Goal: Task Accomplishment & Management: Complete application form

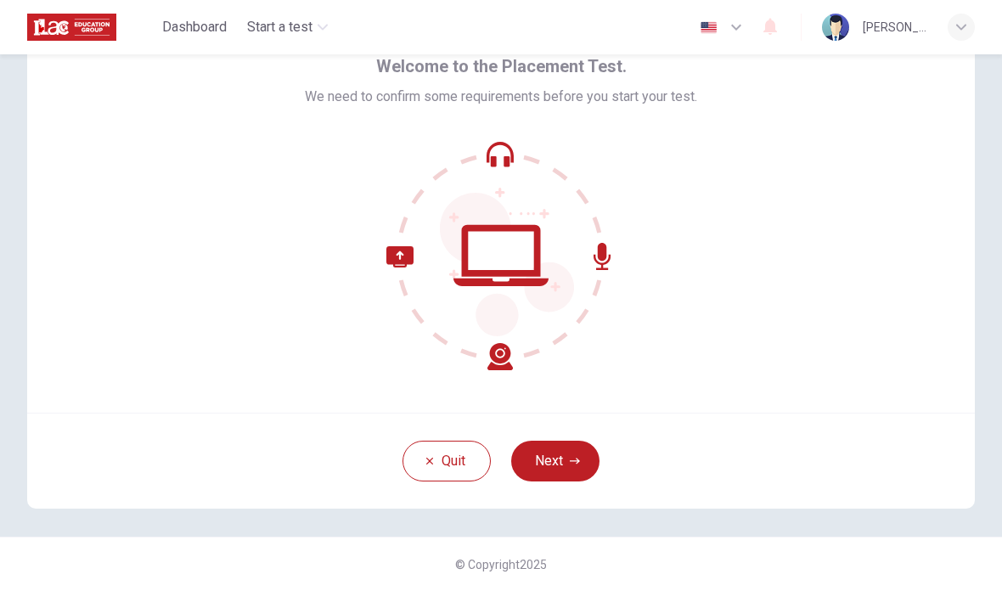
scroll to position [83, 0]
click at [567, 459] on button "Next" at bounding box center [555, 461] width 88 height 41
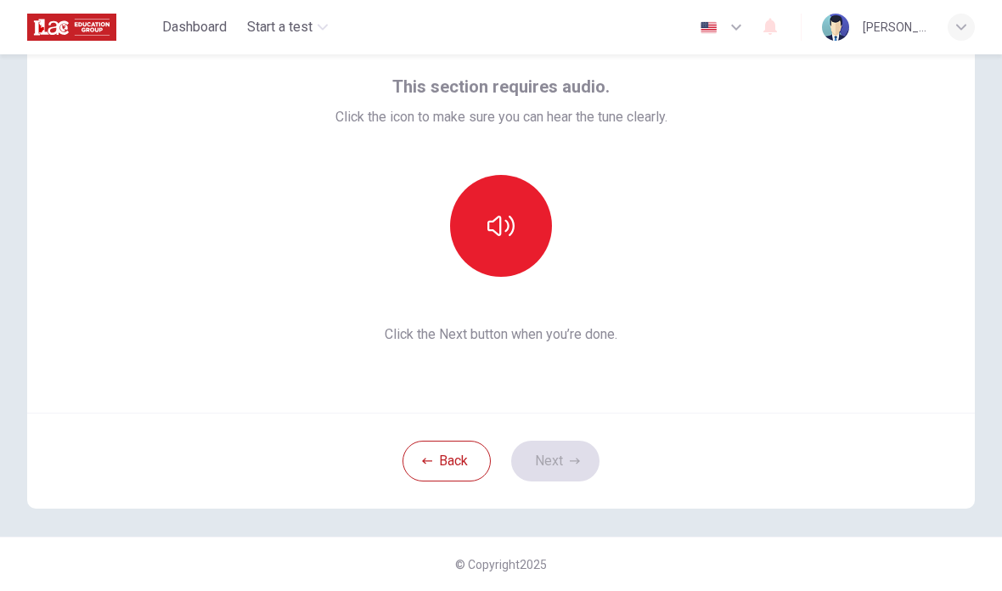
click at [520, 247] on button "button" at bounding box center [501, 226] width 102 height 102
click at [521, 247] on button "button" at bounding box center [501, 226] width 102 height 102
click at [521, 248] on button "button" at bounding box center [501, 226] width 102 height 102
click at [534, 241] on button "button" at bounding box center [501, 226] width 102 height 102
click at [560, 441] on button "Next" at bounding box center [555, 461] width 88 height 41
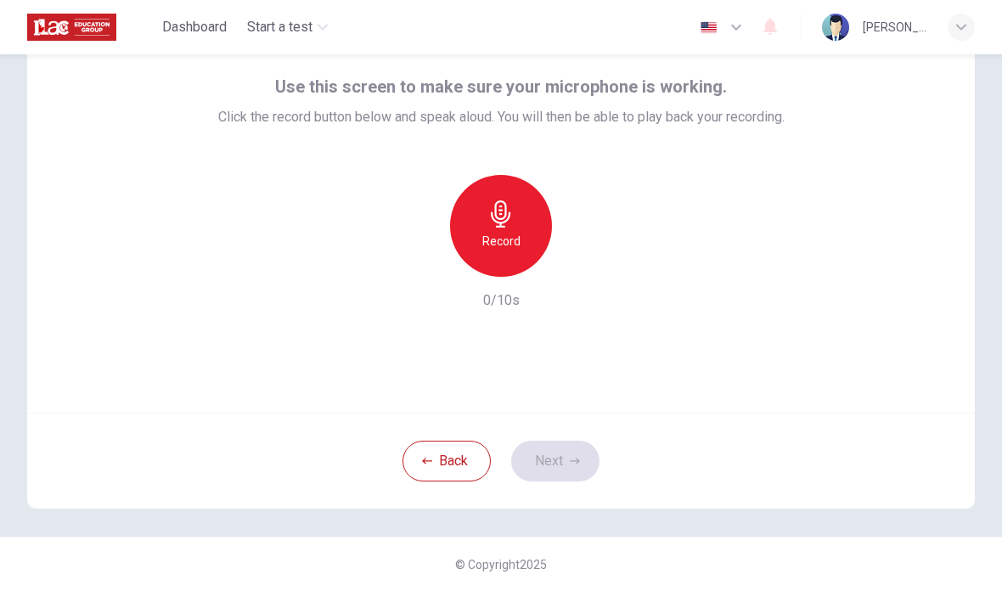
click at [525, 248] on div "Record" at bounding box center [501, 226] width 102 height 102
click at [567, 461] on button "Next" at bounding box center [555, 461] width 88 height 41
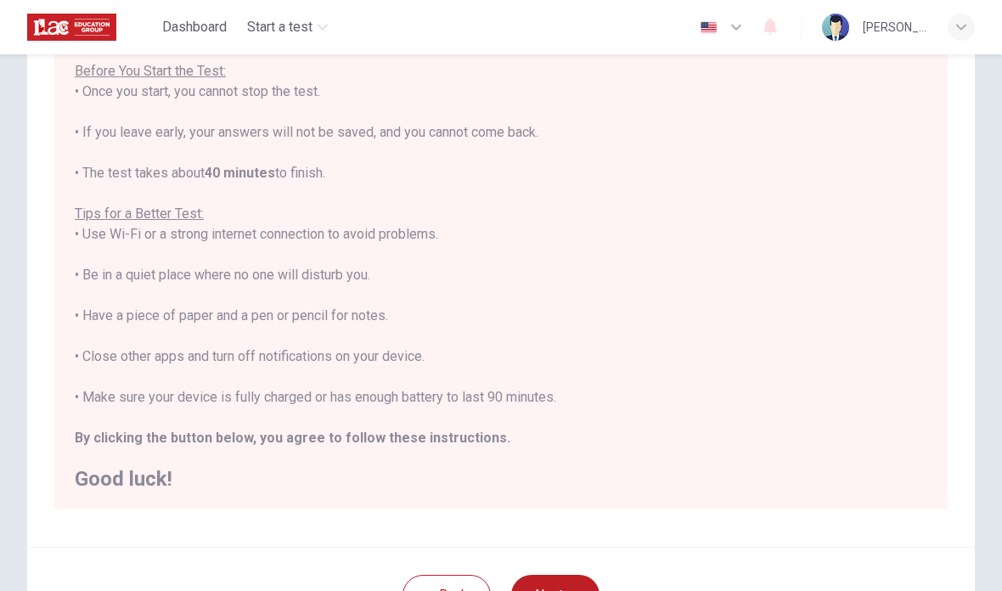
scroll to position [183, 0]
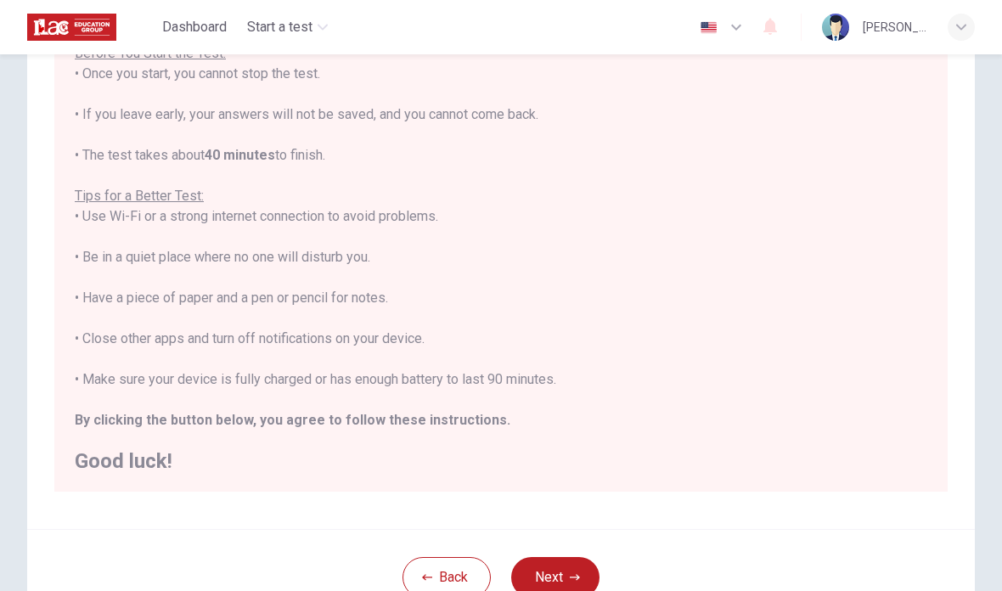
click at [843, 336] on div "You are about to start a Placement Test . Before You Start the Test: • Once you…" at bounding box center [501, 237] width 853 height 469
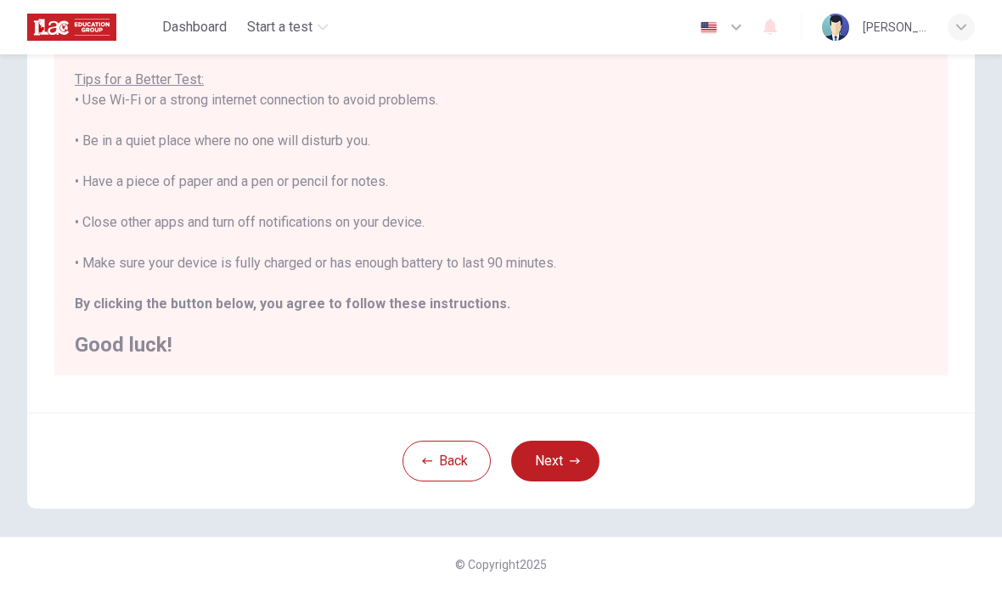
click at [849, 303] on div "You are about to start a Placement Test . Before You Start the Test: • Once you…" at bounding box center [501, 120] width 853 height 469
click at [561, 454] on button "Next" at bounding box center [555, 461] width 88 height 41
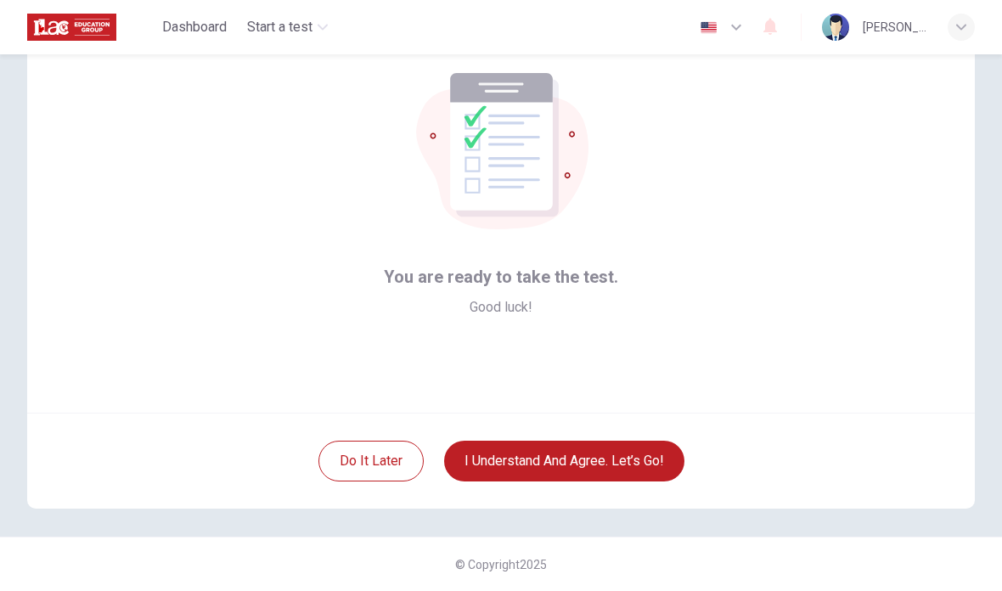
click at [604, 459] on button "I understand and agree. Let’s go!" at bounding box center [564, 461] width 240 height 41
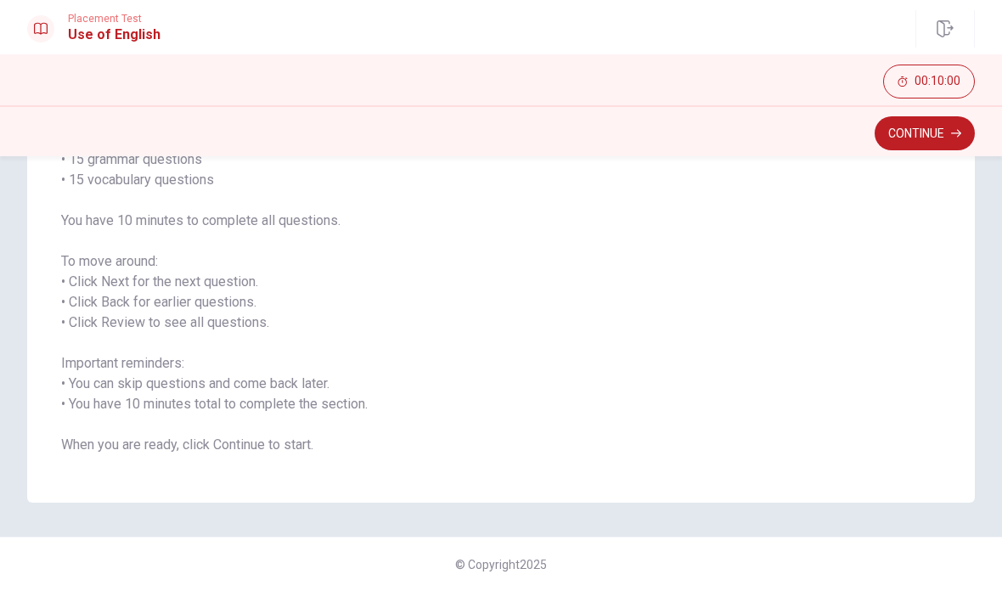
scroll to position [170, 0]
click at [935, 127] on button "Continue" at bounding box center [925, 133] width 100 height 34
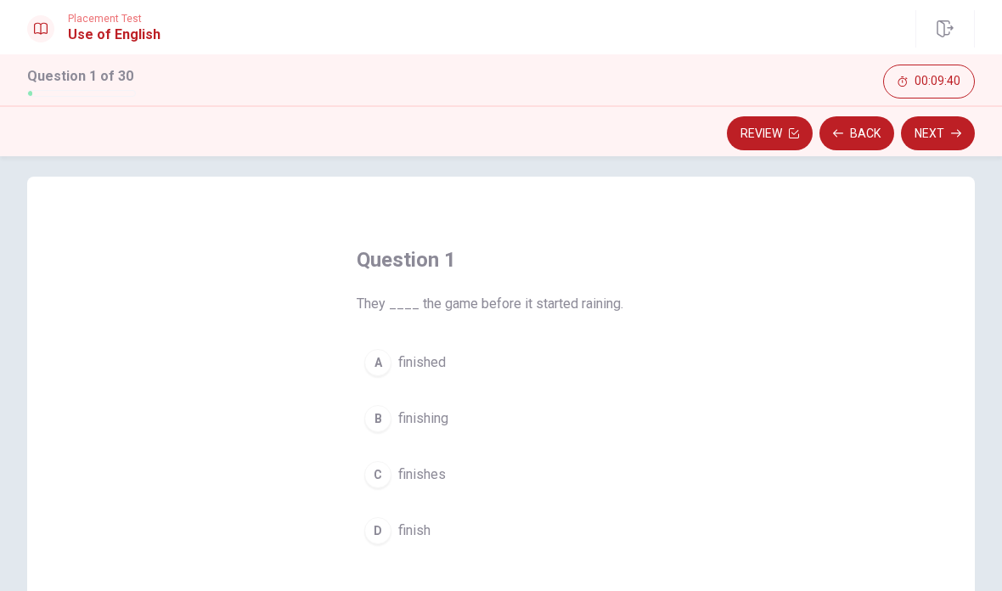
scroll to position [14, 0]
click at [380, 363] on div "A" at bounding box center [377, 361] width 27 height 27
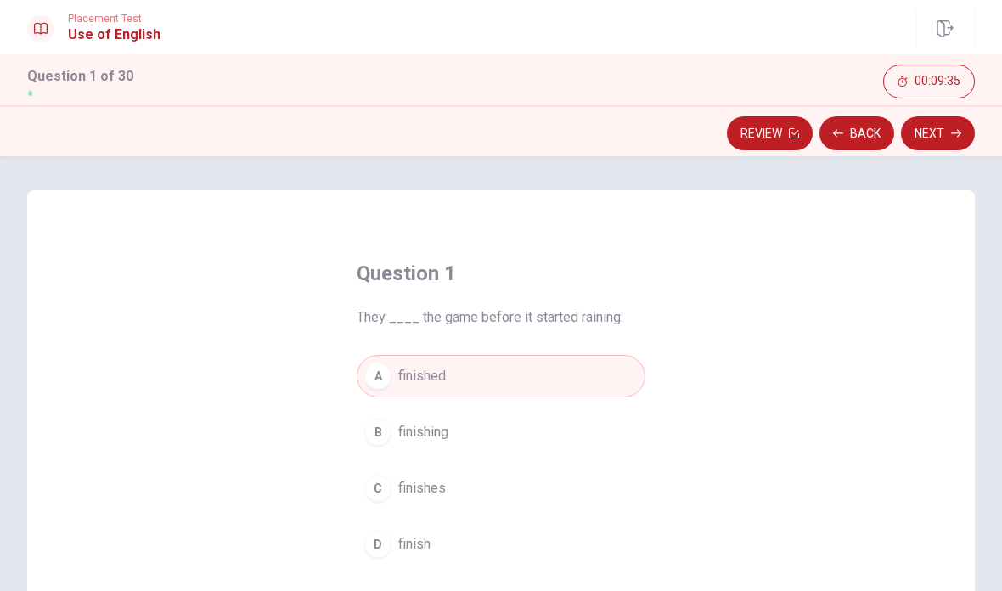
scroll to position [-1, 0]
click at [939, 136] on button "Next" at bounding box center [938, 133] width 74 height 34
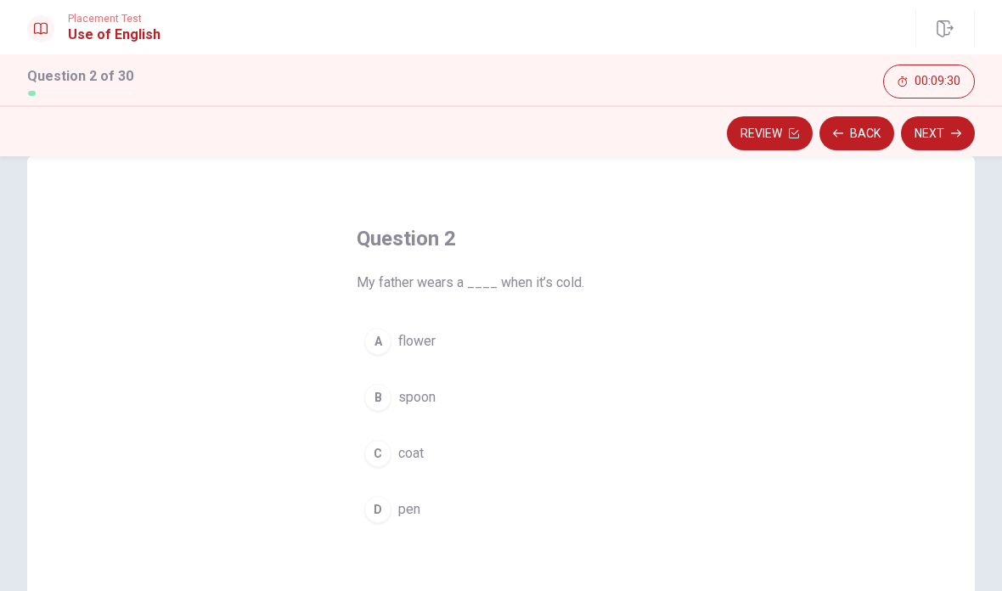
scroll to position [39, 0]
click at [381, 457] on div "C" at bounding box center [377, 449] width 27 height 27
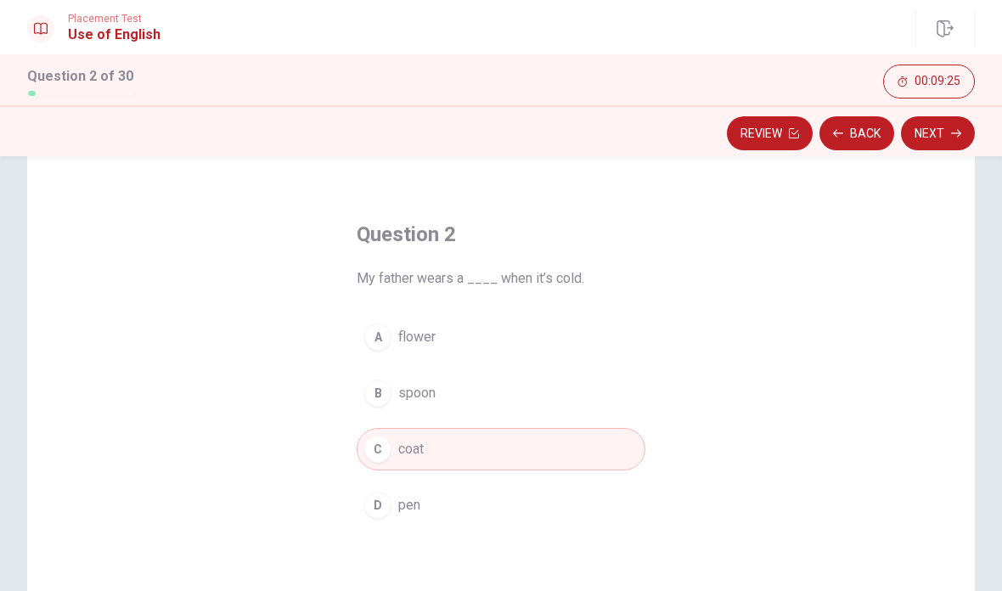
click at [951, 135] on button "Next" at bounding box center [938, 133] width 74 height 34
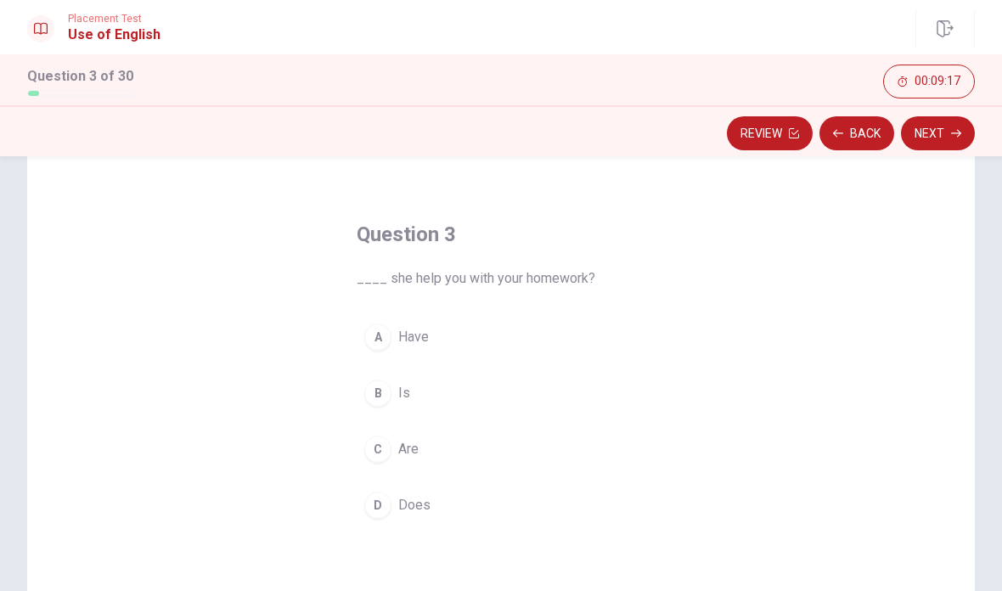
click at [375, 503] on div "D" at bounding box center [377, 505] width 27 height 27
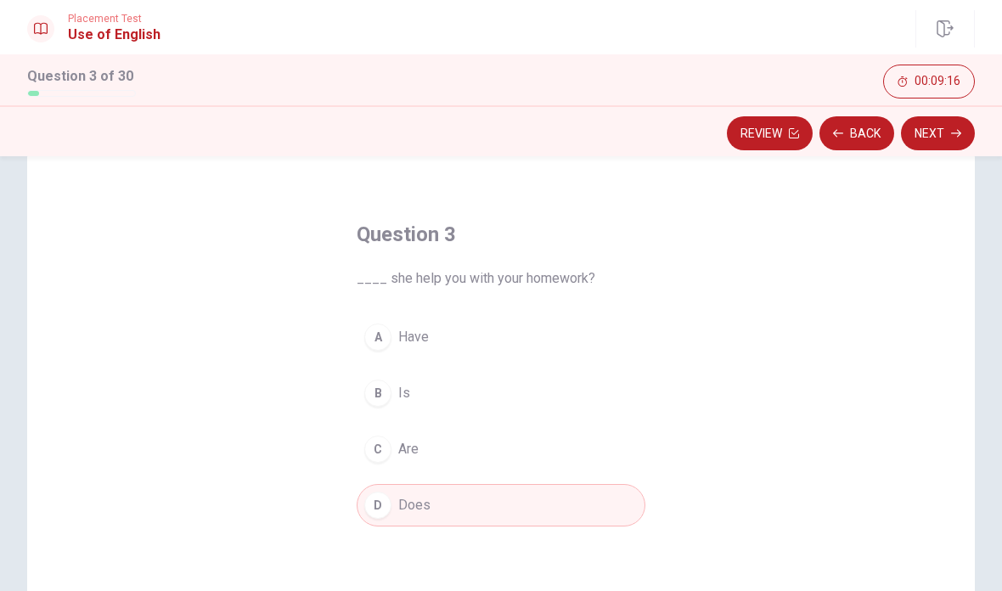
click at [950, 140] on button "Next" at bounding box center [938, 133] width 74 height 34
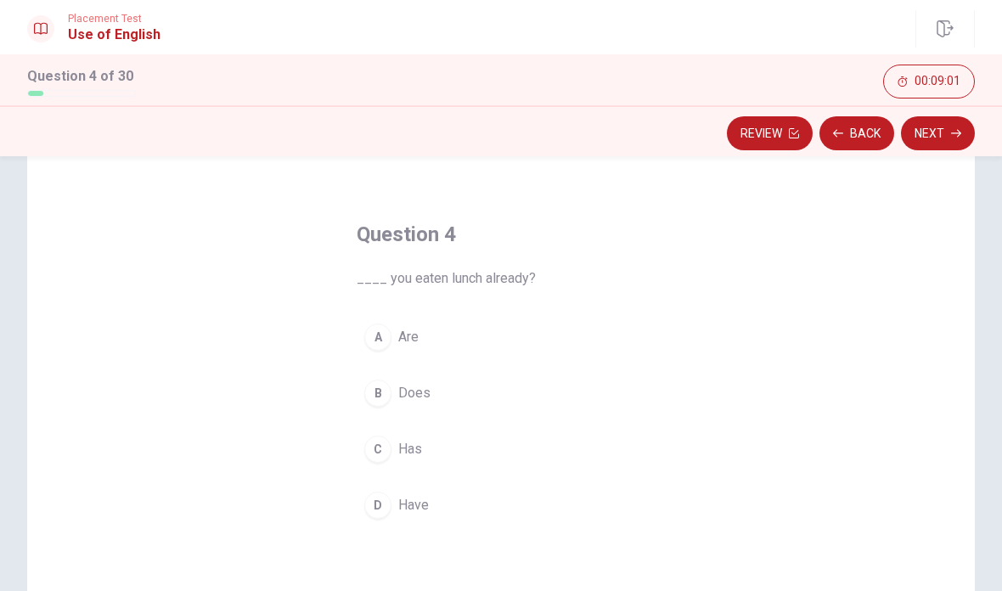
click at [372, 496] on div "D" at bounding box center [377, 505] width 27 height 27
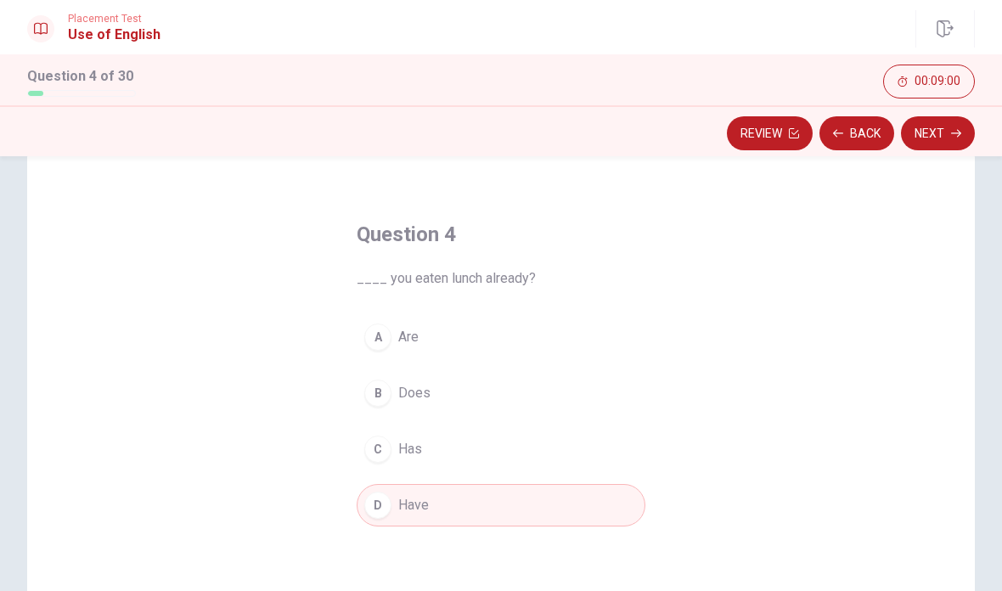
click at [957, 136] on icon "button" at bounding box center [956, 133] width 10 height 10
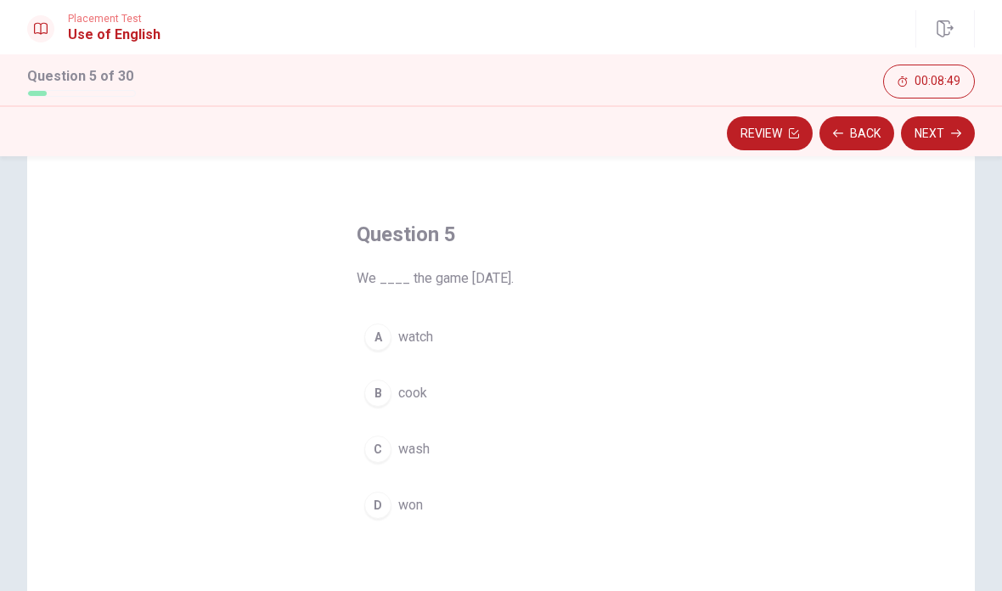
click at [384, 510] on div "D" at bounding box center [377, 505] width 27 height 27
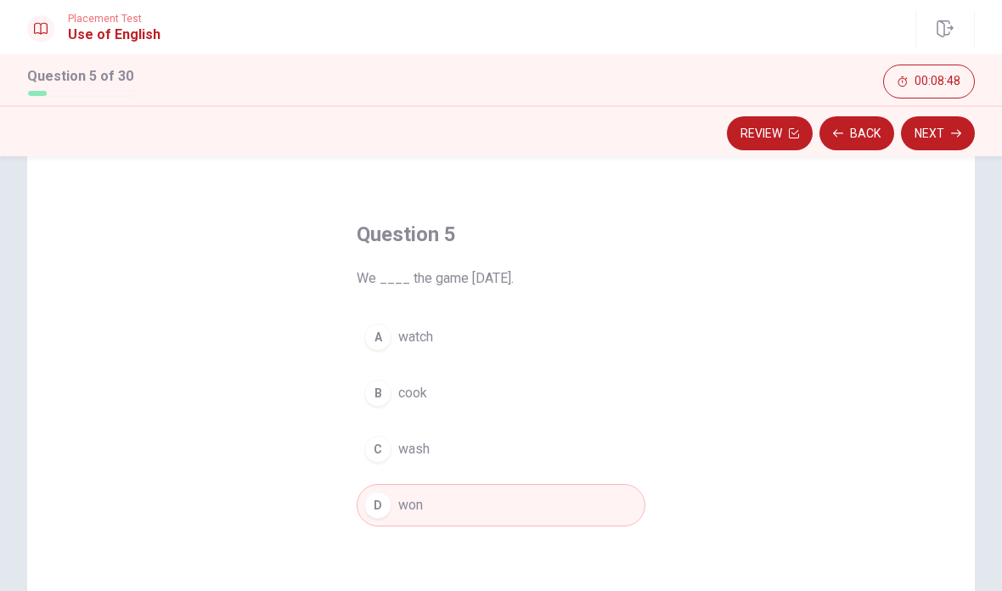
click at [949, 133] on button "Next" at bounding box center [938, 133] width 74 height 34
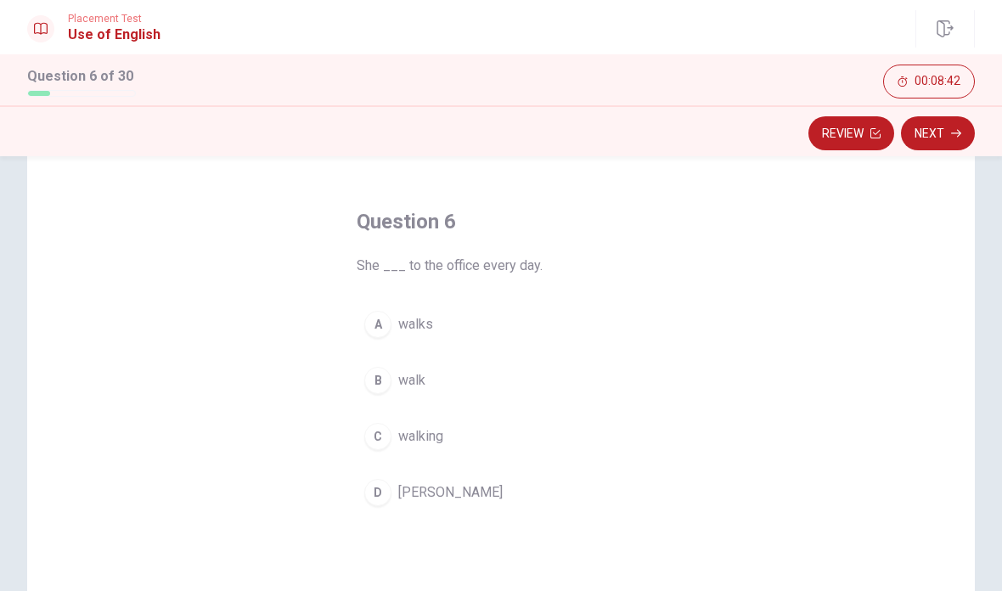
scroll to position [67, 0]
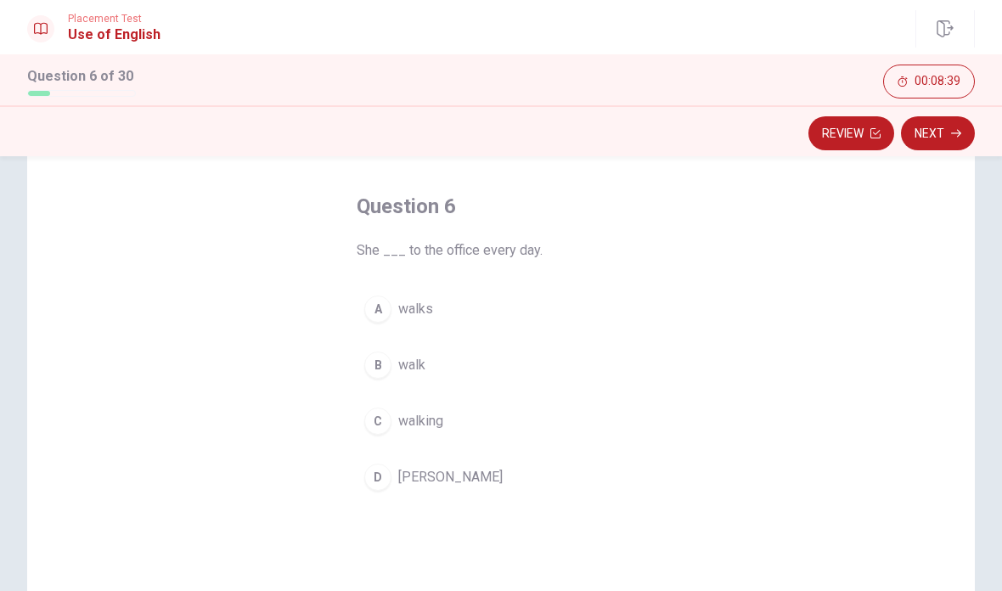
click at [371, 305] on div "A" at bounding box center [377, 309] width 27 height 27
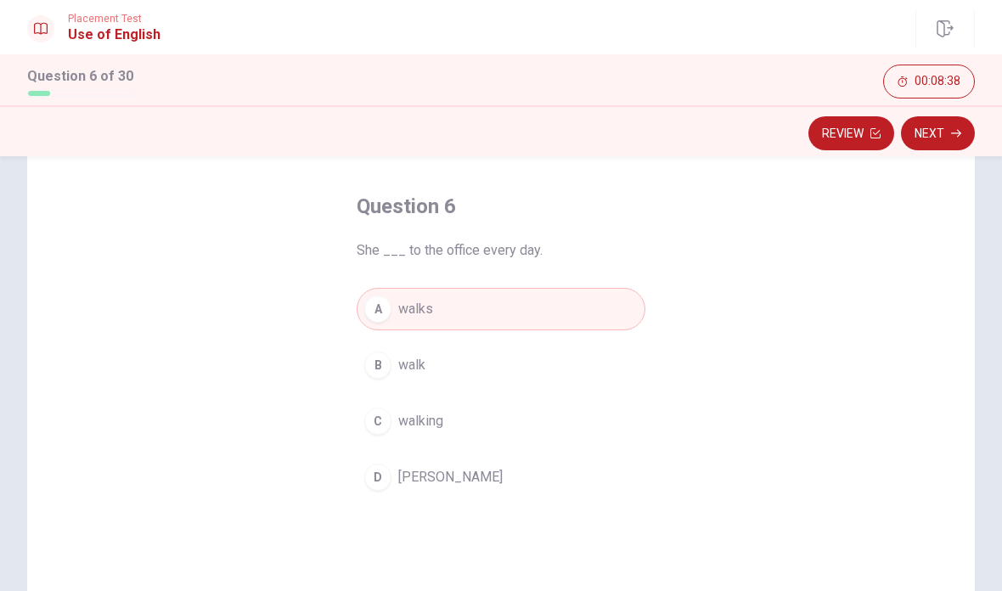
click at [948, 134] on button "Next" at bounding box center [938, 133] width 74 height 34
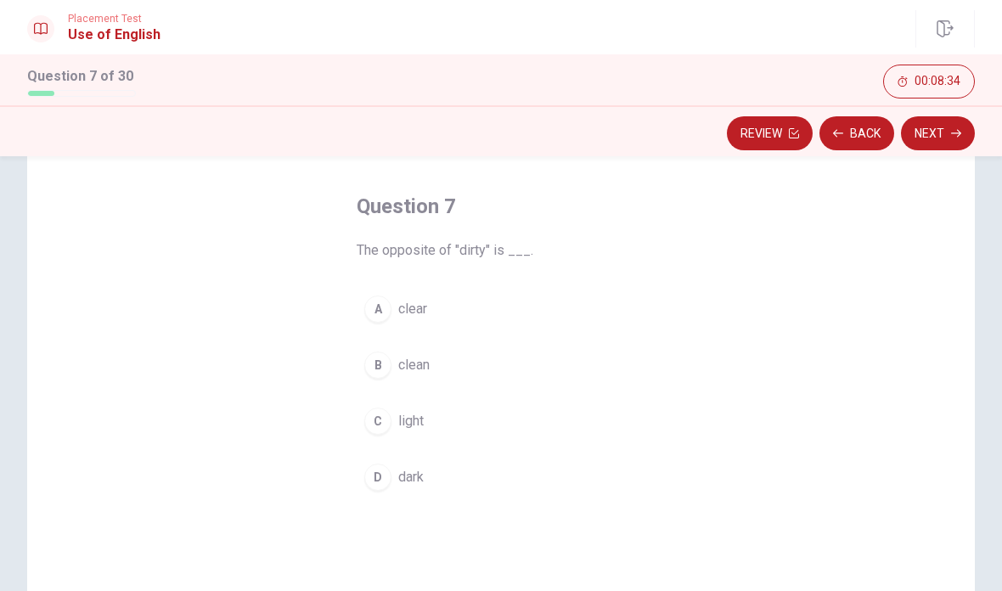
click at [382, 370] on div "B" at bounding box center [377, 365] width 27 height 27
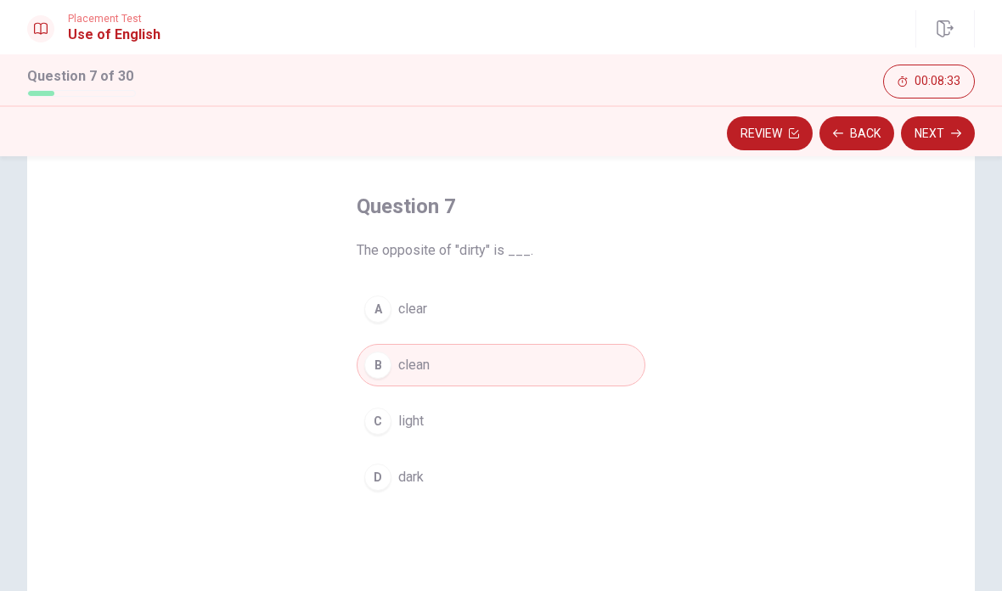
click at [945, 135] on button "Next" at bounding box center [938, 133] width 74 height 34
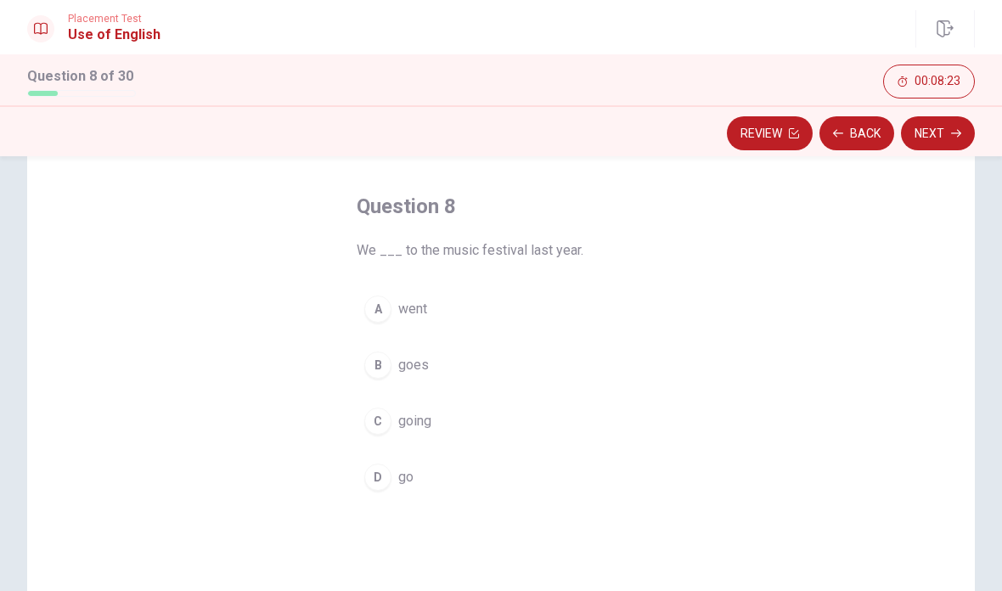
click at [388, 310] on div "A" at bounding box center [377, 309] width 27 height 27
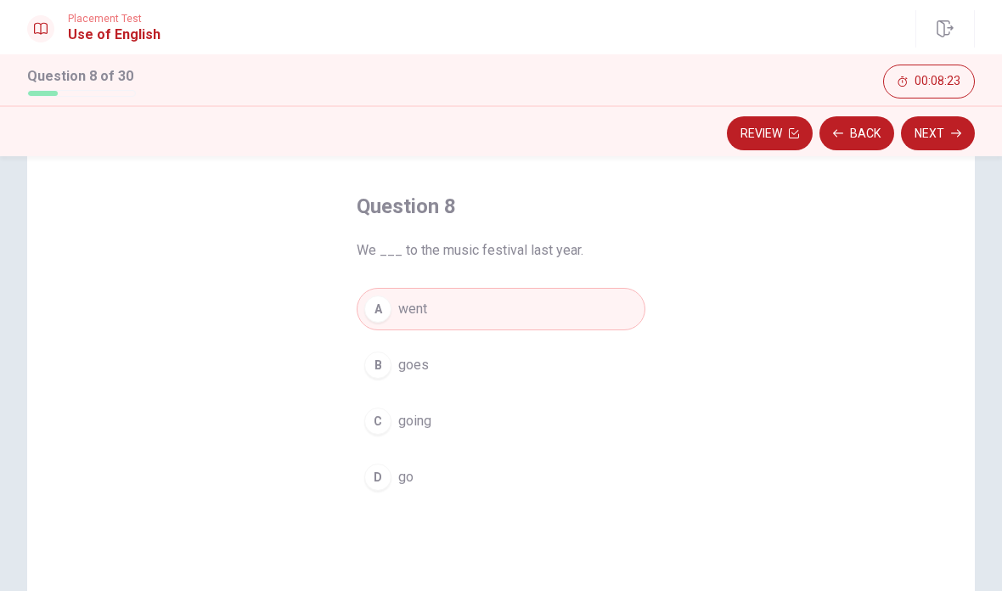
click at [951, 133] on icon "button" at bounding box center [956, 134] width 10 height 8
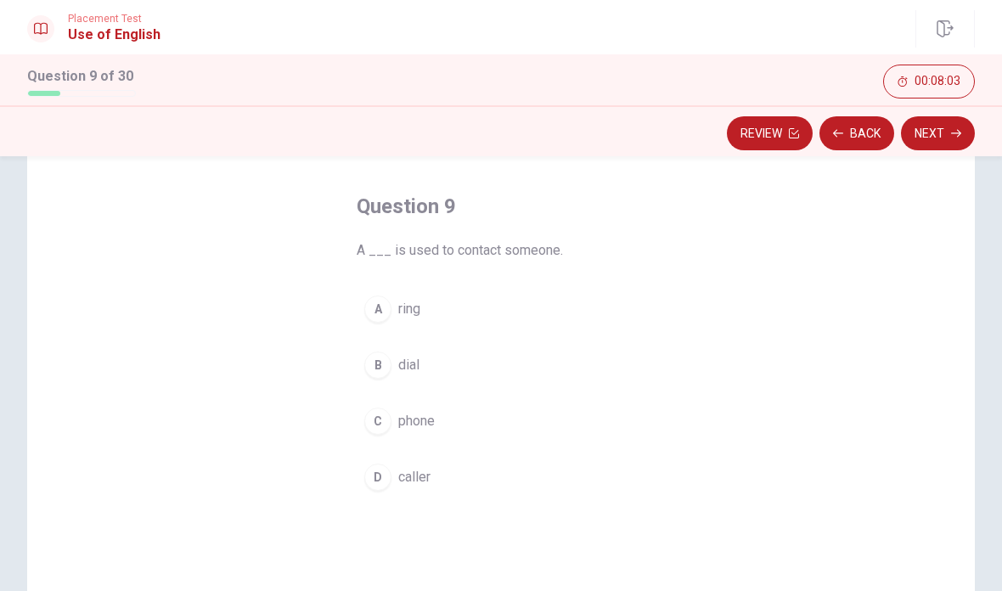
click at [380, 422] on div "C" at bounding box center [377, 421] width 27 height 27
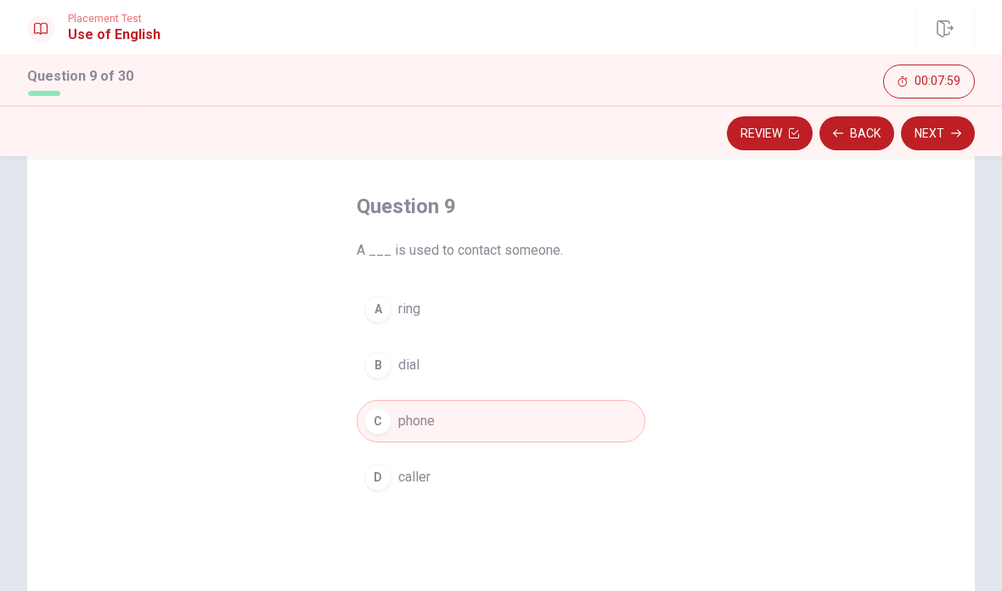
click at [945, 139] on button "Next" at bounding box center [938, 133] width 74 height 34
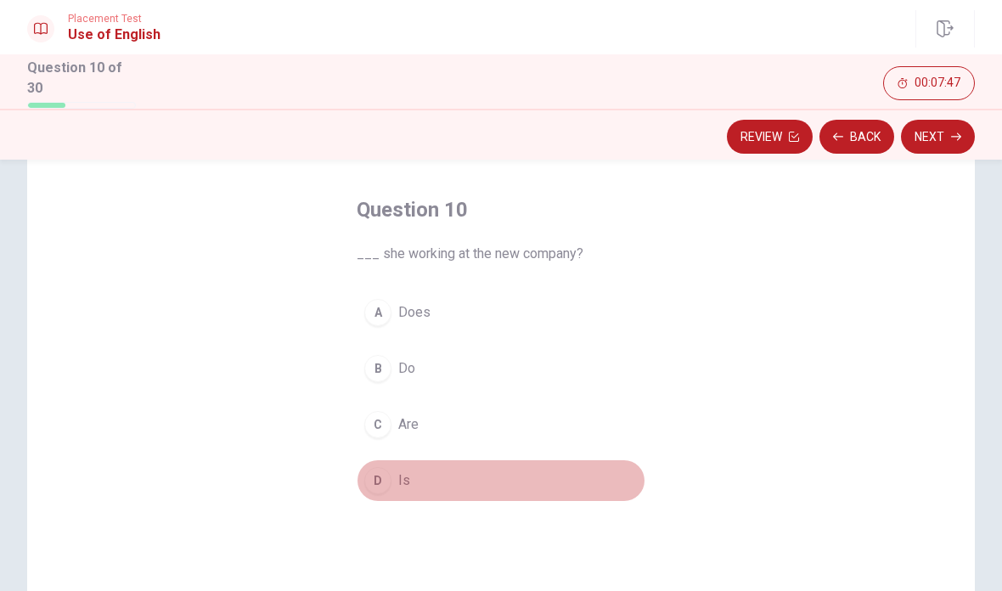
click at [383, 492] on button "D Is" at bounding box center [501, 481] width 289 height 42
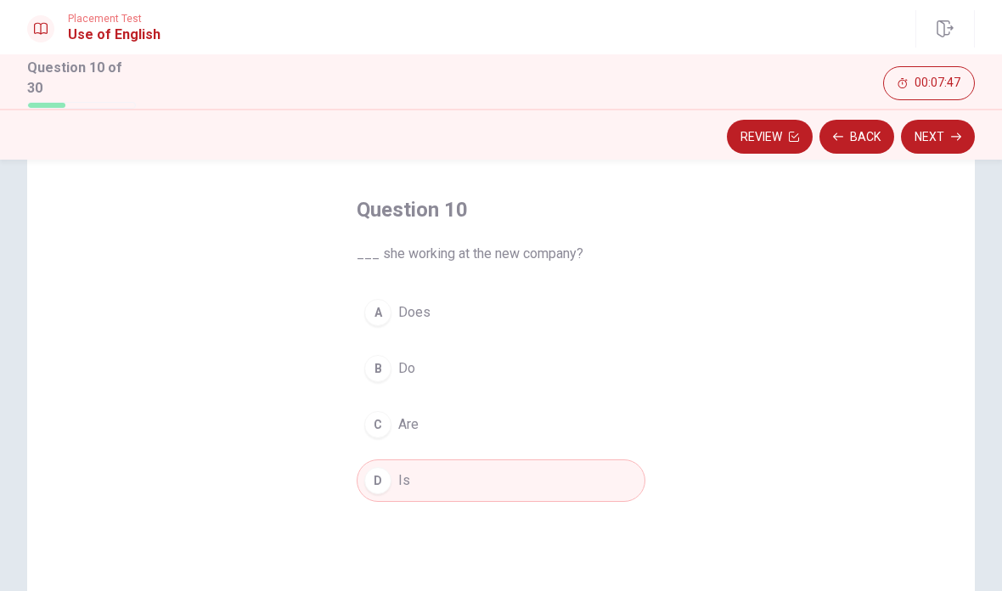
click at [950, 136] on button "Next" at bounding box center [938, 137] width 74 height 34
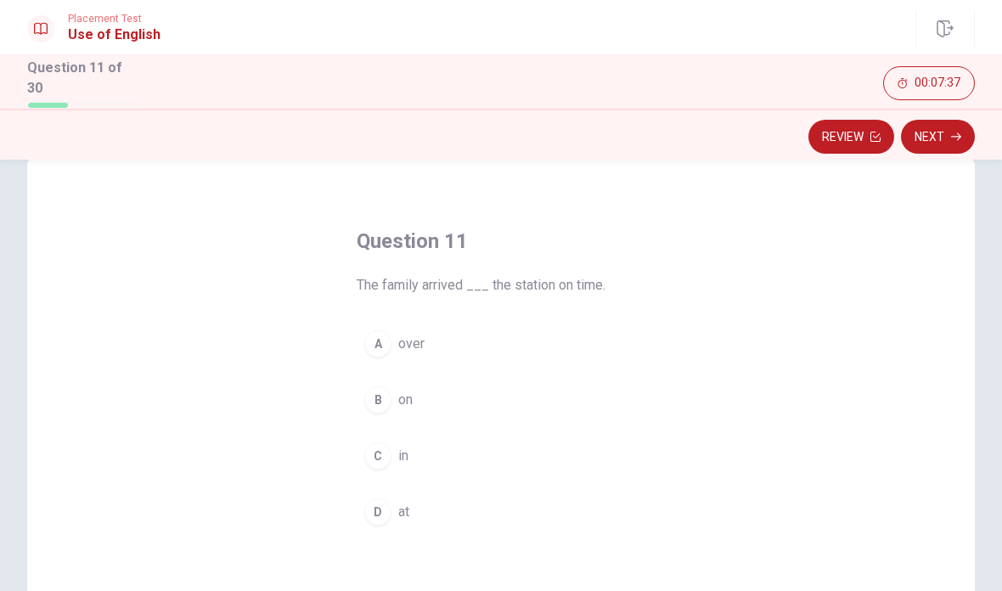
scroll to position [40, 0]
click at [386, 505] on div "D" at bounding box center [377, 507] width 27 height 27
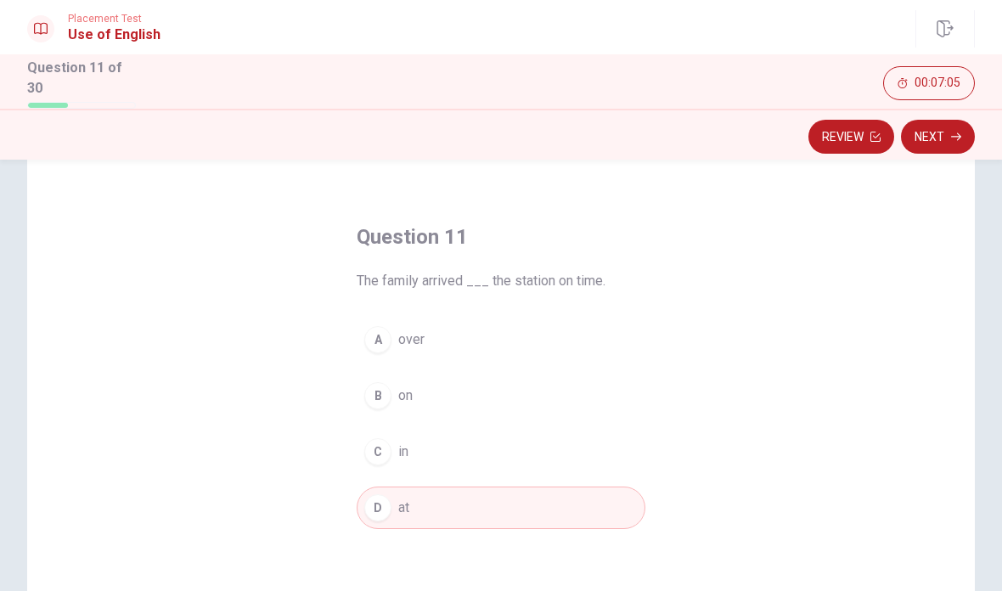
click at [969, 535] on div "Question 11 The family arrived ___ the station on time. A over B on C in D at" at bounding box center [501, 449] width 948 height 590
click at [934, 125] on button "Next" at bounding box center [938, 137] width 74 height 34
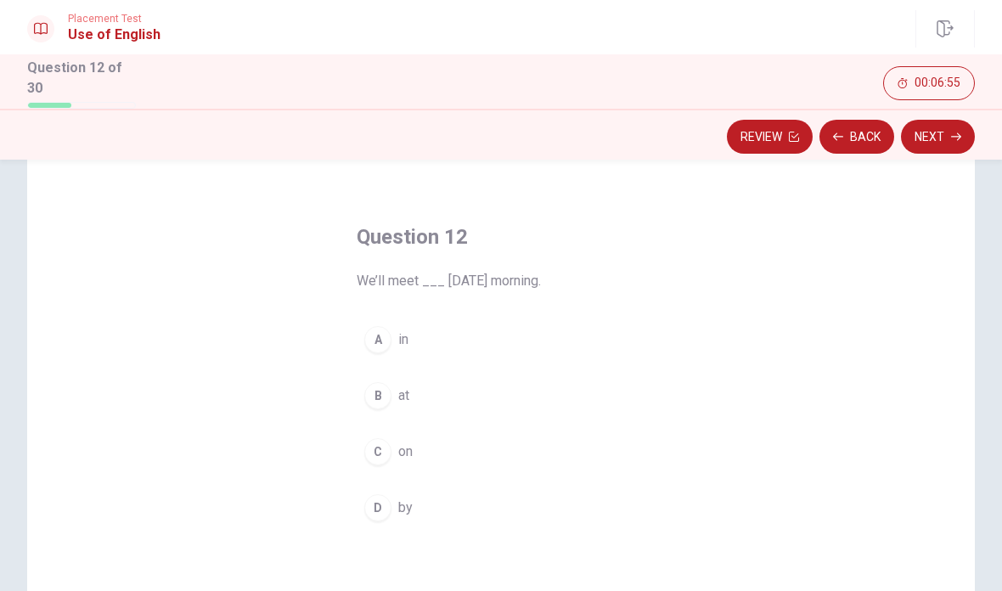
click at [386, 454] on div "C" at bounding box center [377, 451] width 27 height 27
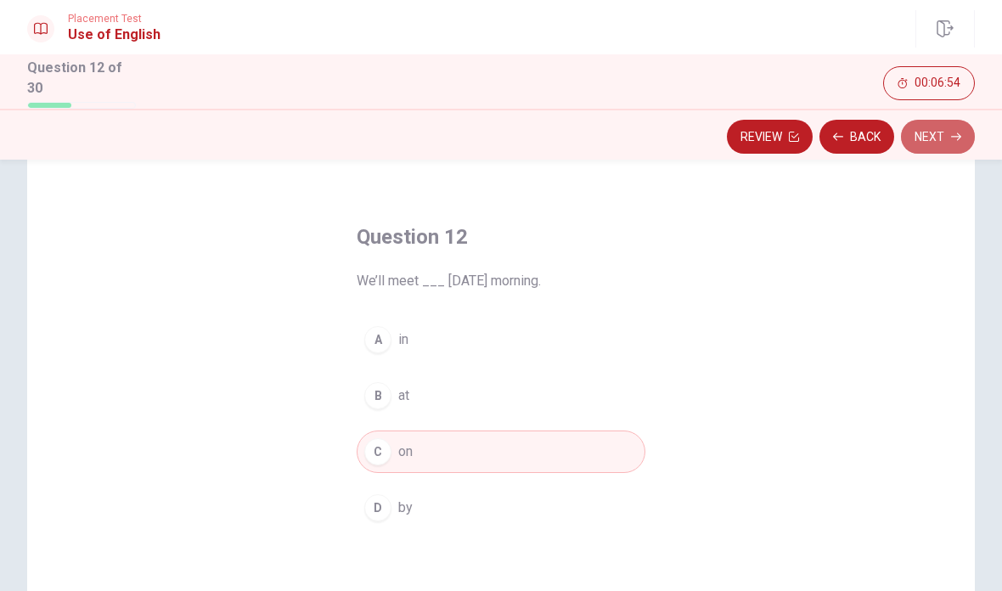
click at [938, 134] on button "Next" at bounding box center [938, 137] width 74 height 34
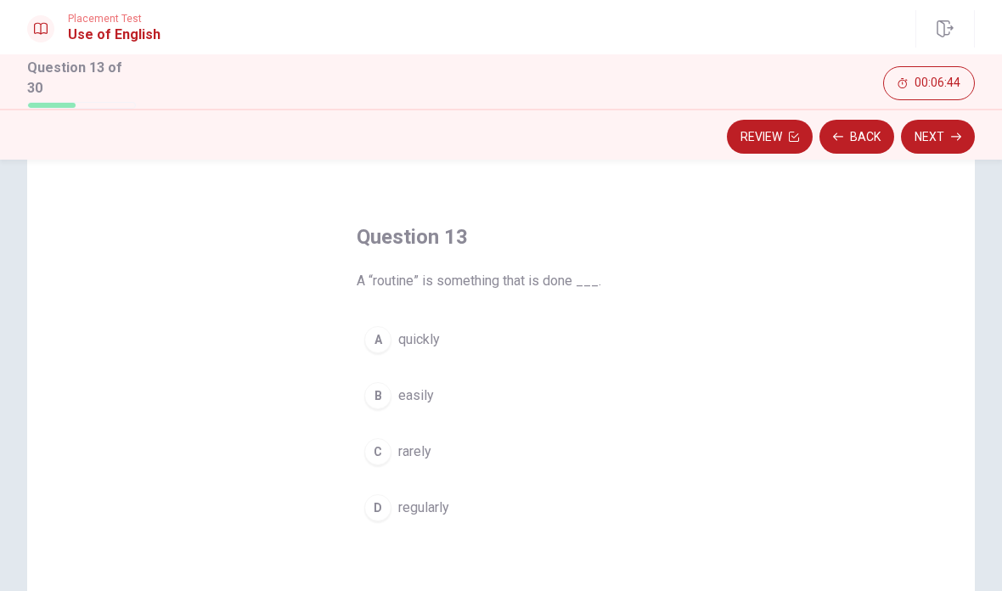
click at [387, 509] on div "D" at bounding box center [377, 507] width 27 height 27
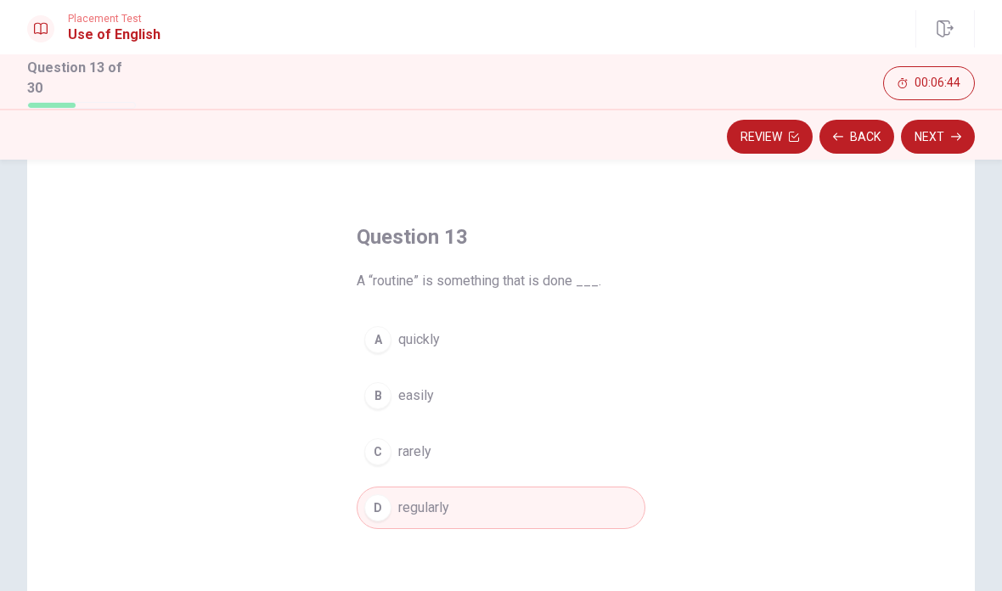
click at [942, 138] on button "Next" at bounding box center [938, 137] width 74 height 34
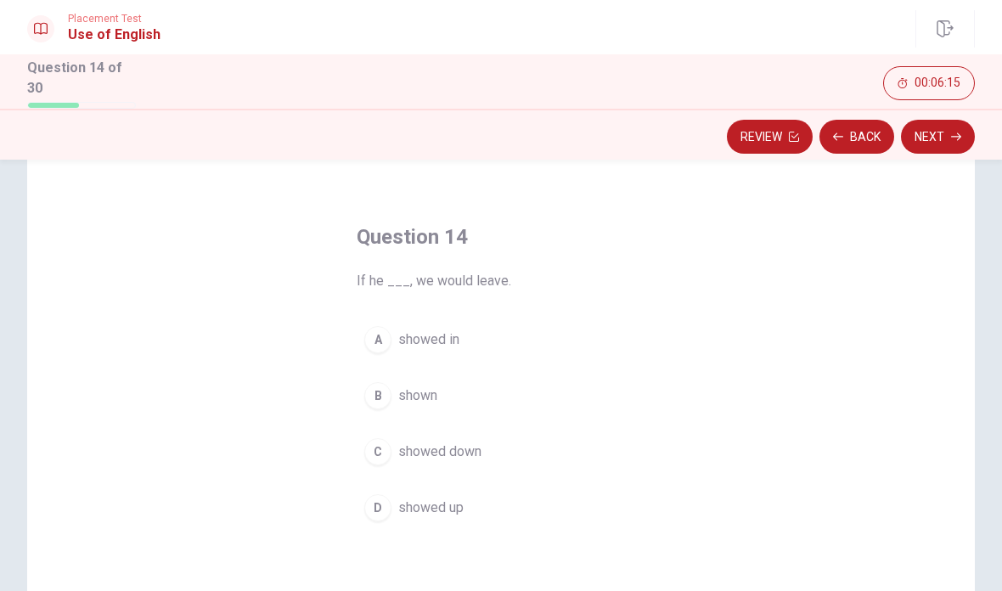
click at [403, 512] on span "showed up" at bounding box center [430, 508] width 65 height 20
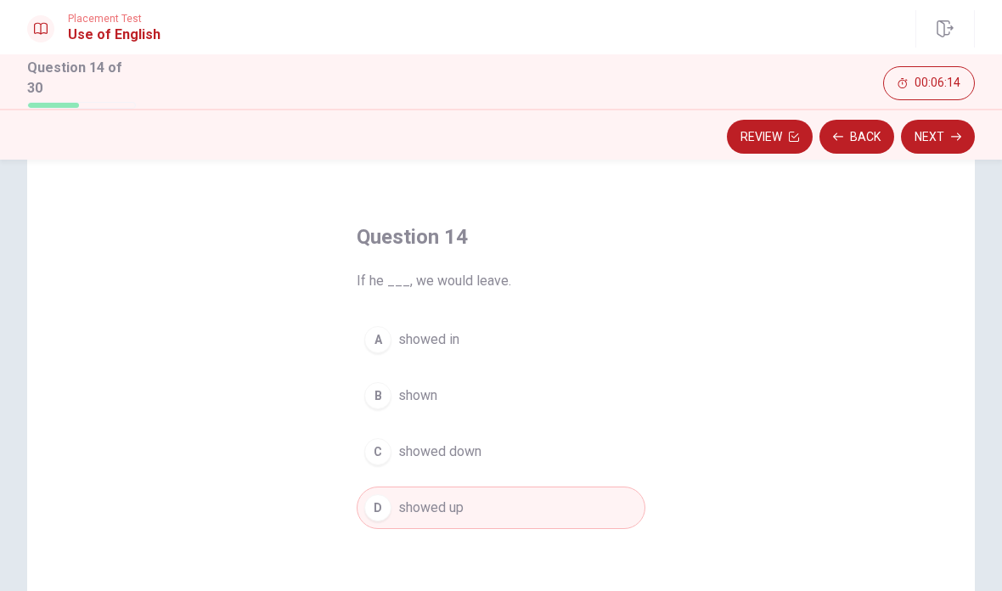
click at [931, 144] on button "Next" at bounding box center [938, 137] width 74 height 34
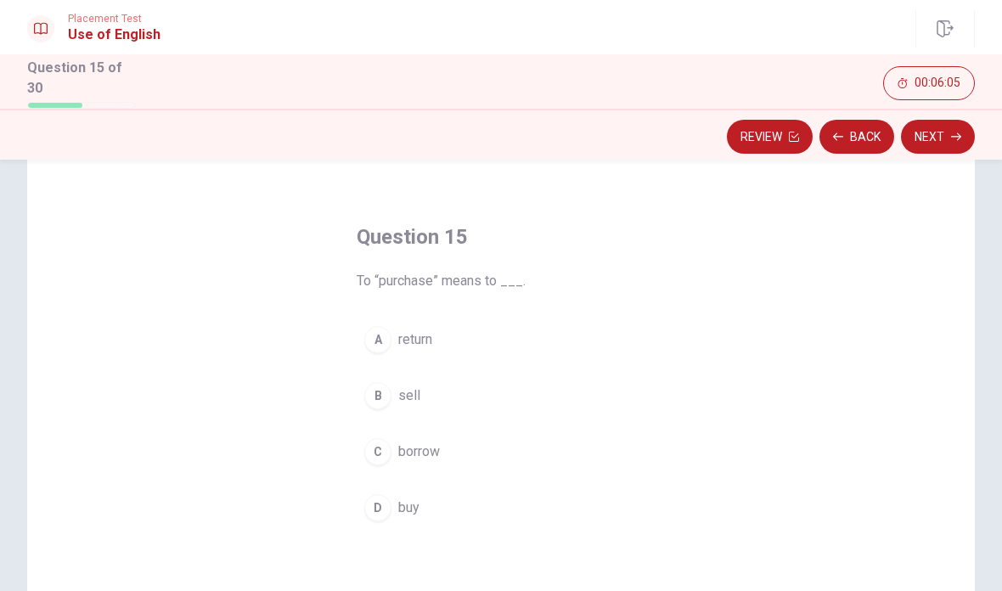
click at [390, 457] on button "C borrow" at bounding box center [501, 452] width 289 height 42
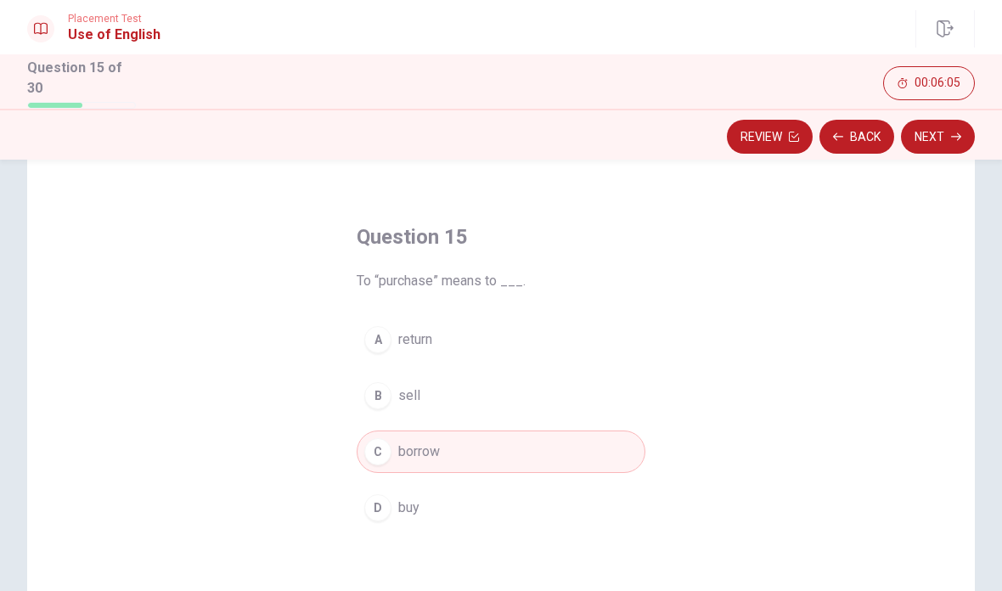
click at [932, 136] on button "Next" at bounding box center [938, 137] width 74 height 34
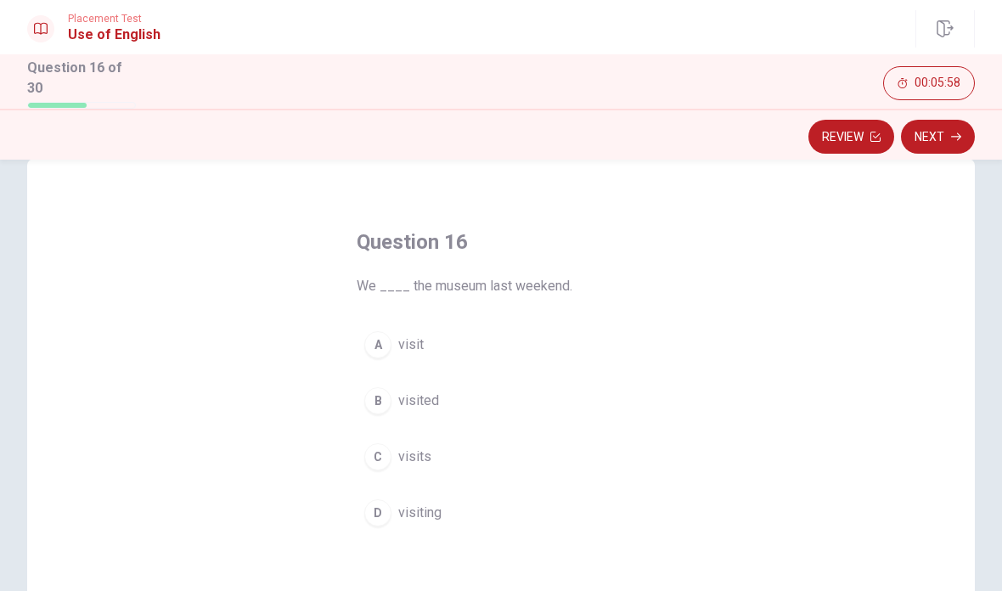
scroll to position [48, 0]
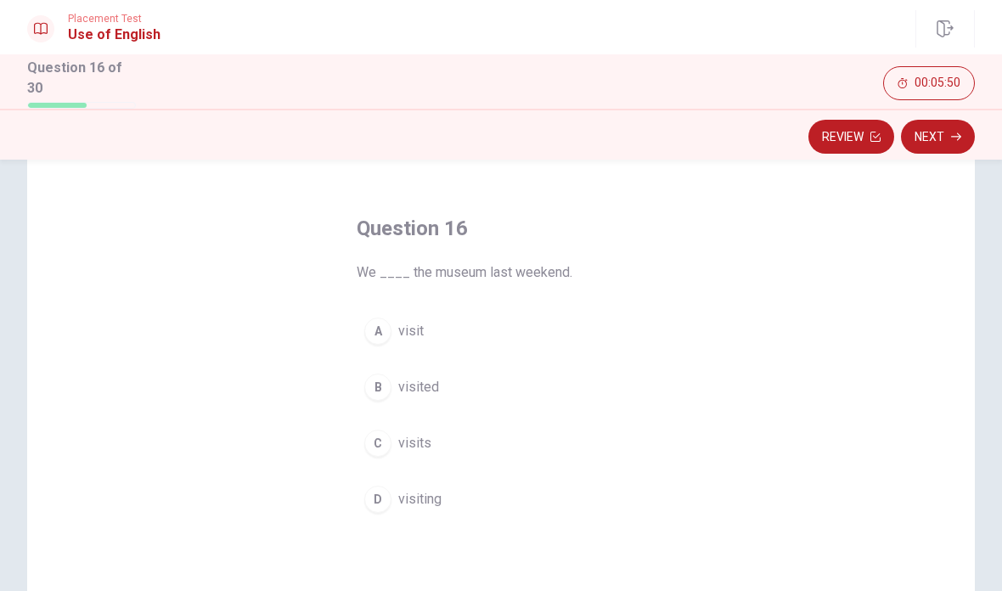
click at [375, 332] on div "A" at bounding box center [377, 331] width 27 height 27
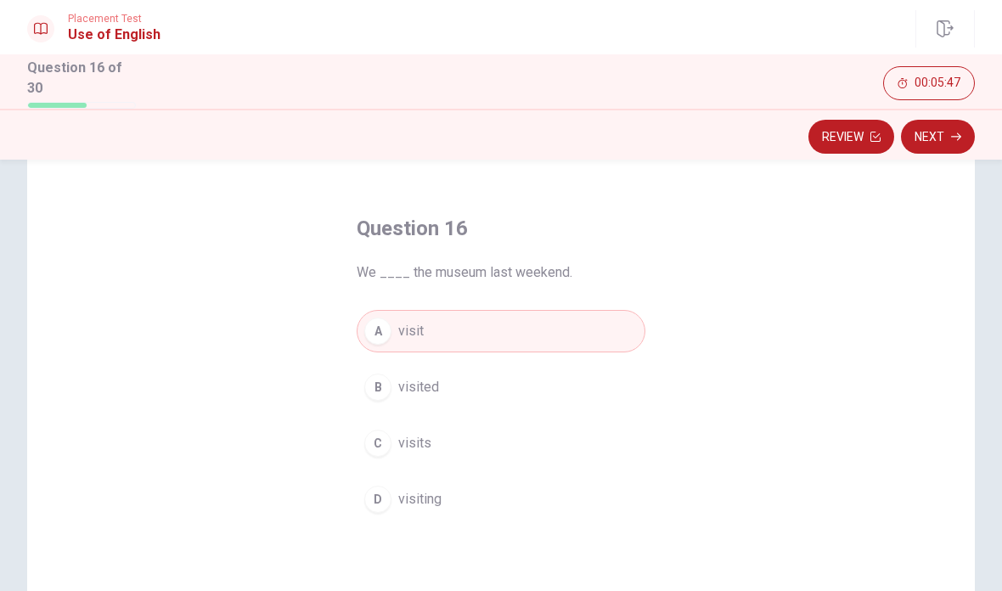
click at [386, 386] on div "B" at bounding box center [377, 387] width 27 height 27
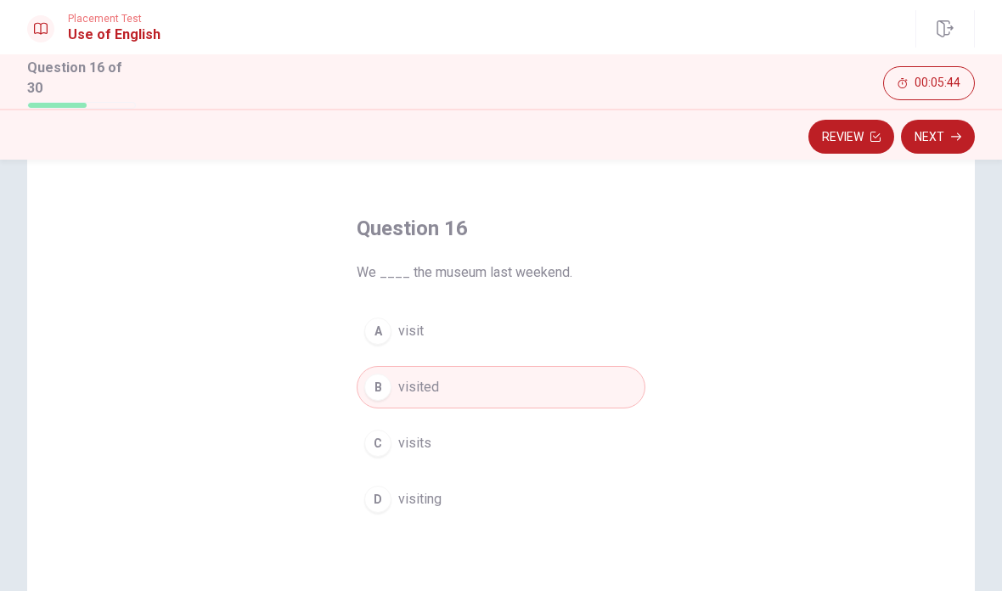
click at [939, 128] on button "Next" at bounding box center [938, 137] width 74 height 34
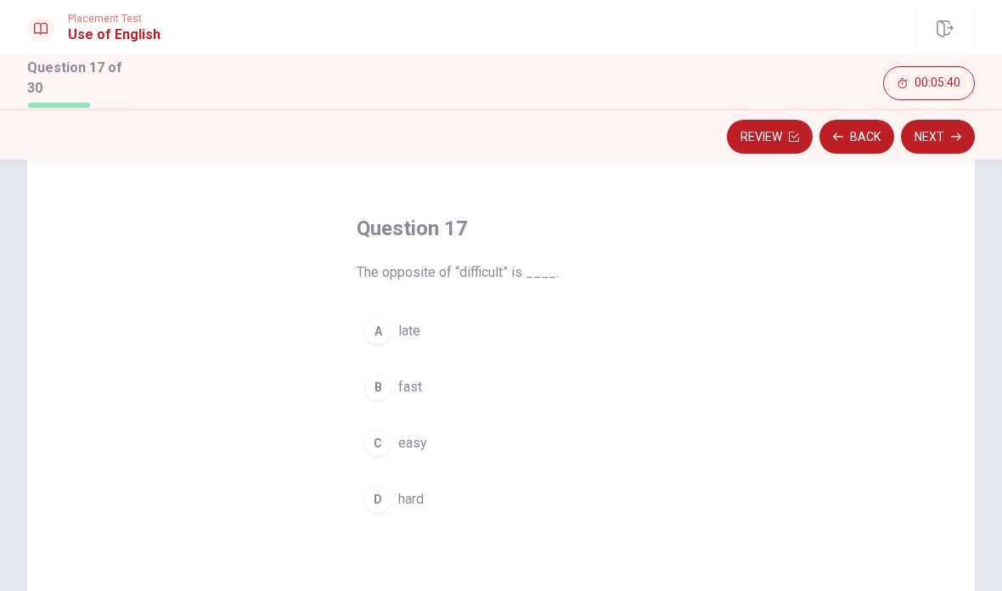
click at [377, 442] on div "C" at bounding box center [377, 443] width 27 height 27
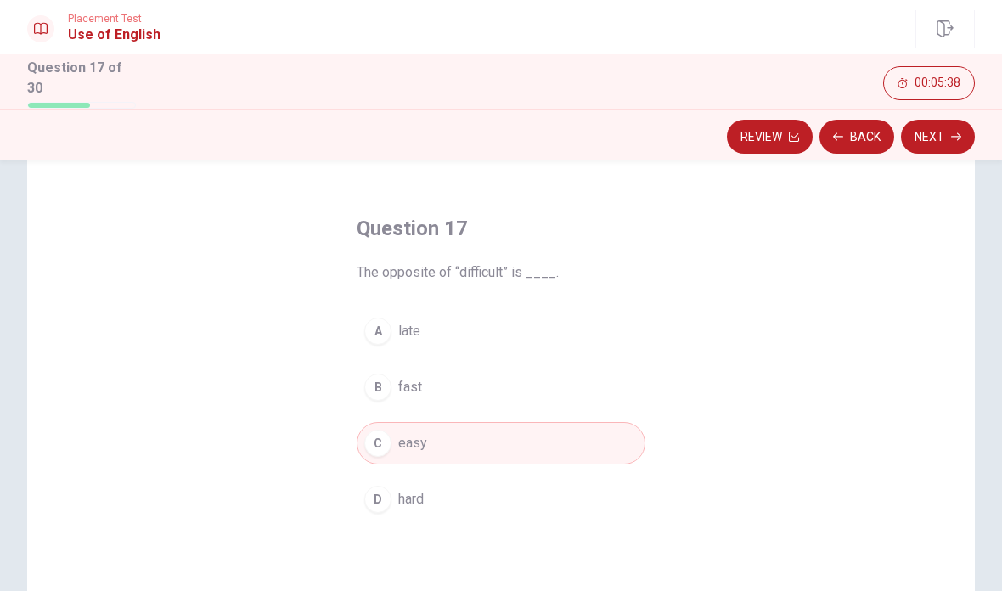
click at [951, 137] on button "Next" at bounding box center [938, 137] width 74 height 34
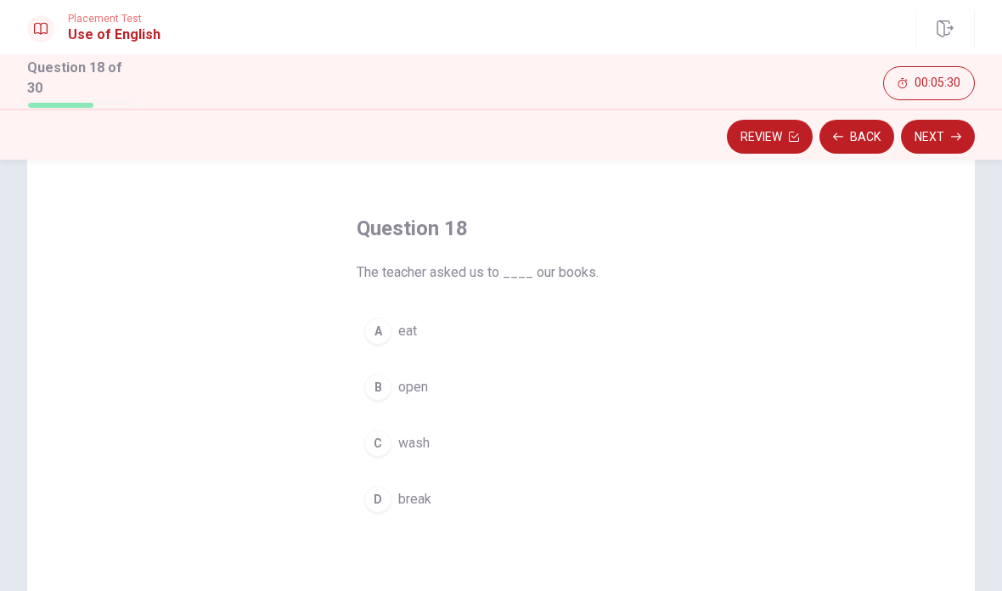
click at [386, 383] on div "B" at bounding box center [377, 387] width 27 height 27
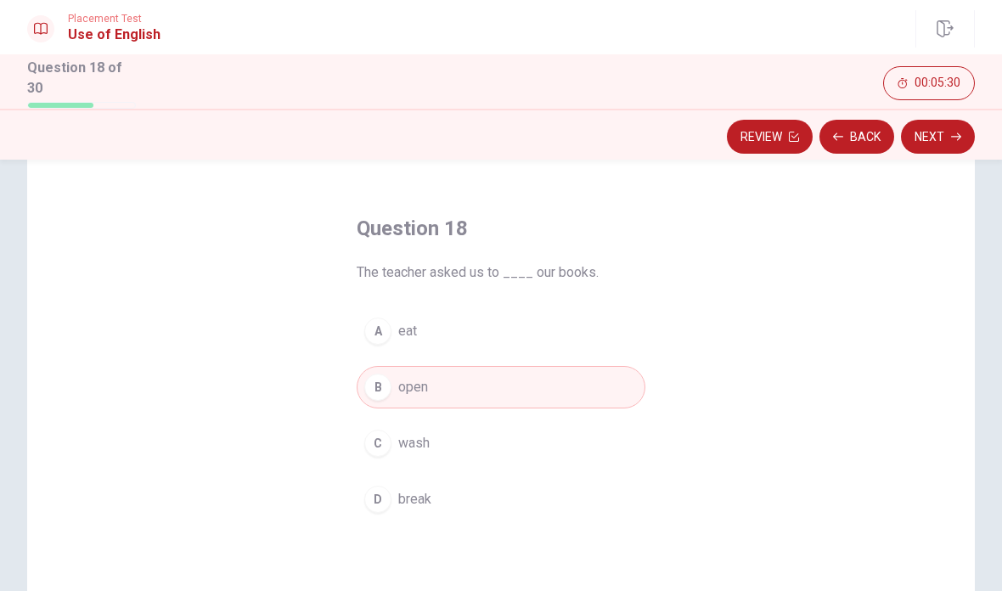
click at [957, 132] on icon "button" at bounding box center [956, 137] width 10 height 10
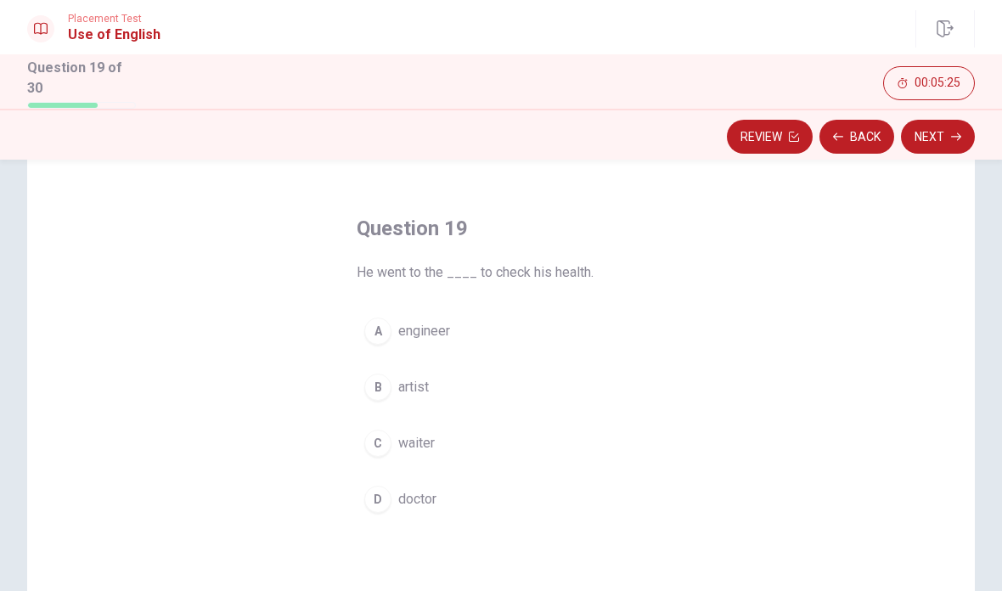
click at [387, 507] on button "D doctor" at bounding box center [501, 499] width 289 height 42
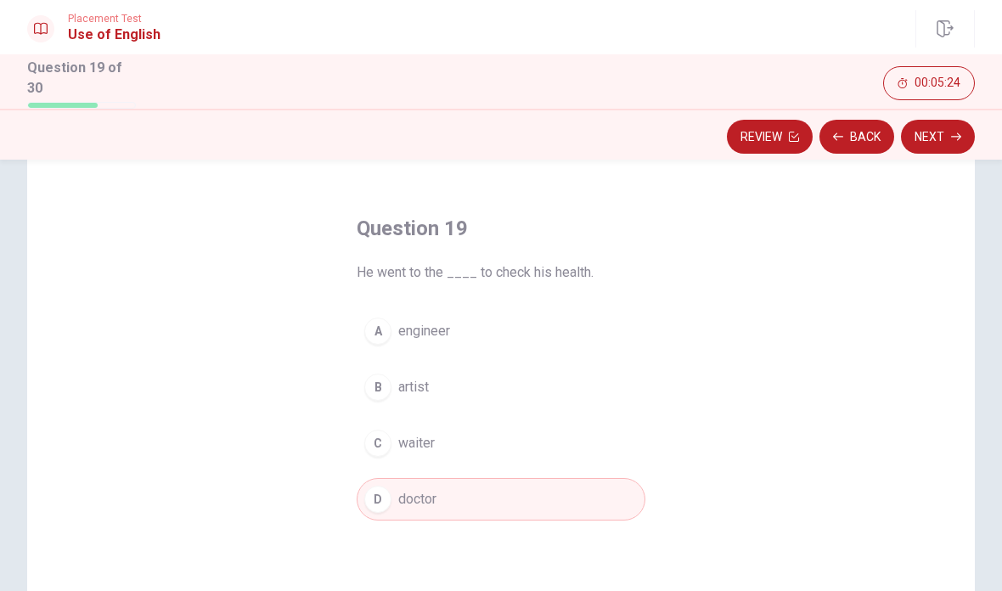
click at [941, 130] on button "Next" at bounding box center [938, 137] width 74 height 34
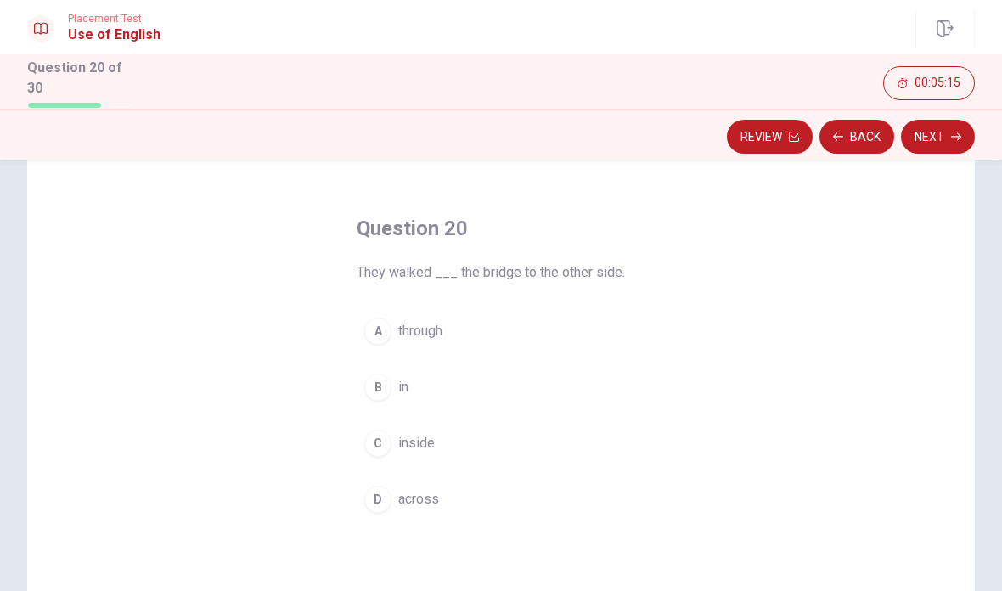
click at [401, 505] on span "across" at bounding box center [418, 499] width 41 height 20
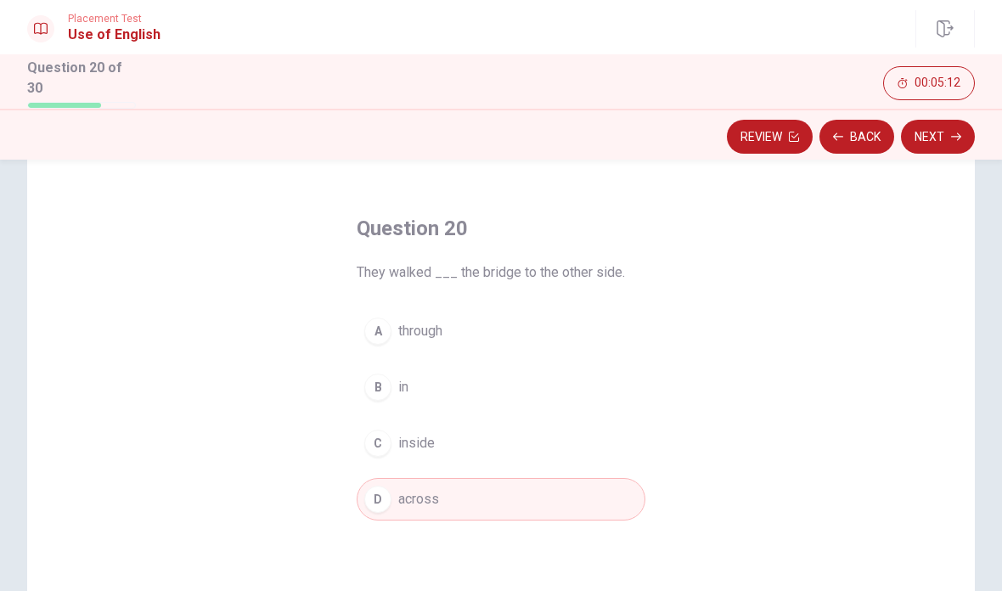
click at [956, 132] on icon "button" at bounding box center [956, 137] width 10 height 10
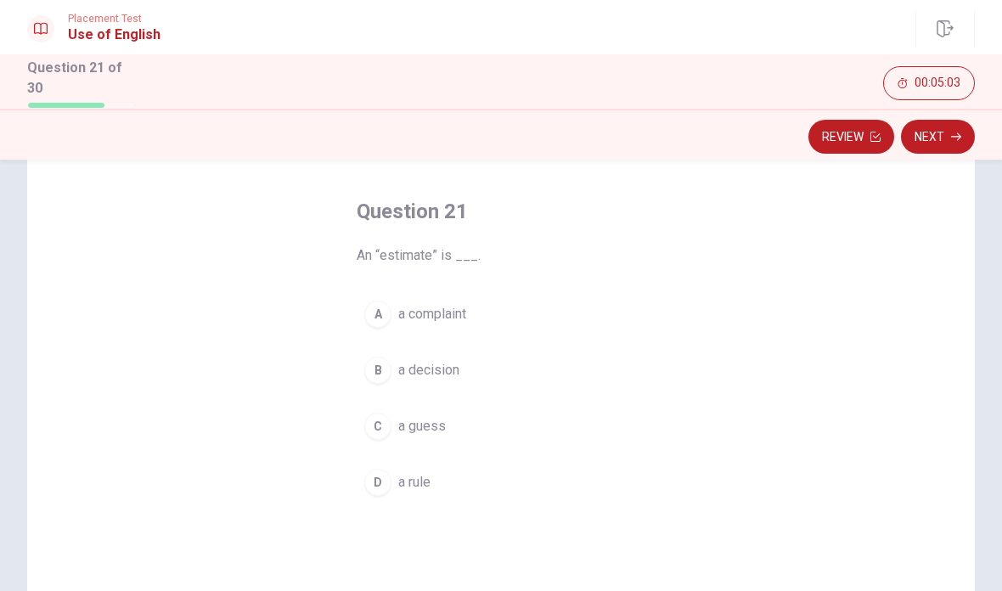
scroll to position [67, 0]
click at [381, 422] on div "C" at bounding box center [377, 424] width 27 height 27
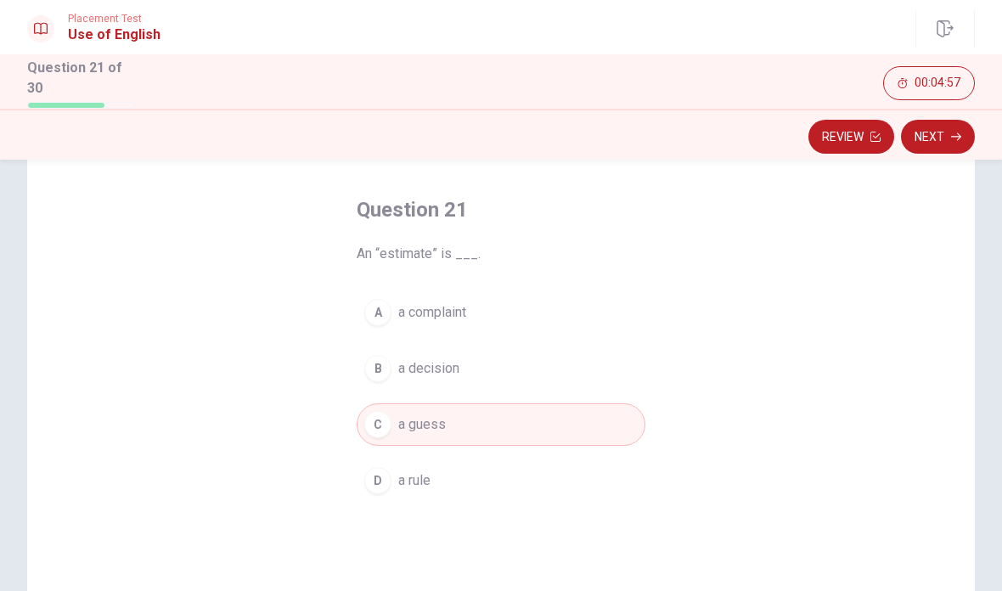
click at [951, 132] on icon "button" at bounding box center [956, 137] width 10 height 10
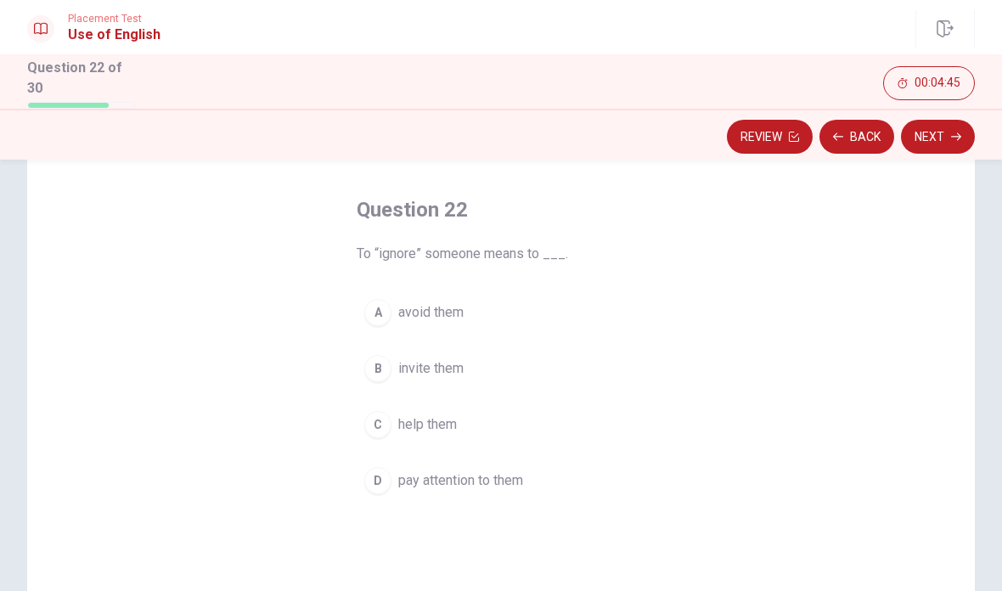
click at [381, 307] on div "A" at bounding box center [377, 312] width 27 height 27
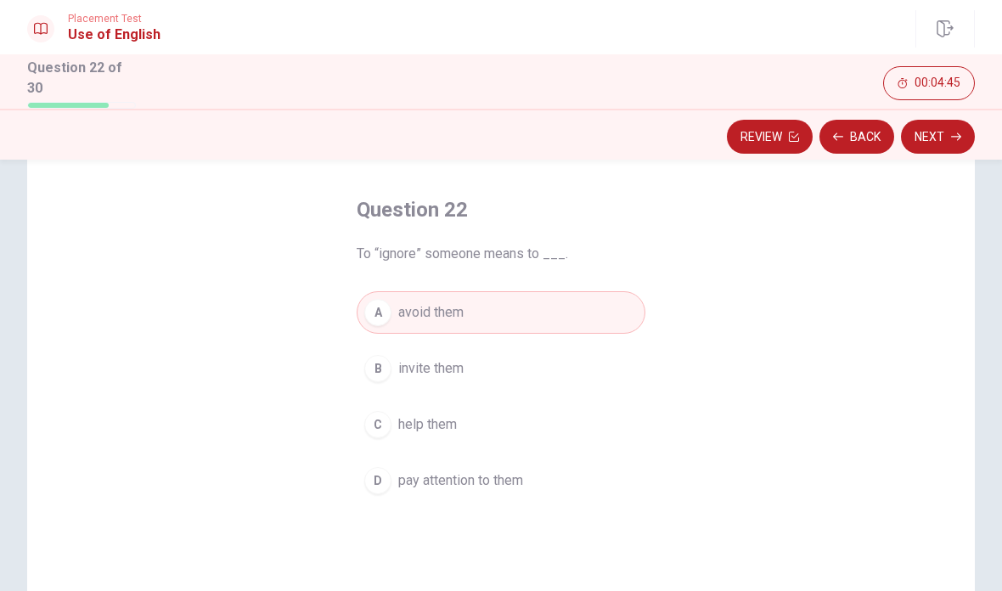
click at [939, 131] on button "Next" at bounding box center [938, 137] width 74 height 34
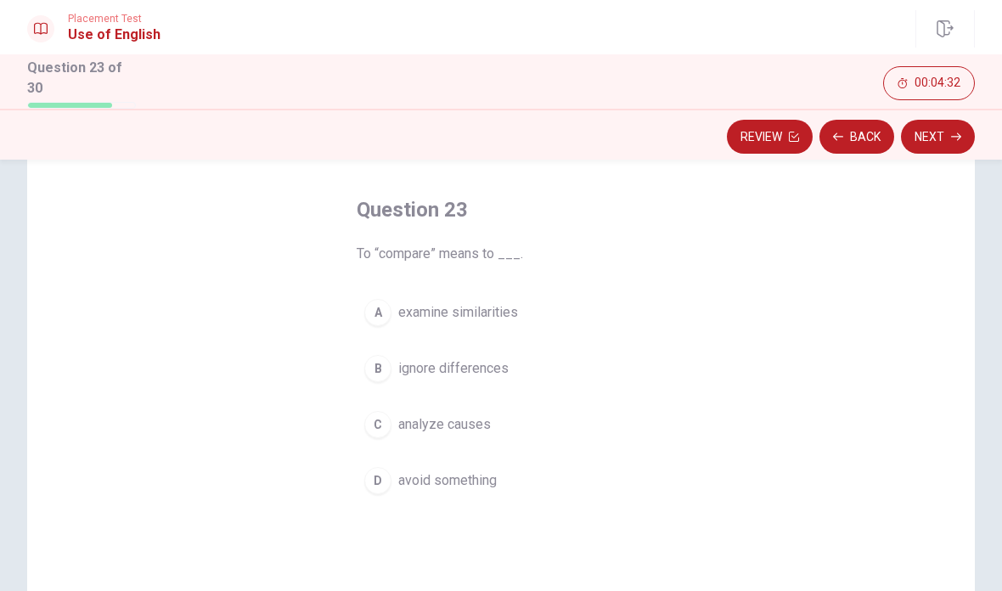
click at [381, 303] on div "A" at bounding box center [377, 312] width 27 height 27
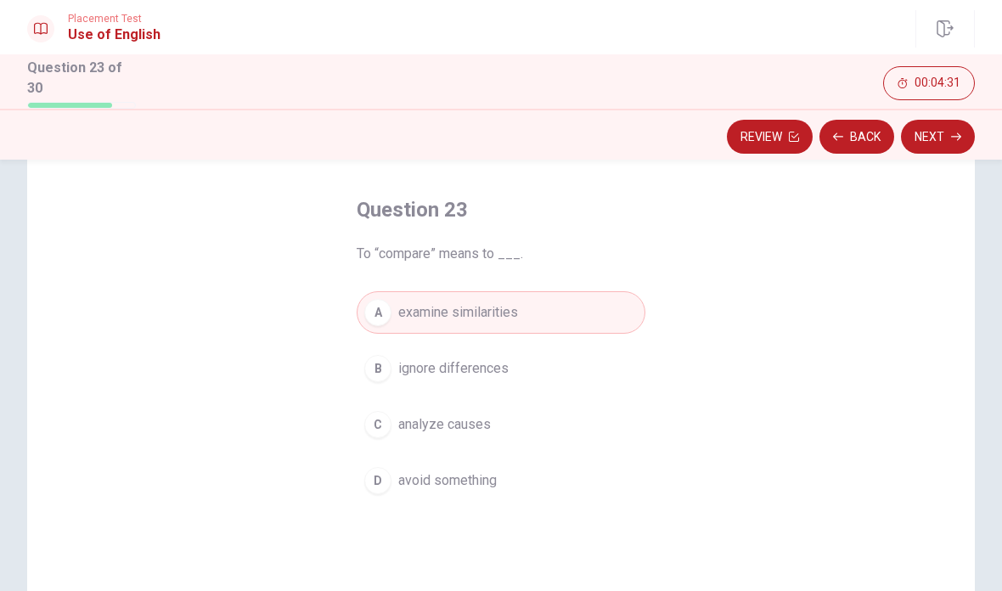
click at [935, 135] on button "Next" at bounding box center [938, 137] width 74 height 34
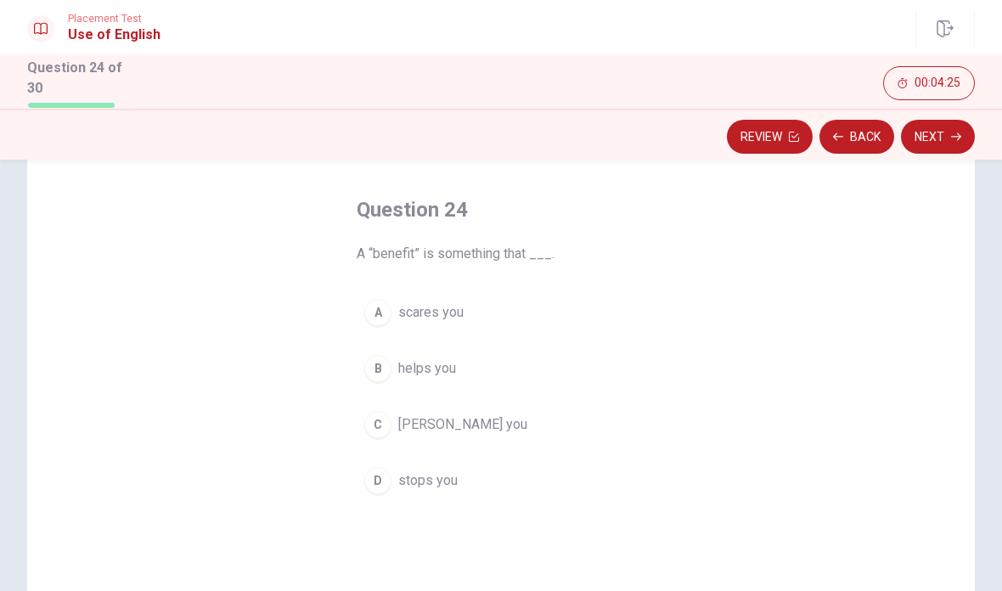
click at [380, 359] on div "B" at bounding box center [377, 368] width 27 height 27
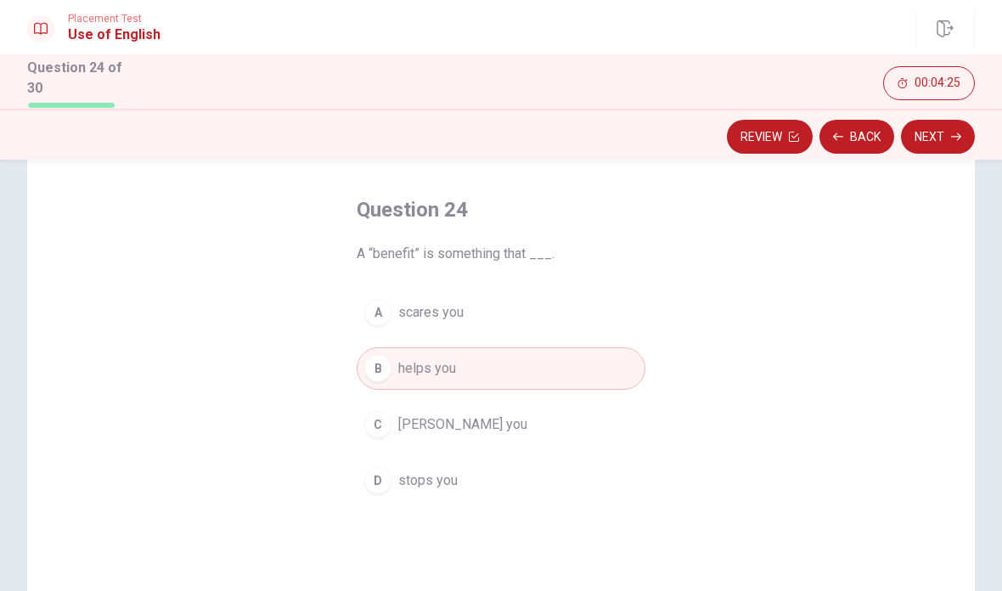
click at [944, 133] on button "Next" at bounding box center [938, 137] width 74 height 34
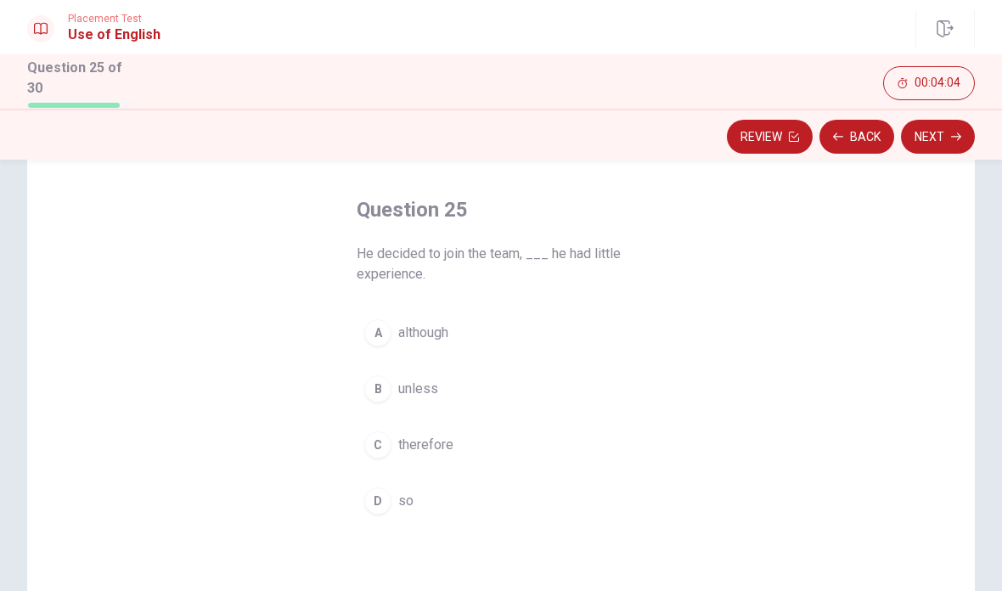
scroll to position [58, 0]
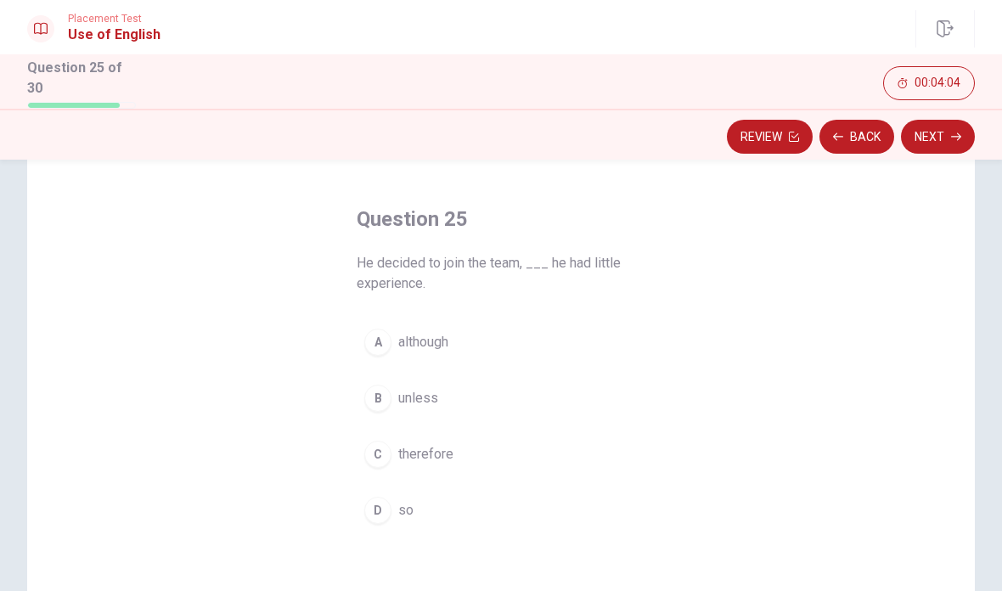
click at [392, 516] on button "D so" at bounding box center [501, 510] width 289 height 42
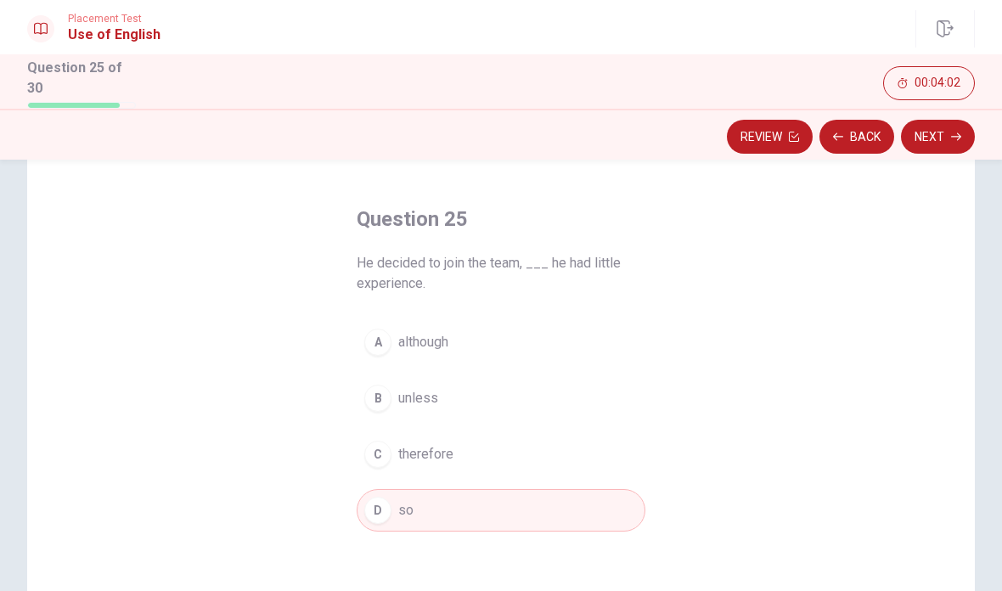
click at [957, 133] on icon "button" at bounding box center [956, 137] width 10 height 8
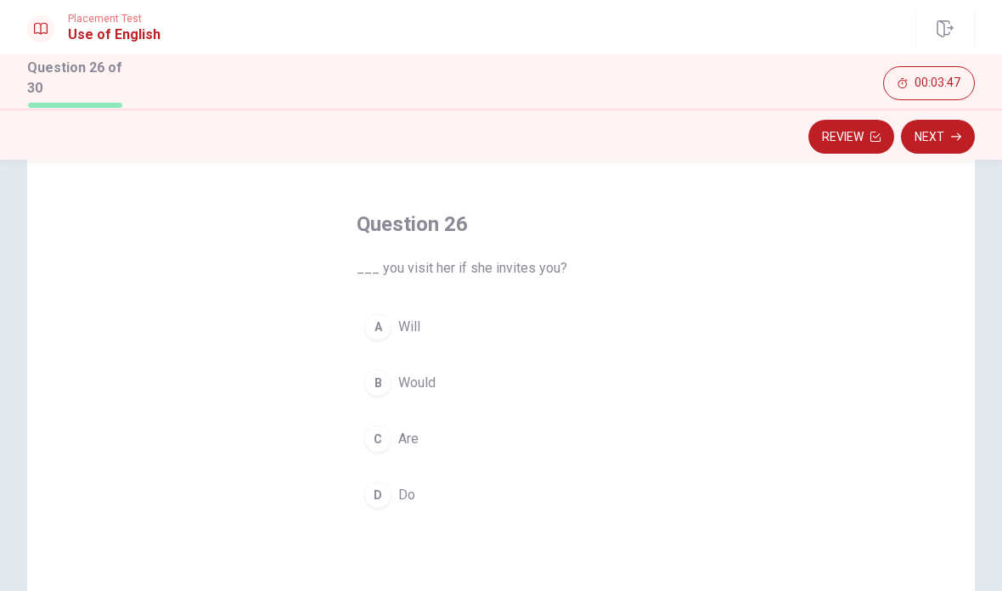
scroll to position [54, 0]
click at [385, 473] on button "D Do" at bounding box center [501, 493] width 289 height 42
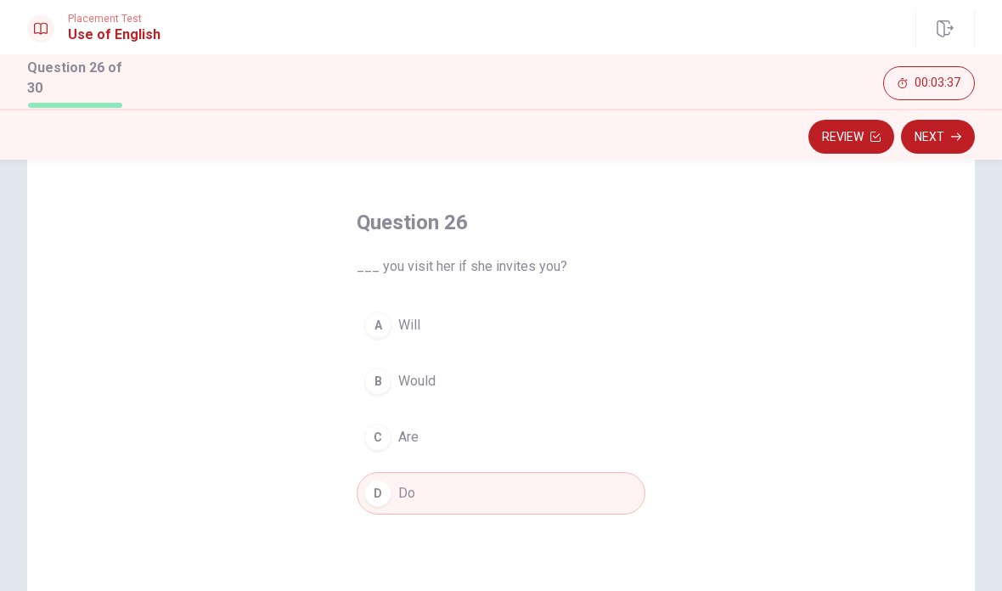
click at [403, 315] on span "Will" at bounding box center [409, 325] width 22 height 20
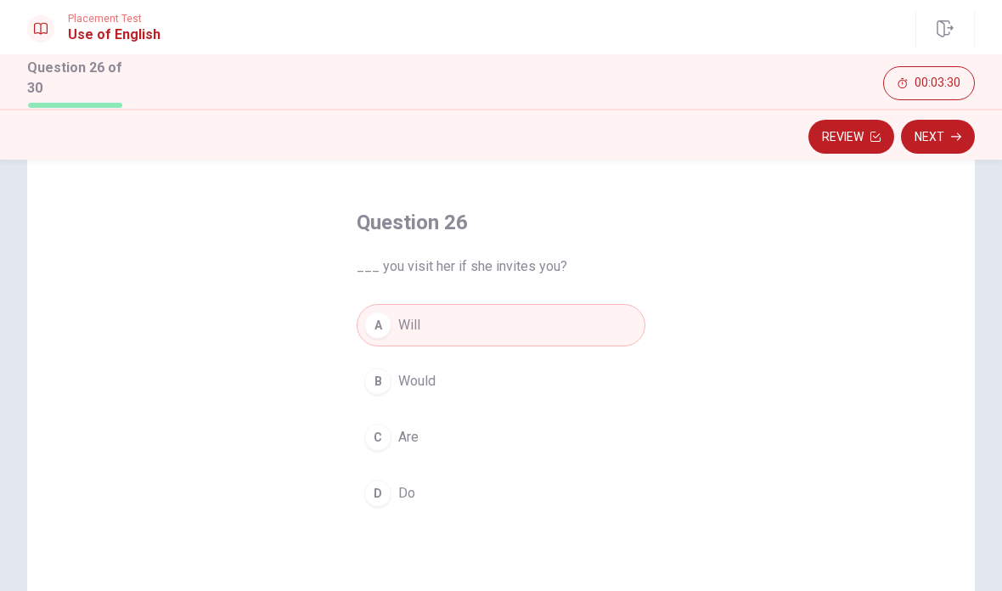
click at [425, 499] on button "D Do" at bounding box center [501, 493] width 289 height 42
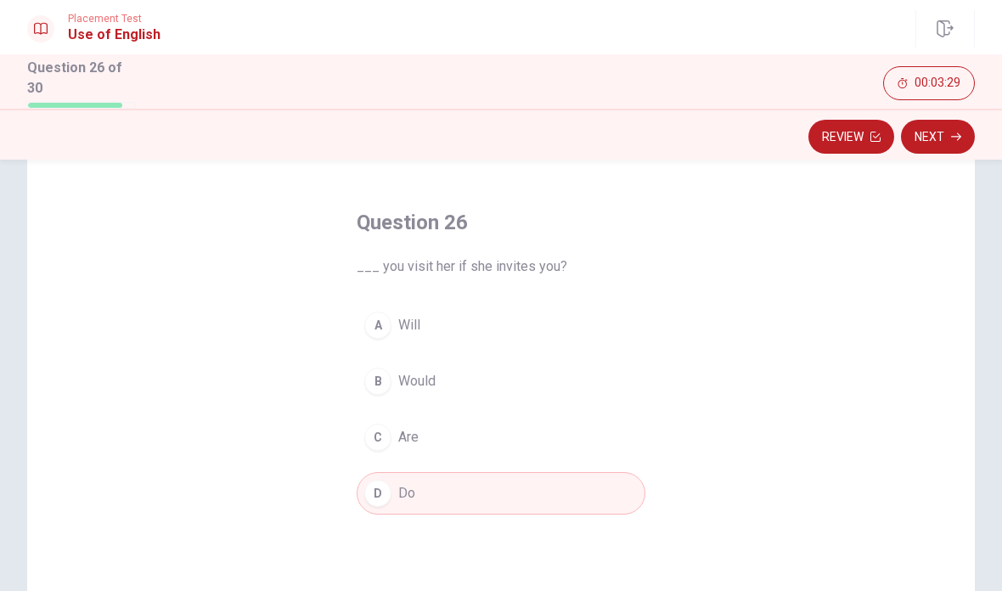
click at [955, 137] on icon "button" at bounding box center [956, 137] width 10 height 10
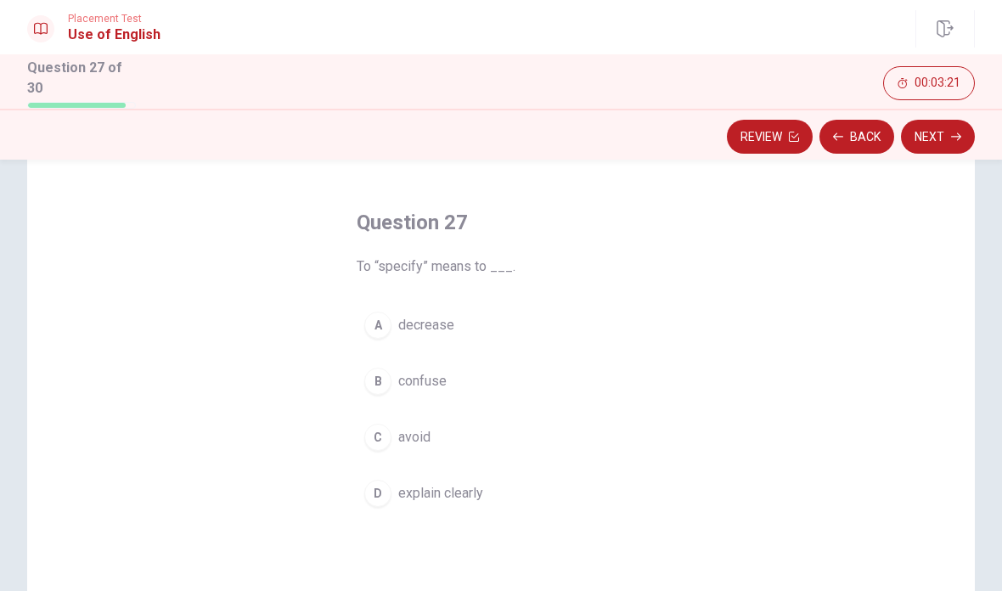
click at [390, 492] on div "D" at bounding box center [377, 493] width 27 height 27
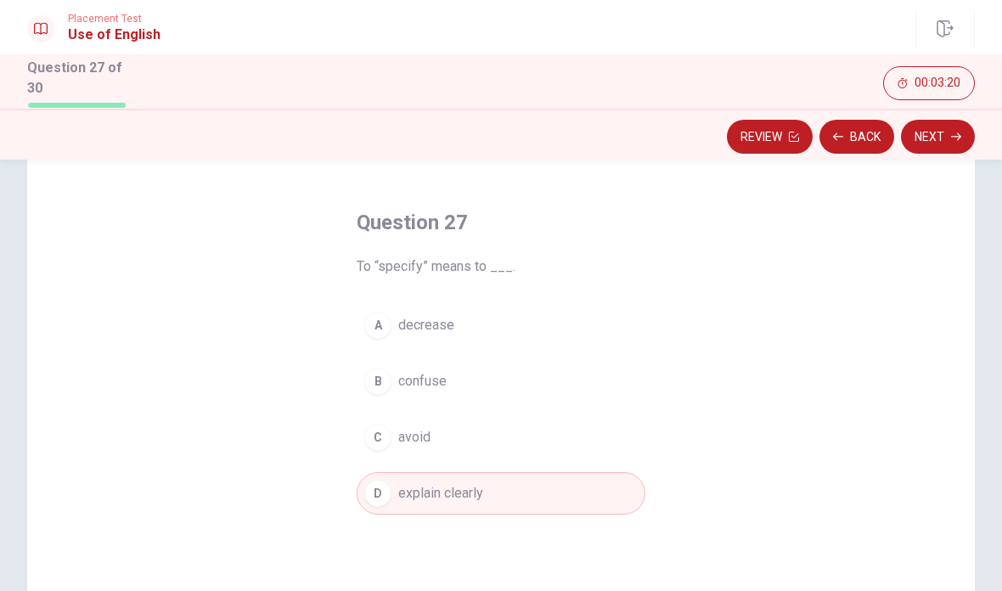
click at [956, 132] on icon "button" at bounding box center [956, 137] width 10 height 10
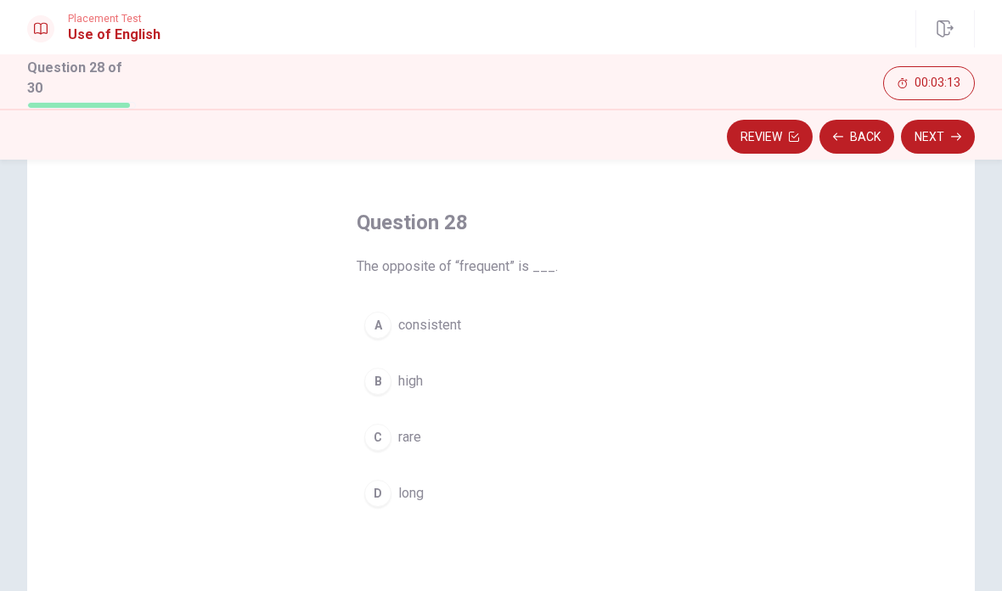
click at [385, 429] on div "C" at bounding box center [377, 437] width 27 height 27
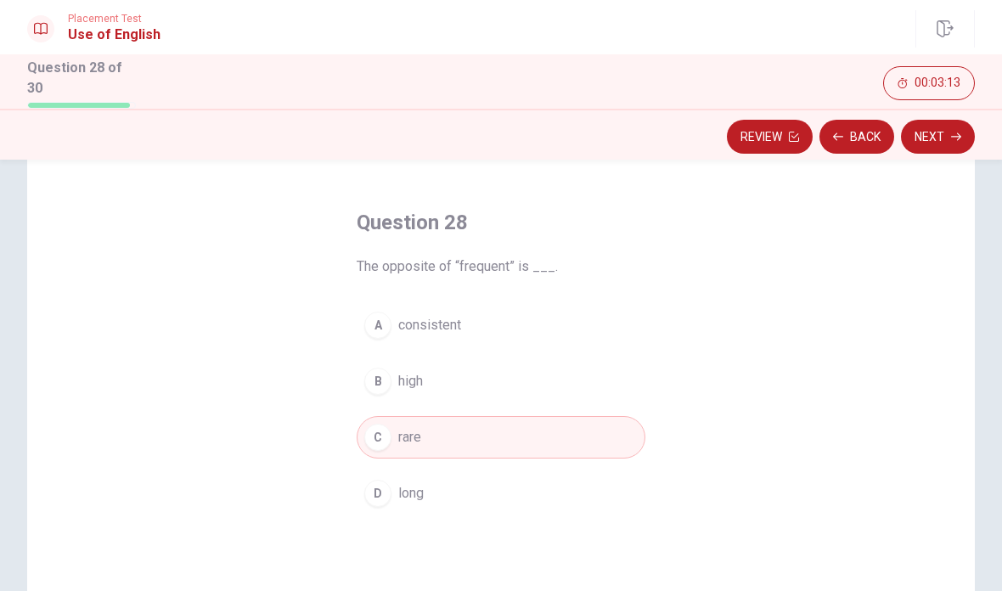
click at [953, 136] on icon "button" at bounding box center [956, 137] width 10 height 10
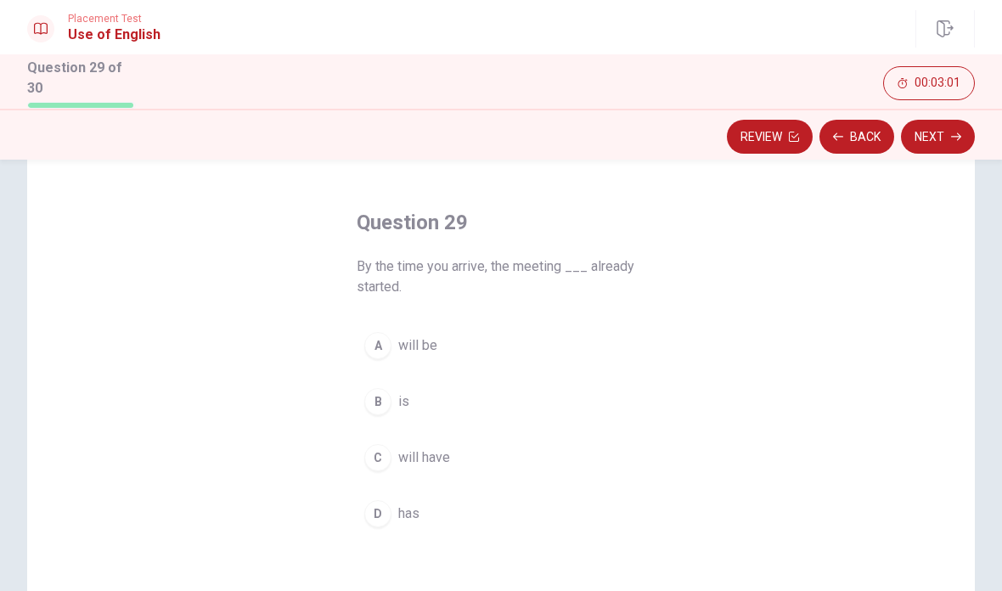
click at [381, 512] on div "D" at bounding box center [377, 513] width 27 height 27
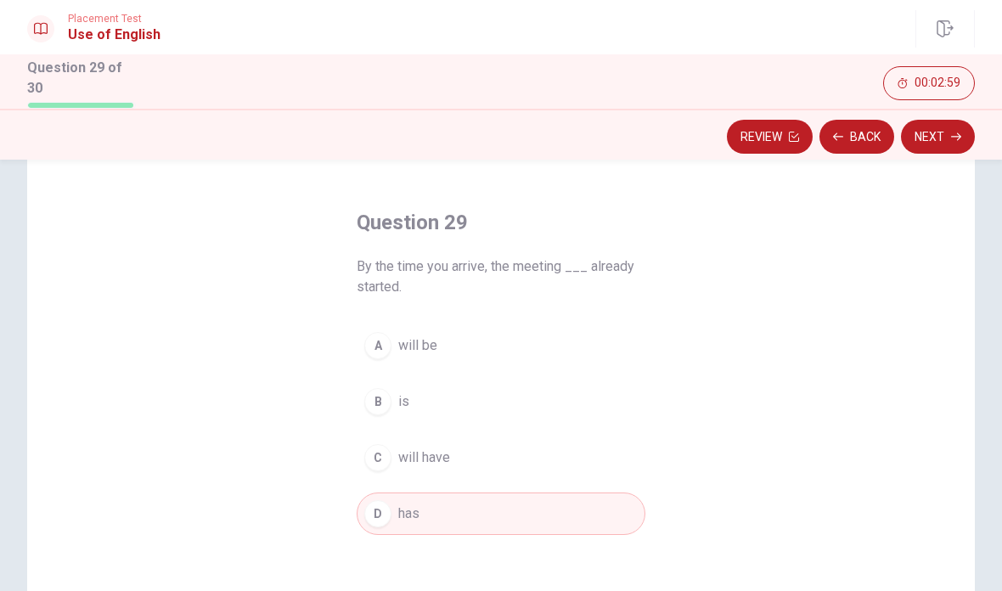
click at [945, 135] on button "Next" at bounding box center [938, 137] width 74 height 34
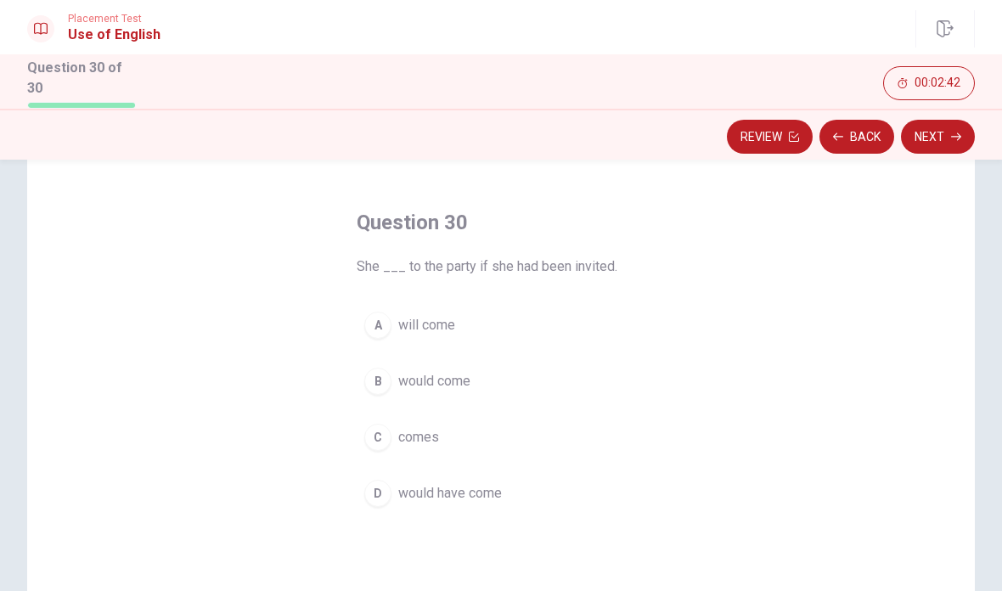
click at [378, 381] on div "B" at bounding box center [377, 381] width 27 height 27
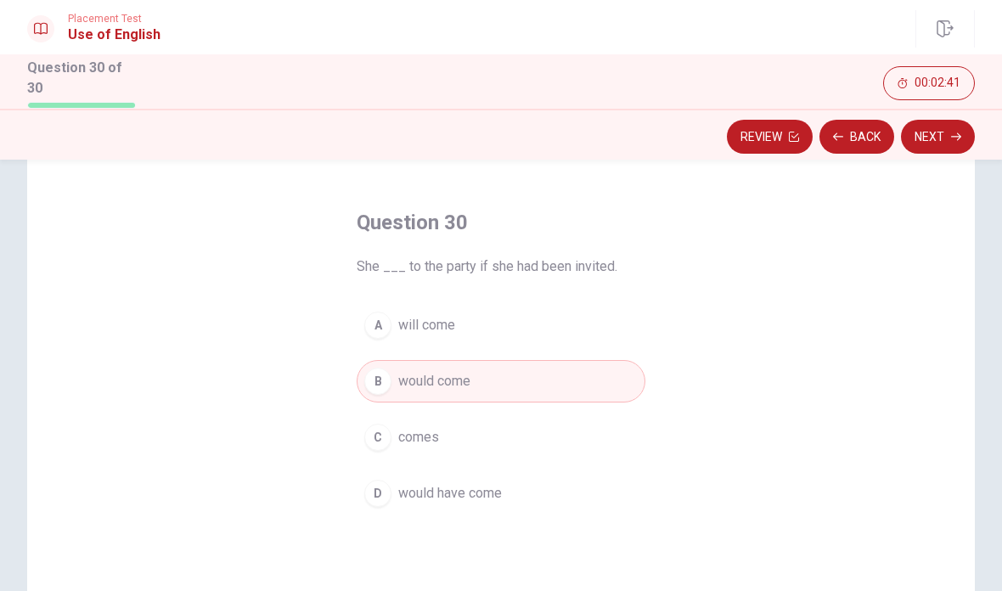
click at [934, 134] on button "Next" at bounding box center [938, 137] width 74 height 34
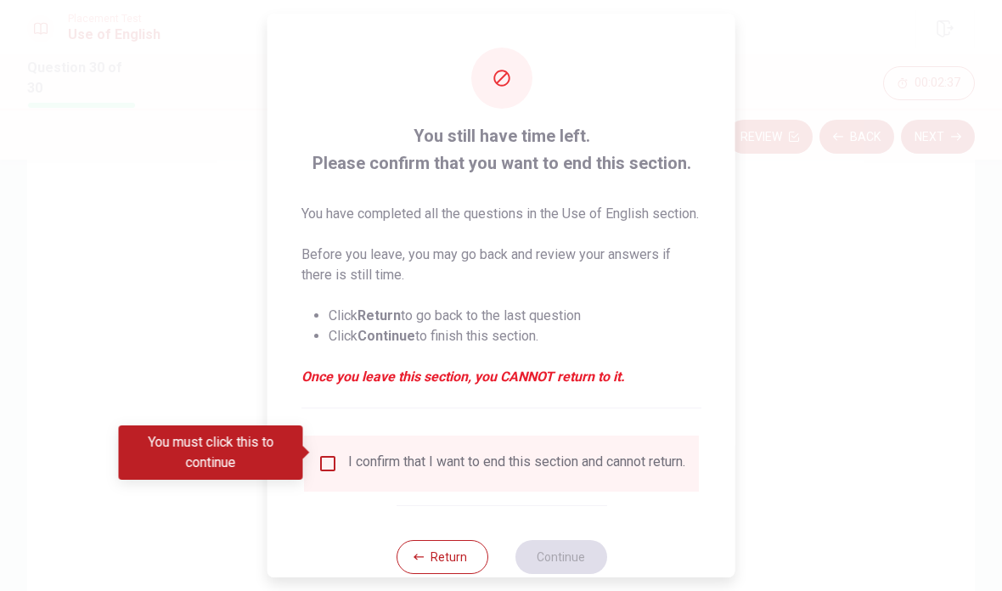
click at [332, 437] on div "I confirm that I want to end this section and cannot return." at bounding box center [501, 464] width 395 height 56
click at [319, 454] on input "You must click this to continue" at bounding box center [328, 464] width 20 height 20
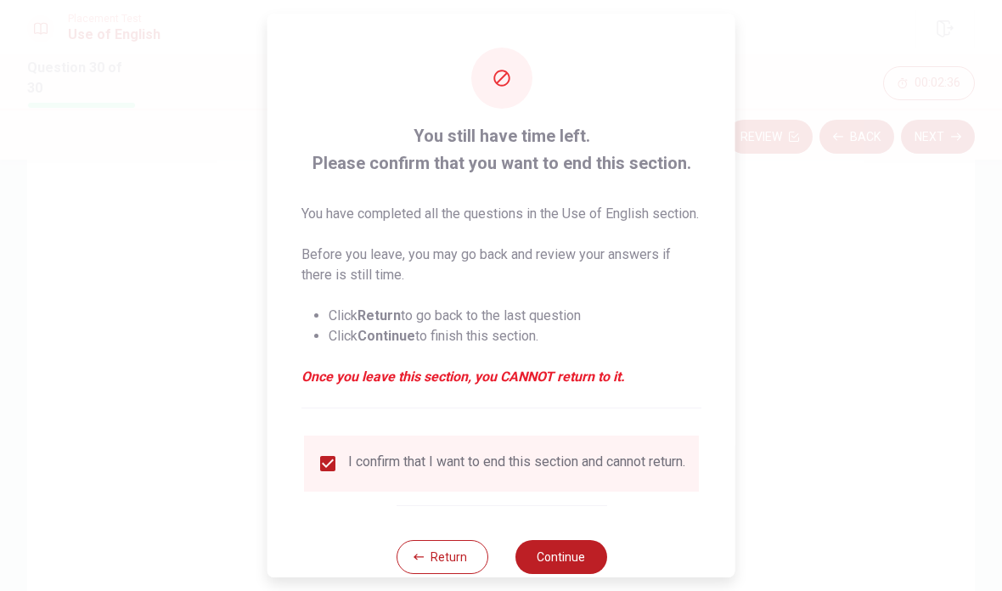
click at [573, 558] on button "Continue" at bounding box center [561, 557] width 92 height 34
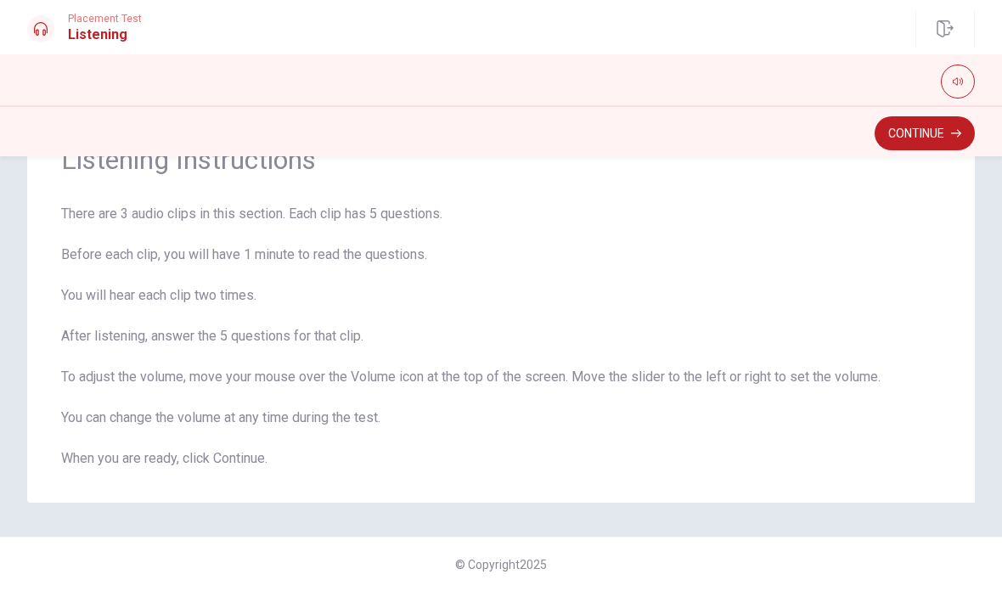
scroll to position [82, 0]
click at [933, 136] on button "Continue" at bounding box center [925, 133] width 100 height 34
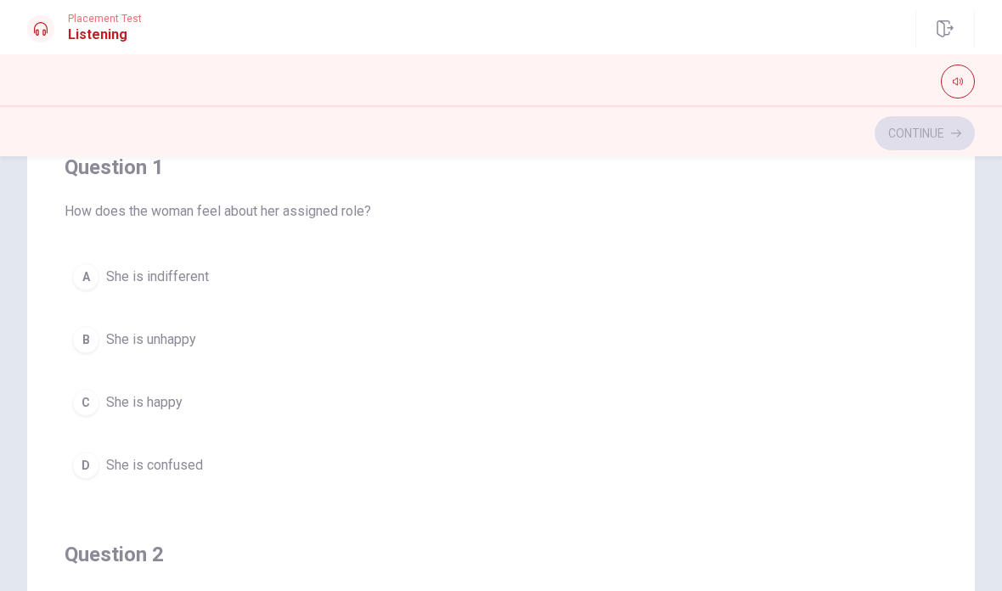
scroll to position [121, 0]
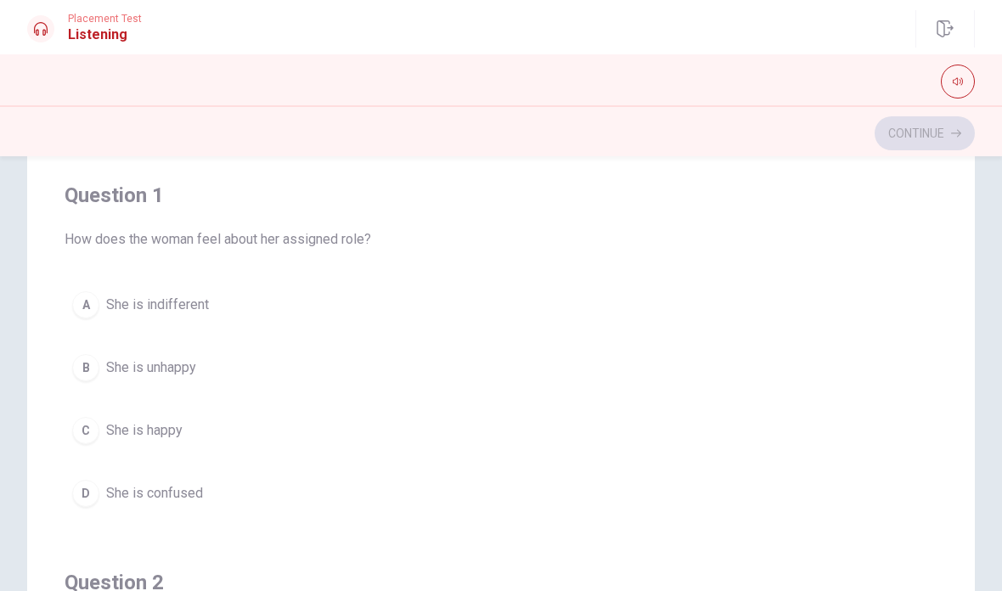
click at [82, 428] on div "C" at bounding box center [85, 430] width 27 height 27
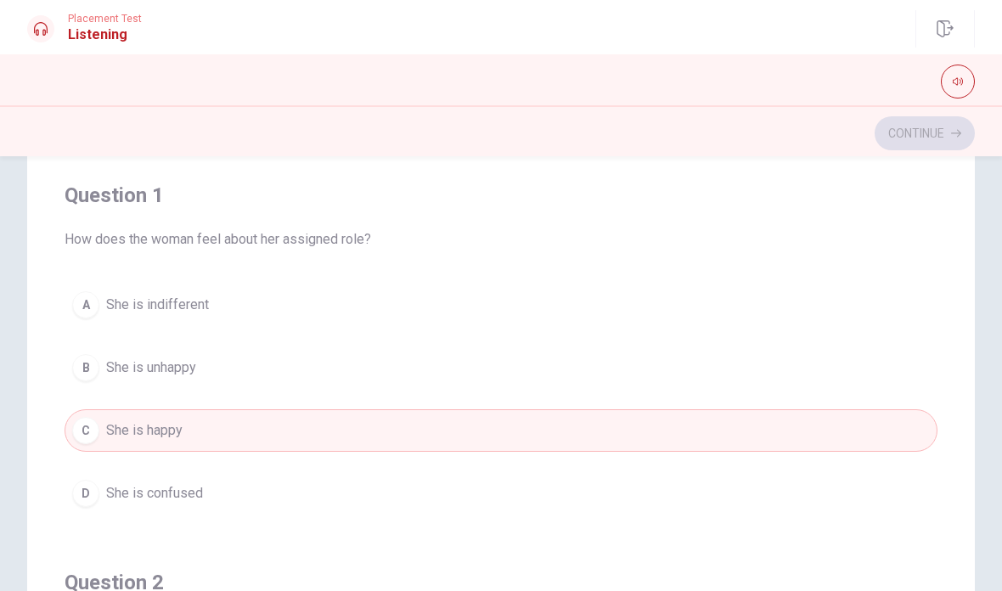
scroll to position [0, 0]
click at [86, 488] on div "D" at bounding box center [85, 493] width 27 height 27
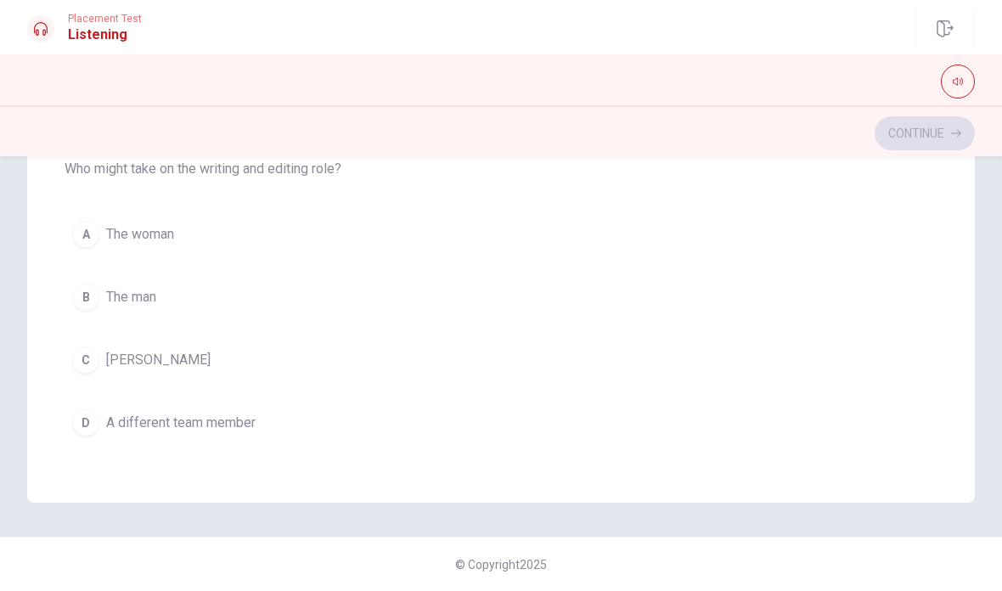
scroll to position [208, 0]
click at [182, 366] on button "C [PERSON_NAME]" at bounding box center [501, 360] width 873 height 42
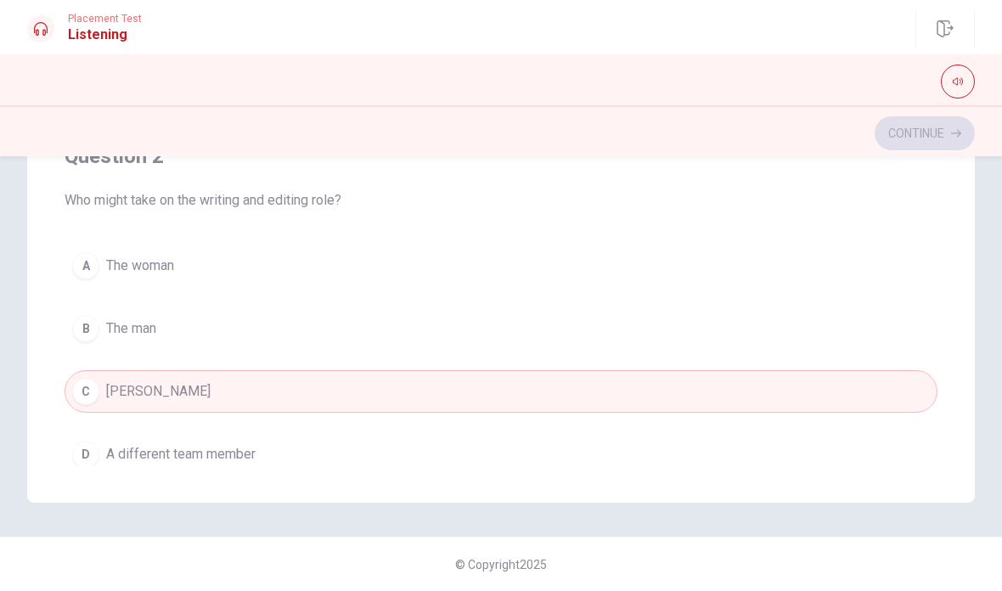
scroll to position [192, 0]
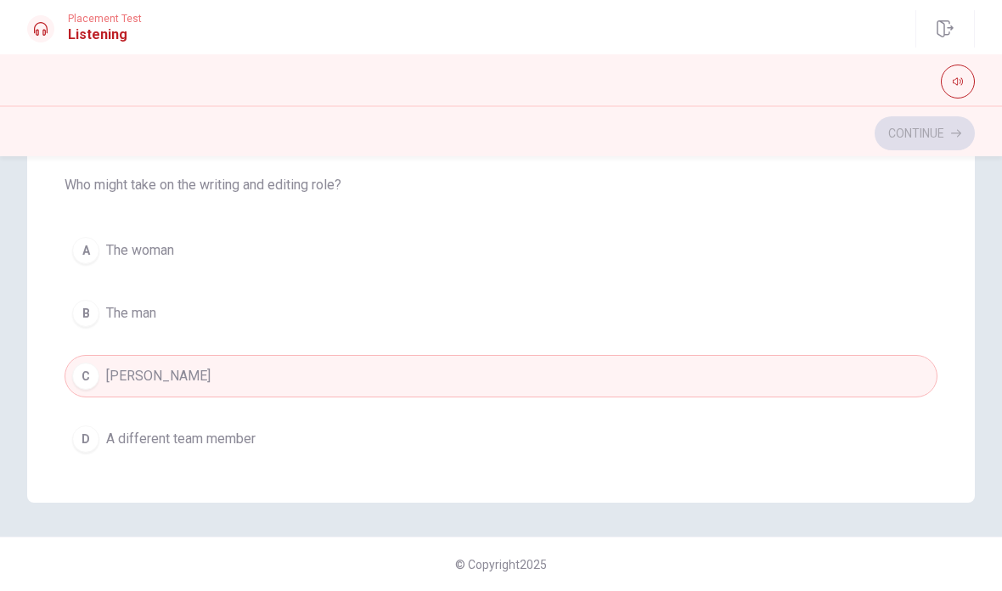
click at [861, 457] on button "D A different team member" at bounding box center [501, 439] width 873 height 42
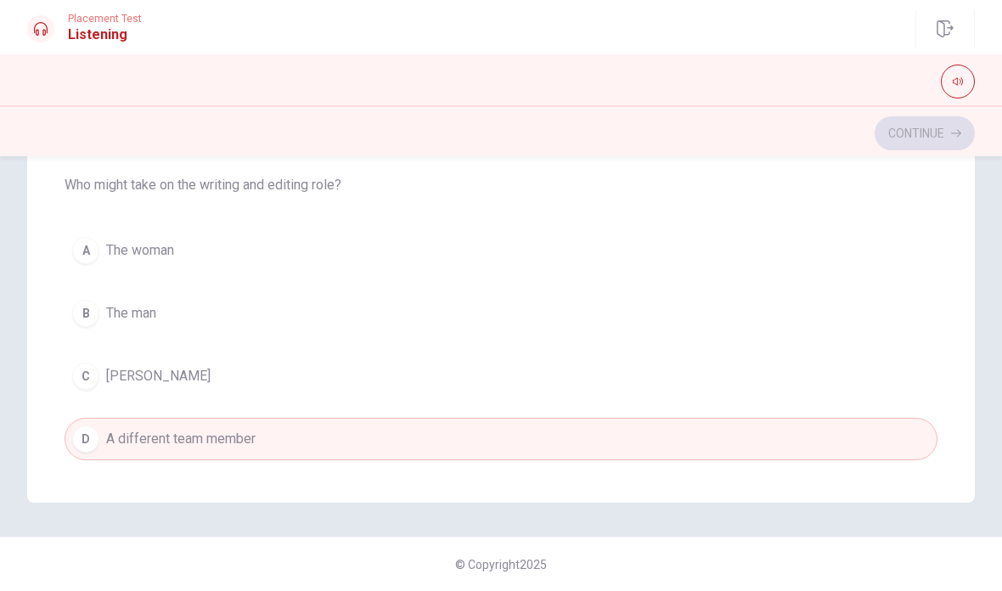
click at [290, 261] on button "A The woman" at bounding box center [501, 250] width 873 height 42
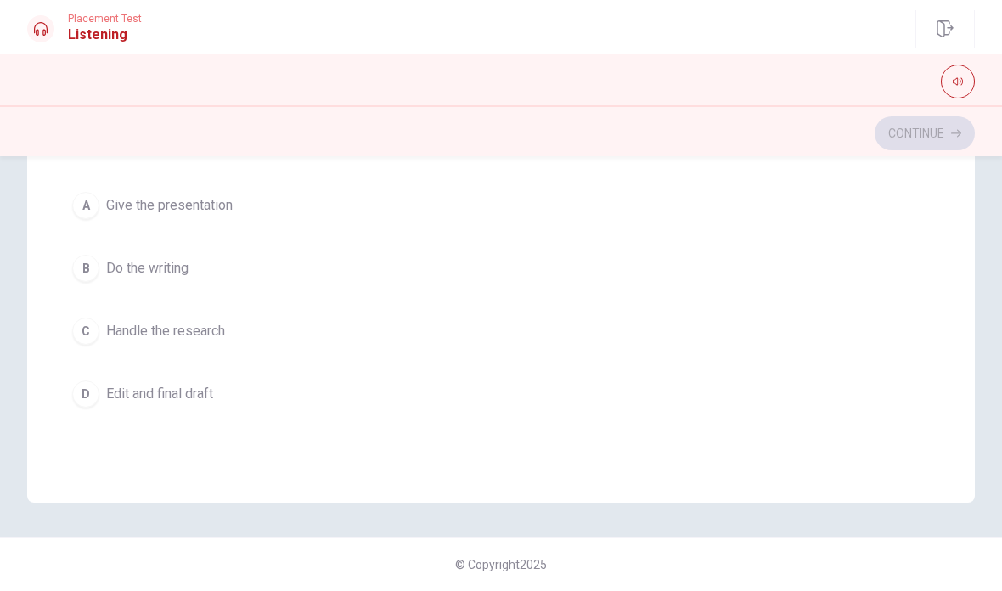
scroll to position [625, 0]
click at [350, 202] on button "A Give the presentation" at bounding box center [501, 204] width 873 height 42
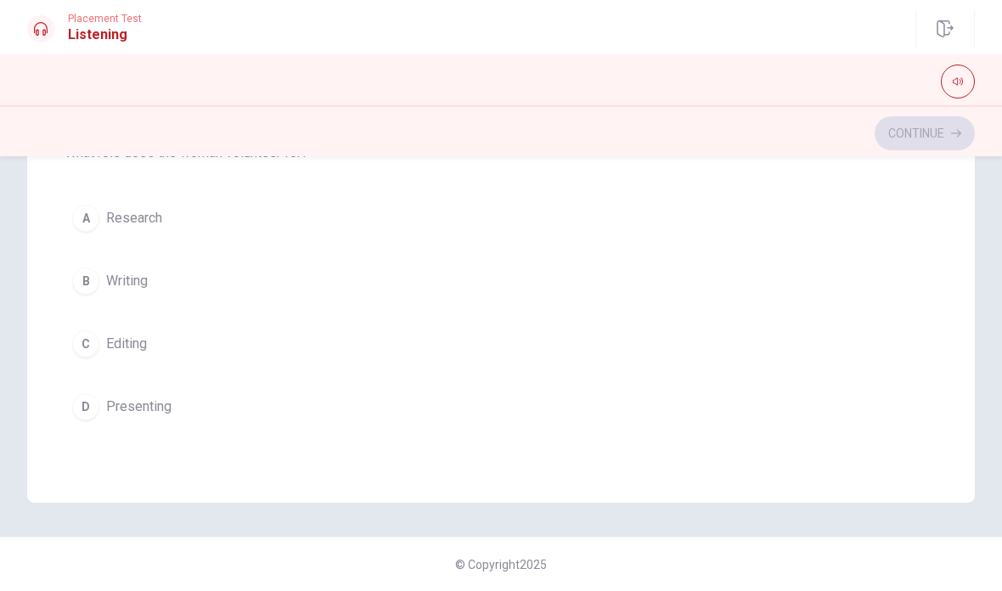
scroll to position [1017, 0]
click at [278, 194] on button "A Research" at bounding box center [501, 200] width 873 height 42
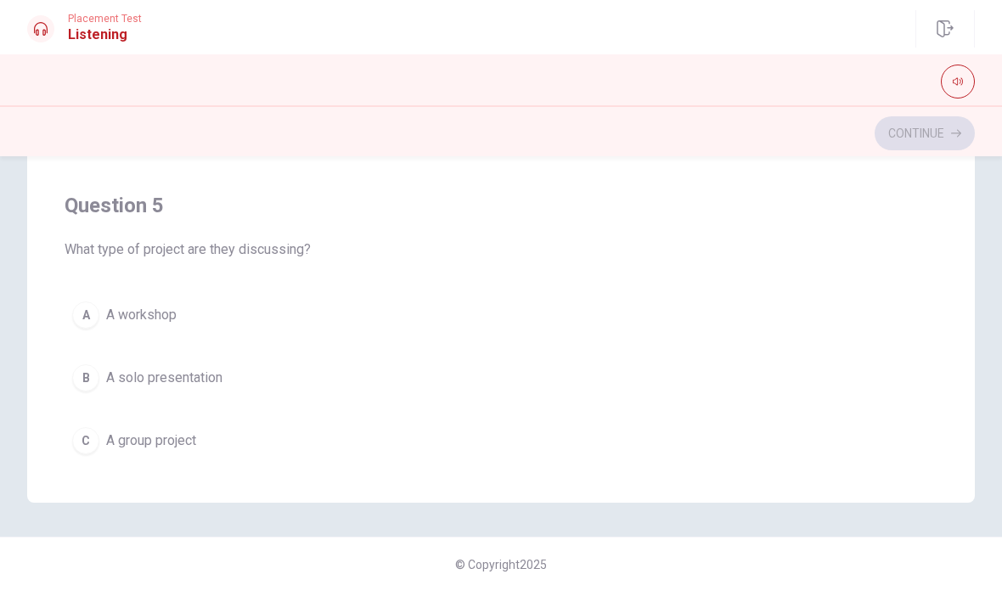
scroll to position [1303, 0]
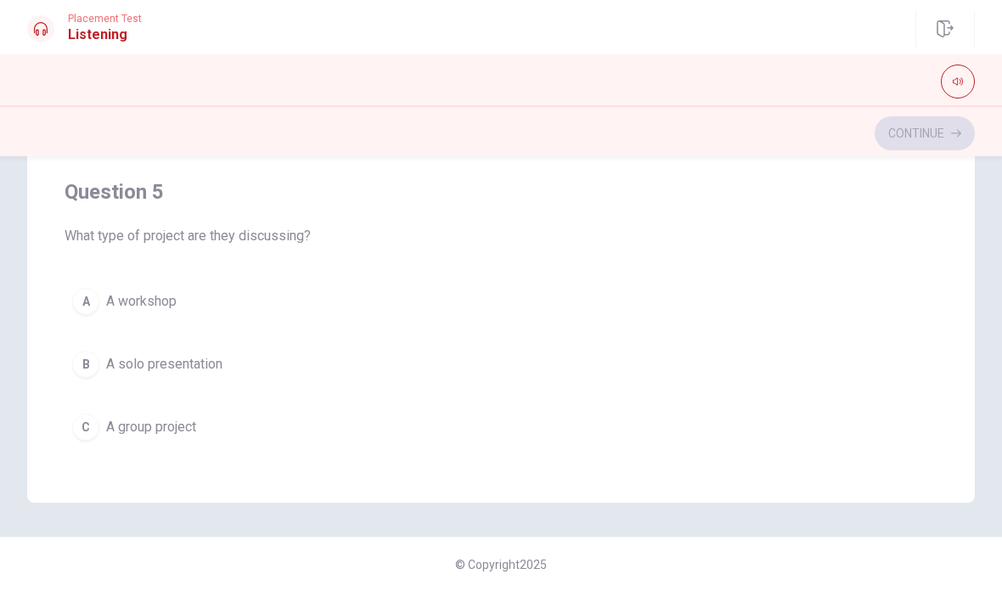
click at [319, 365] on button "B A solo presentation" at bounding box center [501, 364] width 873 height 42
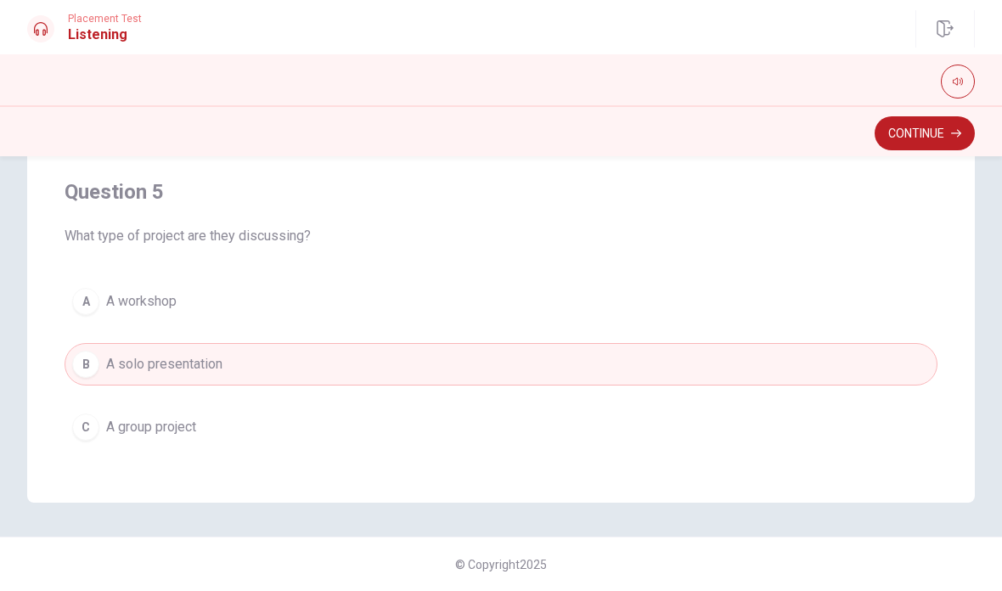
click at [942, 131] on button "Continue" at bounding box center [925, 133] width 100 height 34
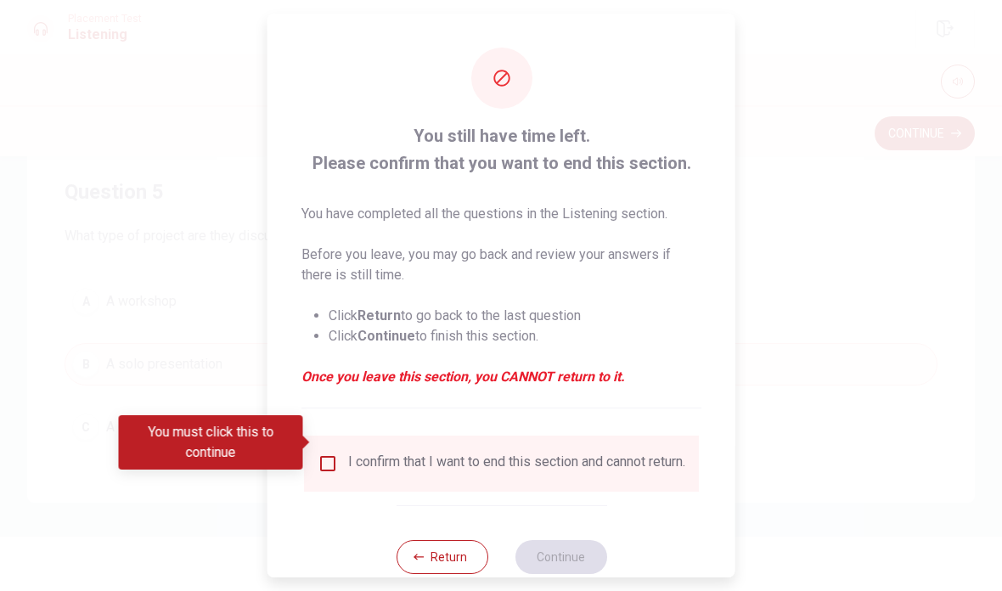
click at [328, 454] on input "You must click this to continue" at bounding box center [328, 464] width 20 height 20
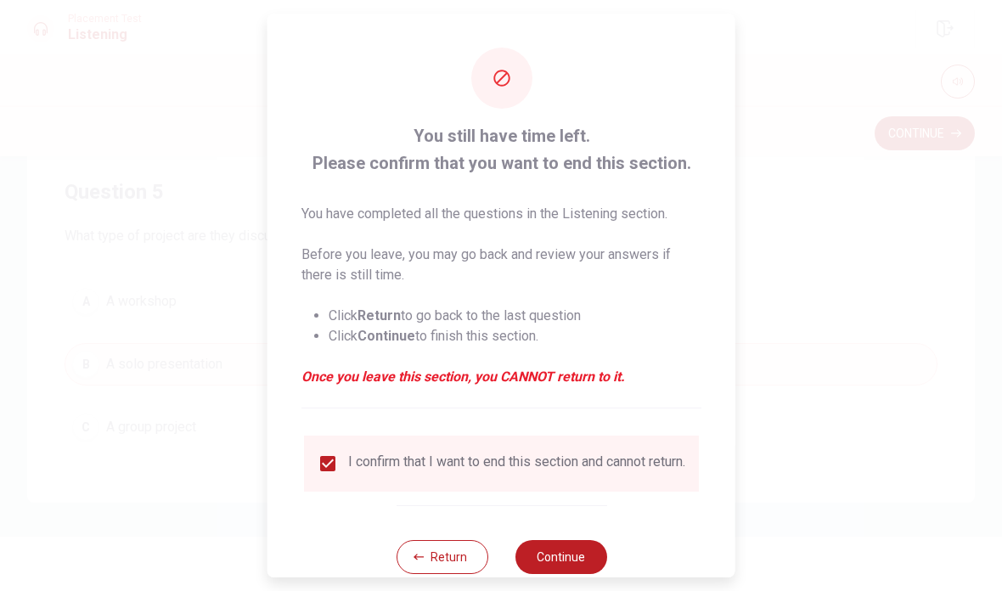
click at [558, 561] on button "Continue" at bounding box center [561, 557] width 92 height 34
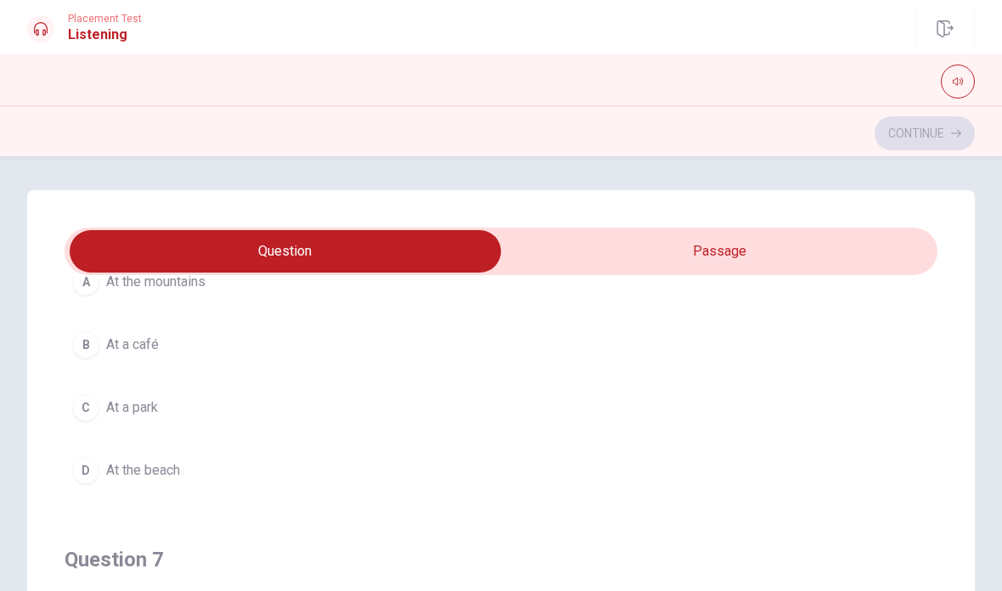
scroll to position [151, 0]
click at [88, 403] on div "C" at bounding box center [85, 399] width 27 height 27
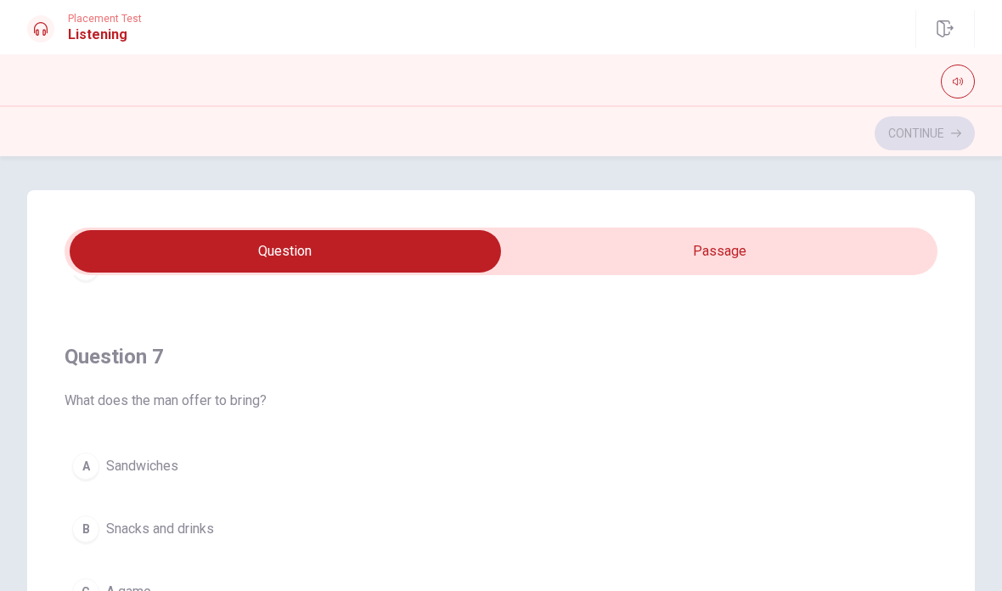
scroll to position [354, 0]
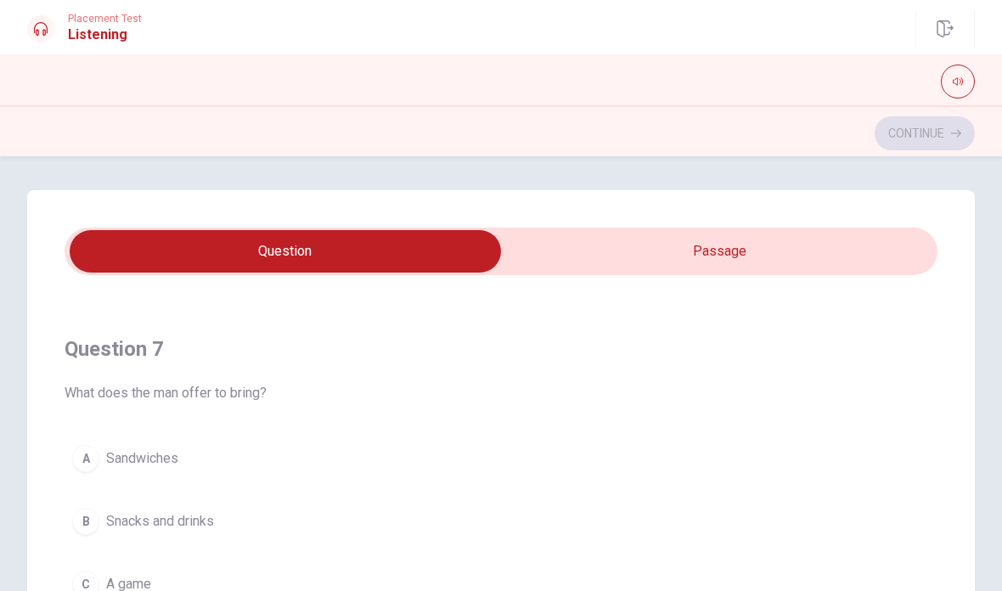
click at [106, 459] on span "Sandwiches" at bounding box center [142, 458] width 72 height 20
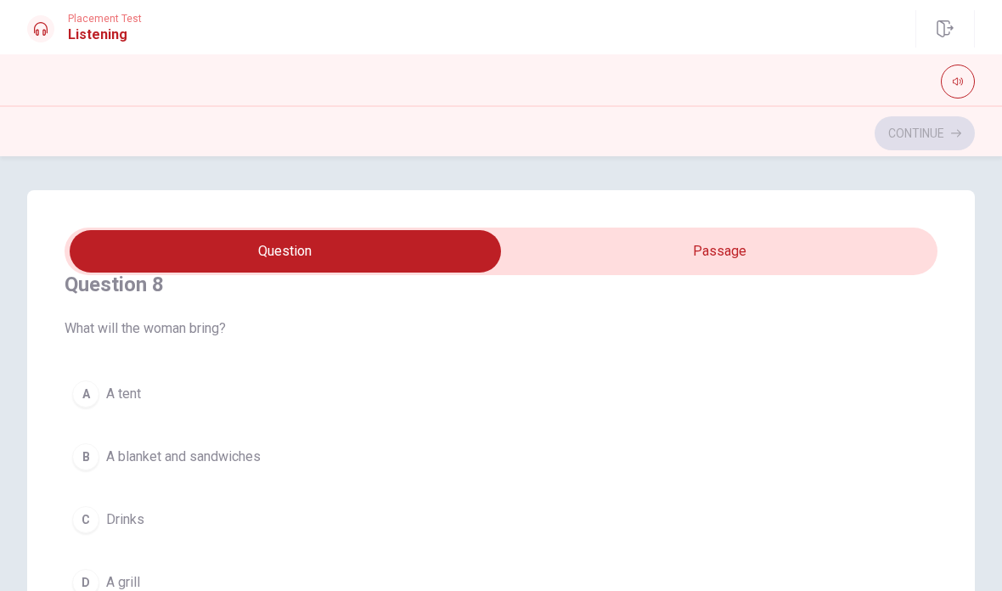
scroll to position [828, 0]
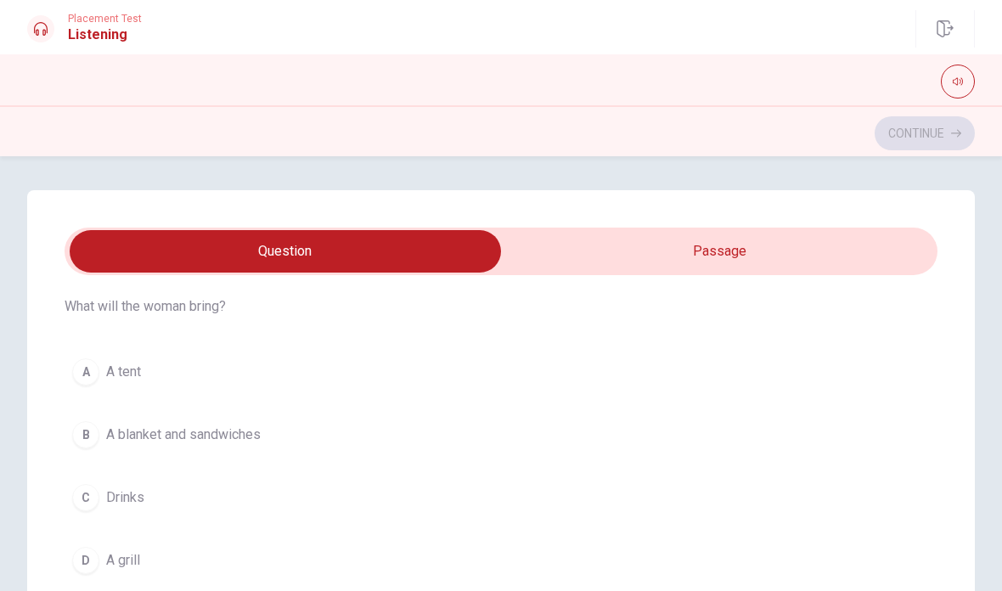
click at [107, 432] on span "A blanket and sandwiches" at bounding box center [183, 435] width 155 height 20
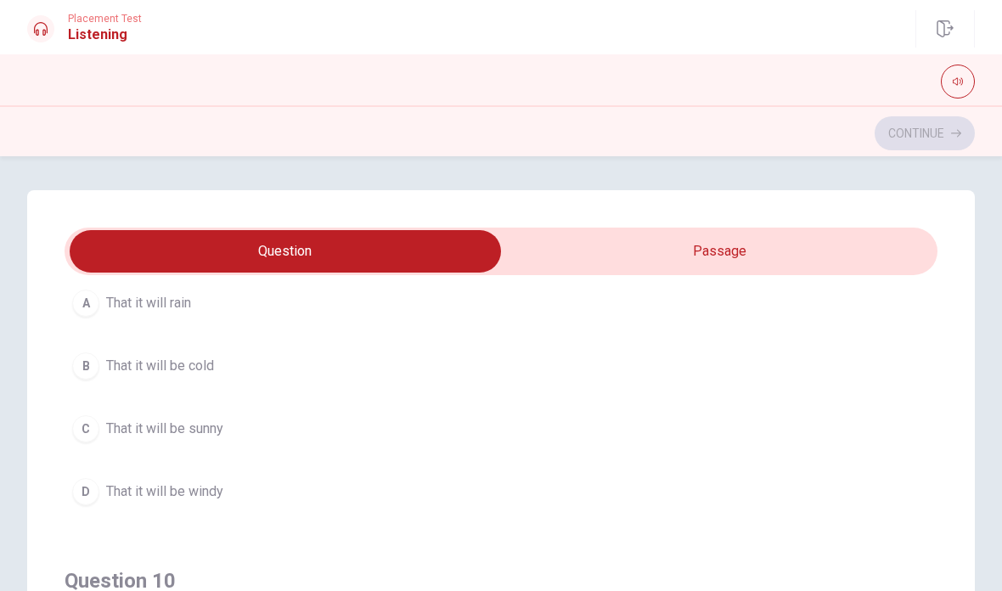
scroll to position [1286, 0]
click at [277, 428] on button "C That it will be sunny" at bounding box center [501, 427] width 873 height 42
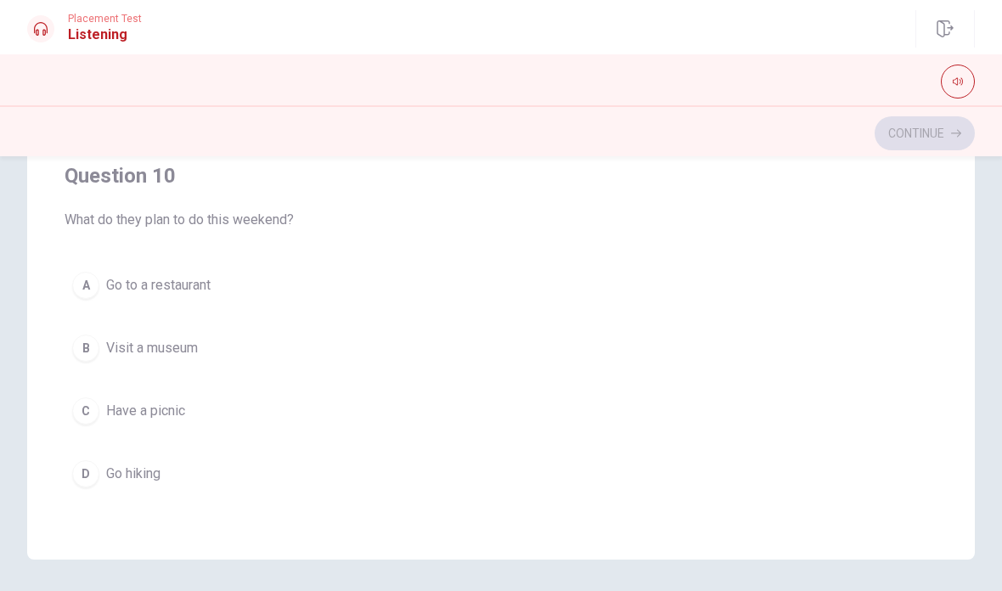
scroll to position [322, 0]
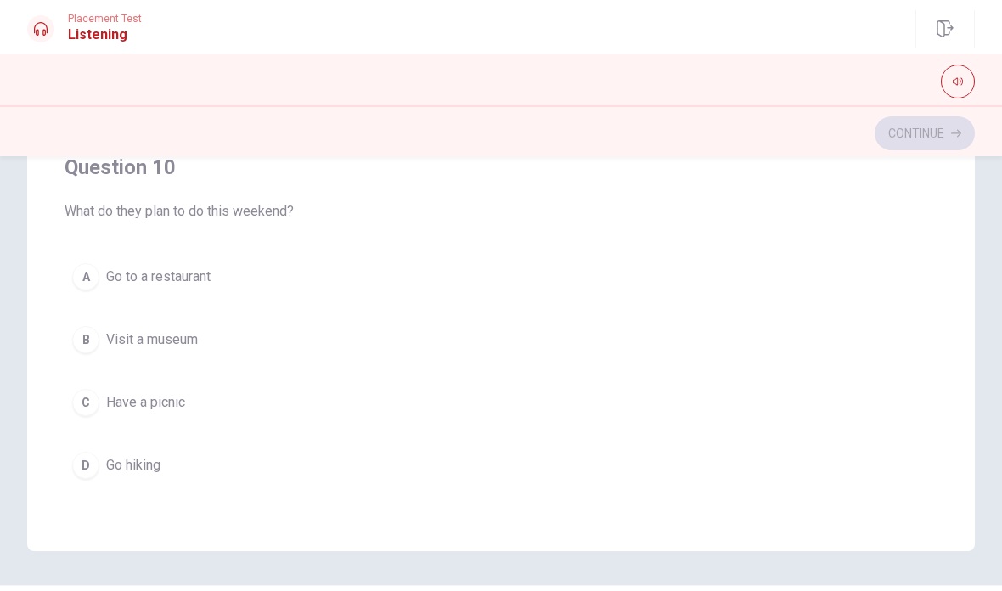
click at [267, 406] on button "C Have a picnic" at bounding box center [501, 402] width 873 height 42
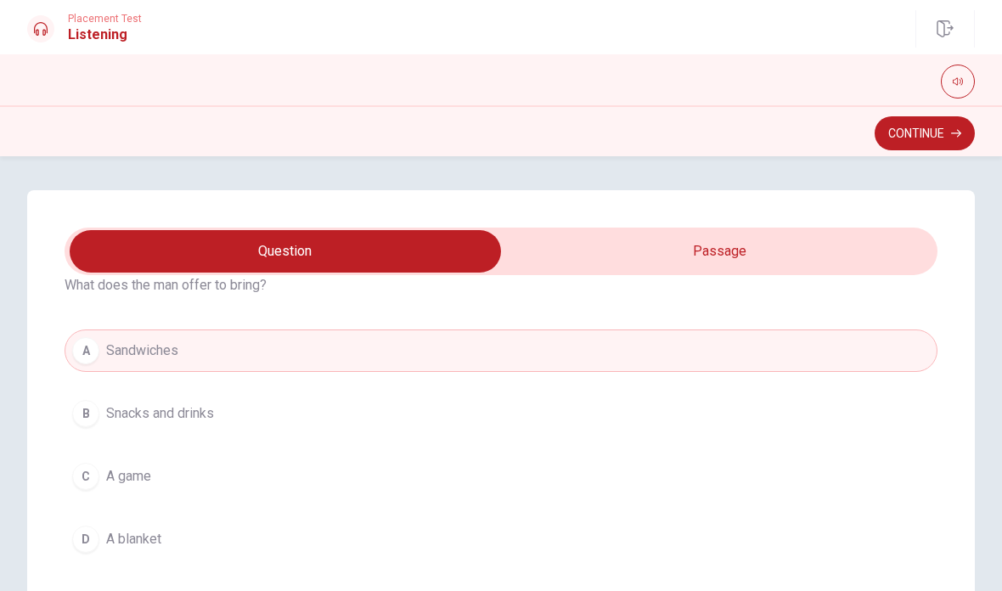
scroll to position [454, 0]
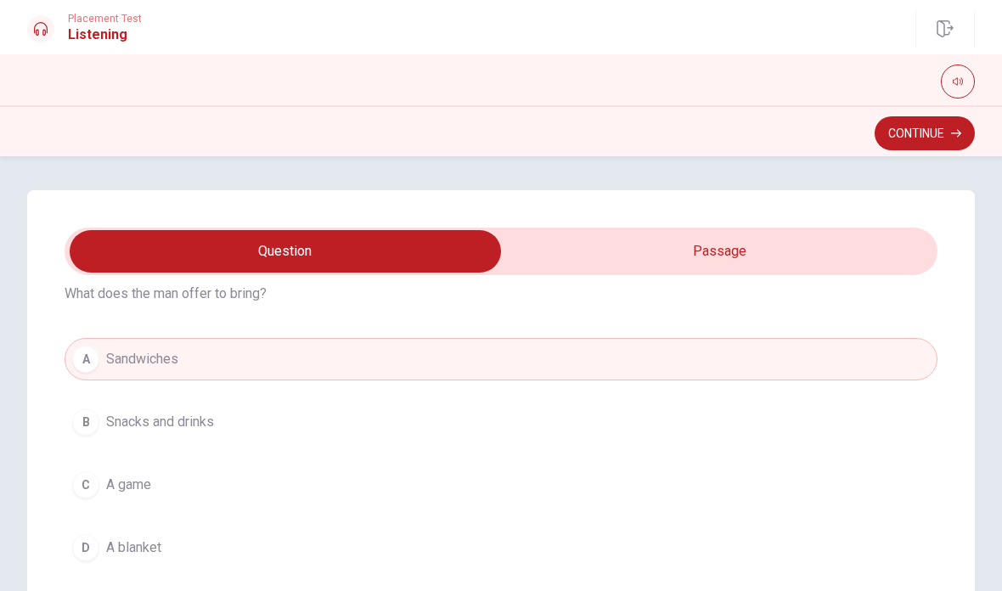
click at [395, 431] on button "B Snacks and drinks" at bounding box center [501, 422] width 873 height 42
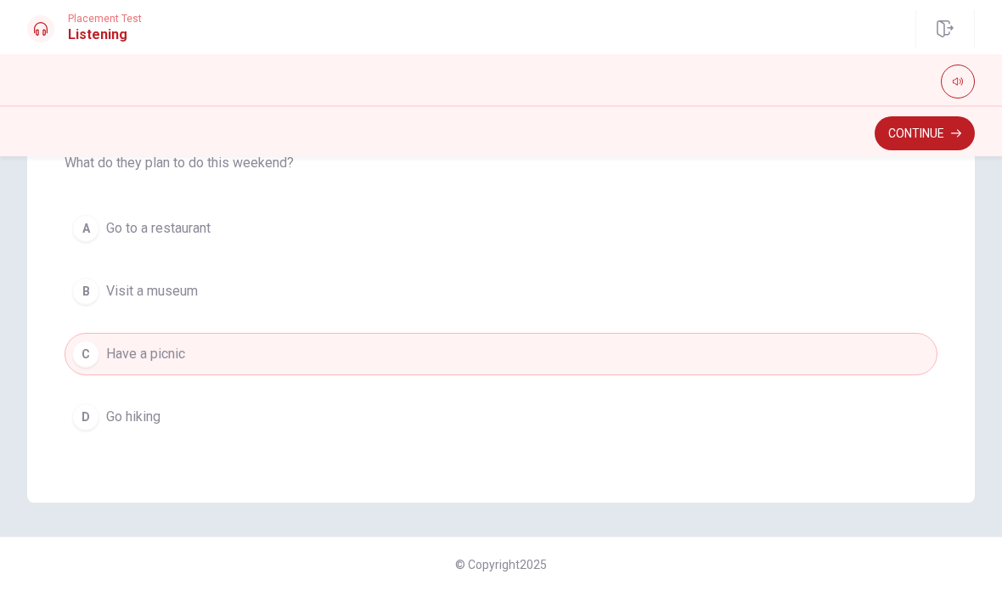
scroll to position [370, 0]
click at [931, 136] on button "Continue" at bounding box center [925, 133] width 100 height 34
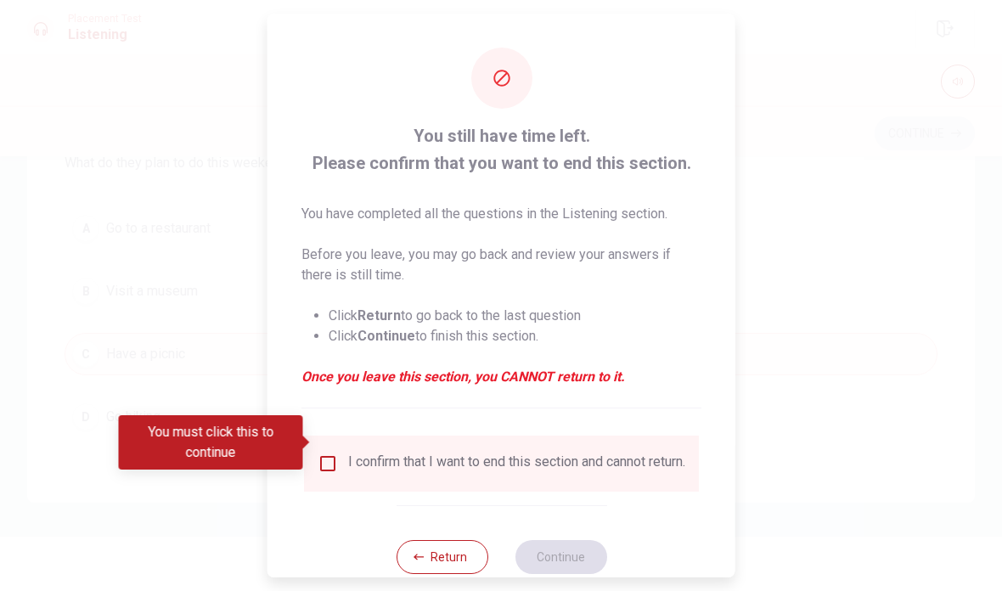
click at [333, 454] on input "You must click this to continue" at bounding box center [328, 464] width 20 height 20
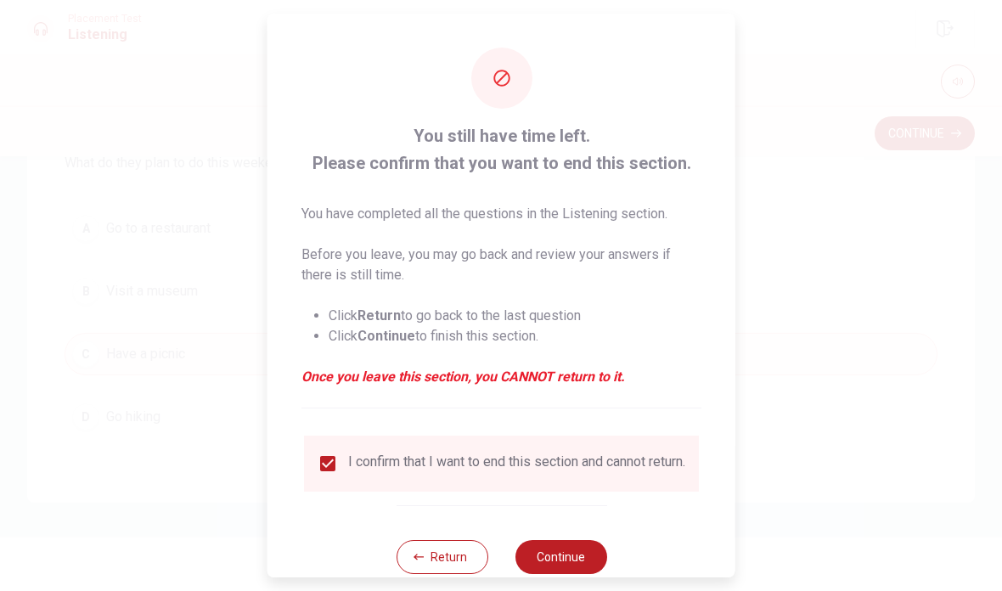
click at [581, 540] on button "Continue" at bounding box center [561, 557] width 92 height 34
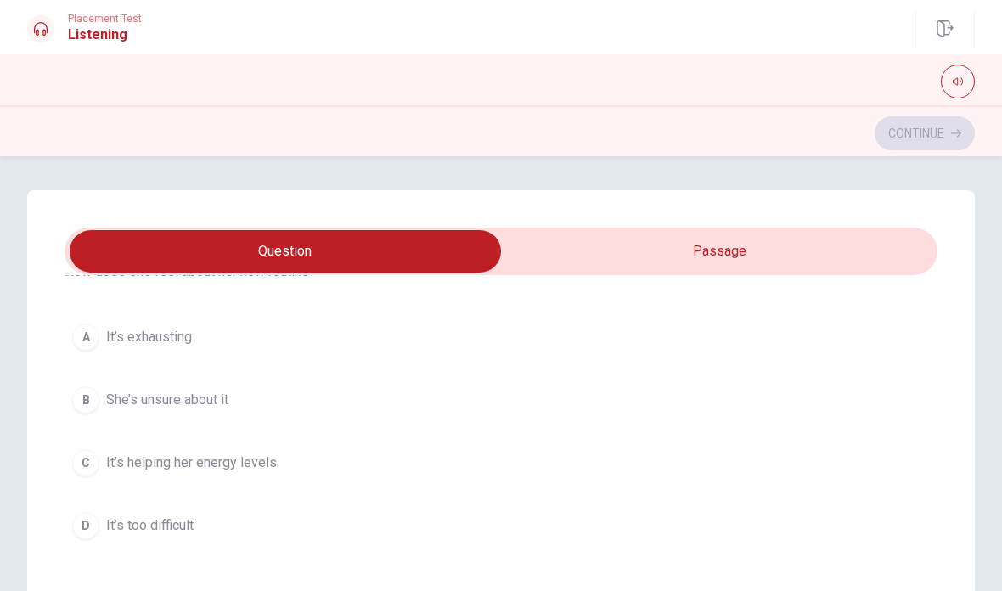
scroll to position [110, 0]
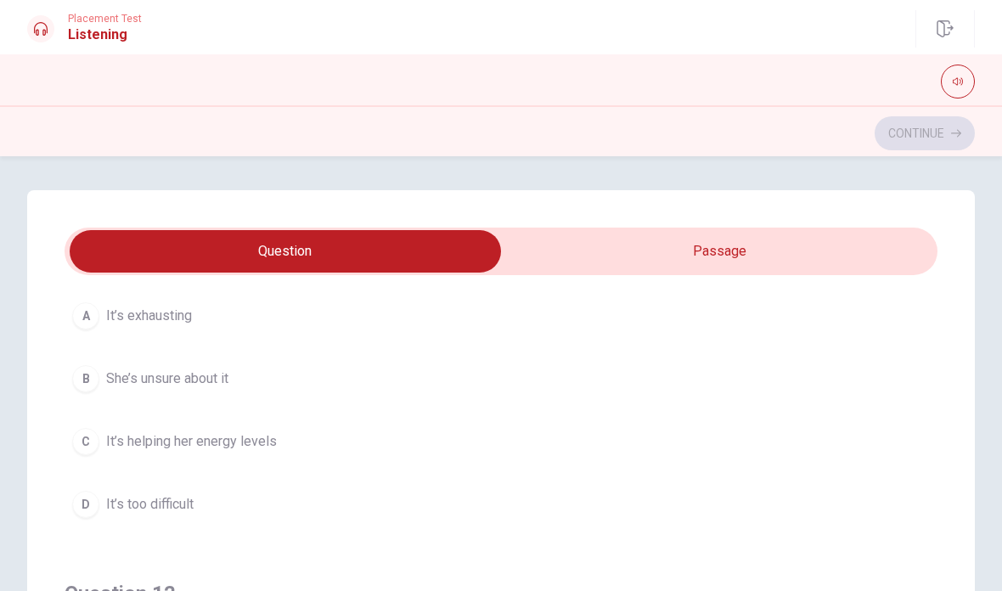
click at [270, 441] on span "It’s helping her energy levels" at bounding box center [191, 442] width 171 height 20
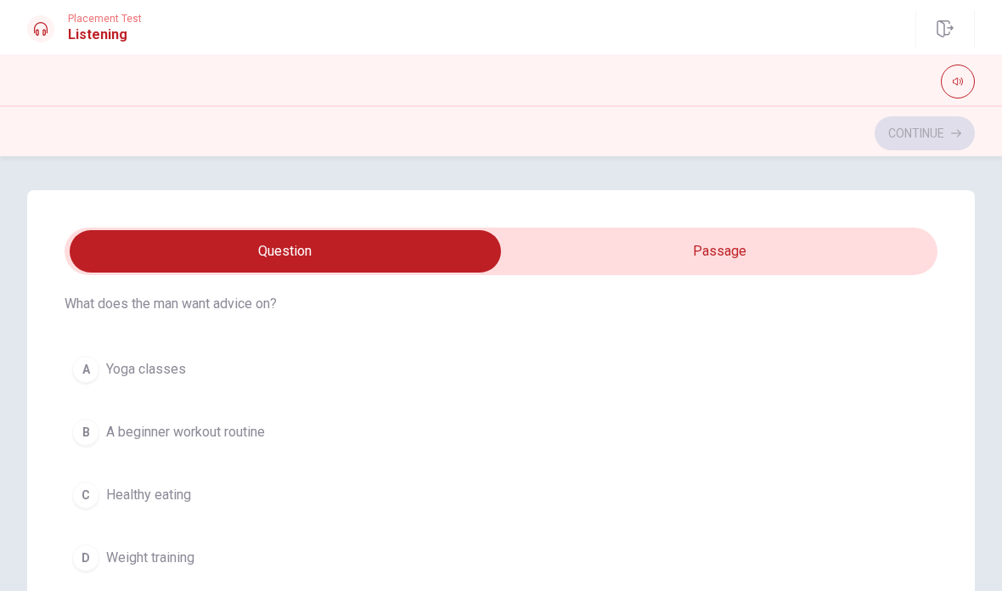
scroll to position [466, 0]
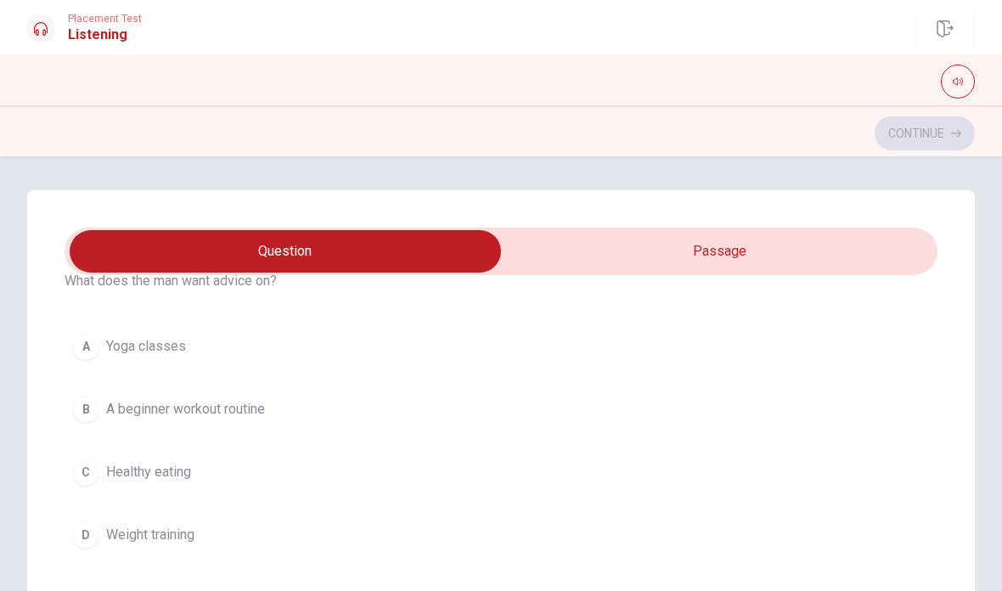
click at [285, 415] on button "B A beginner workout routine" at bounding box center [501, 409] width 873 height 42
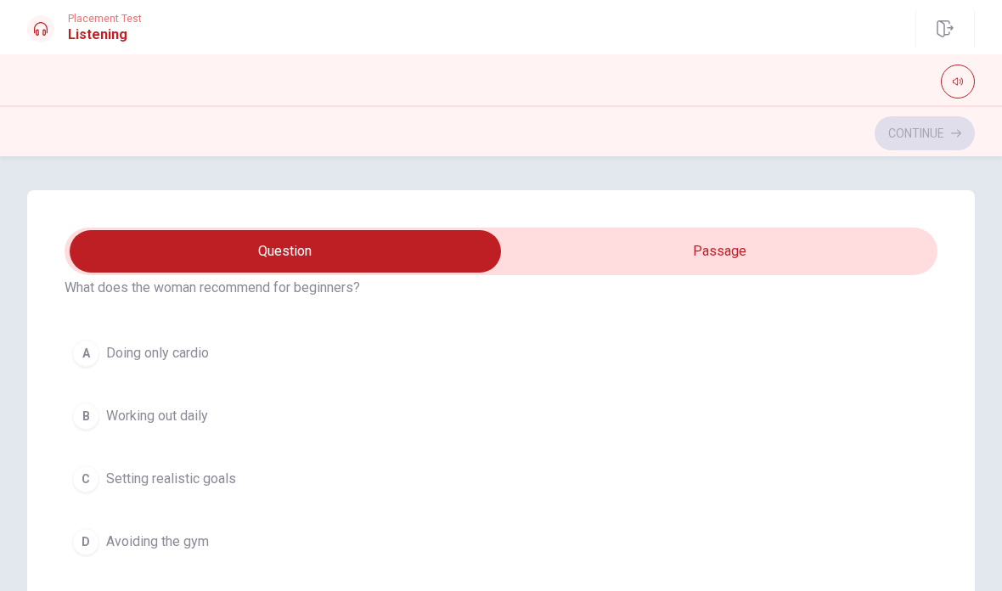
scroll to position [870, 0]
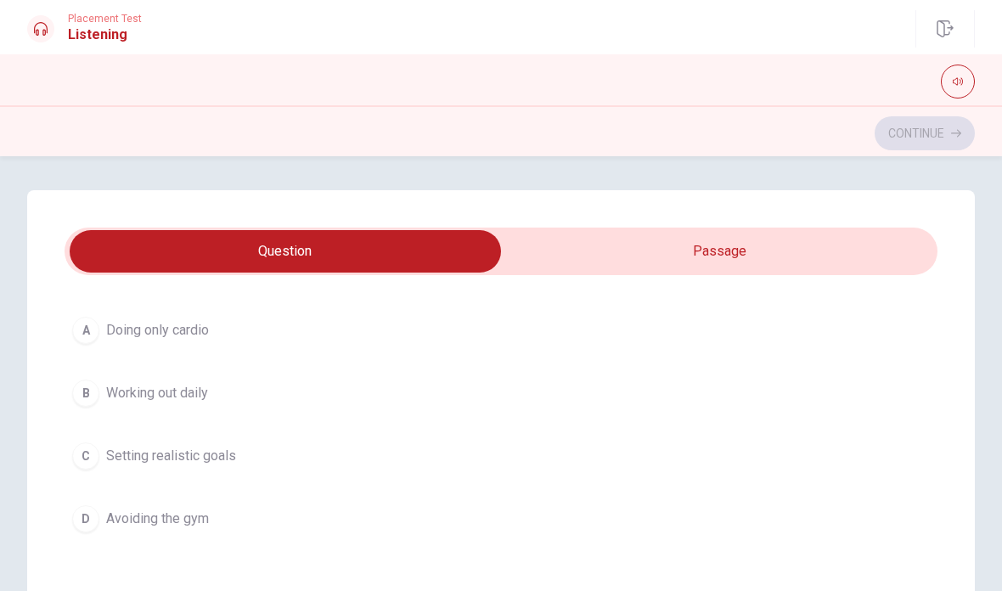
click at [274, 327] on button "A Doing only cardio" at bounding box center [501, 330] width 873 height 42
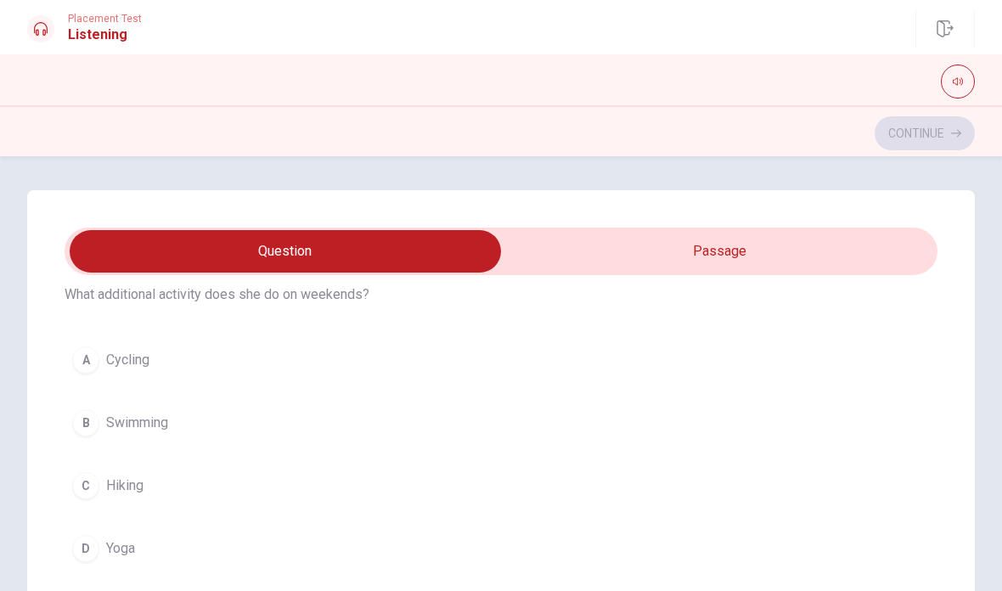
scroll to position [1230, 0]
click at [258, 544] on button "D Yoga" at bounding box center [501, 546] width 873 height 42
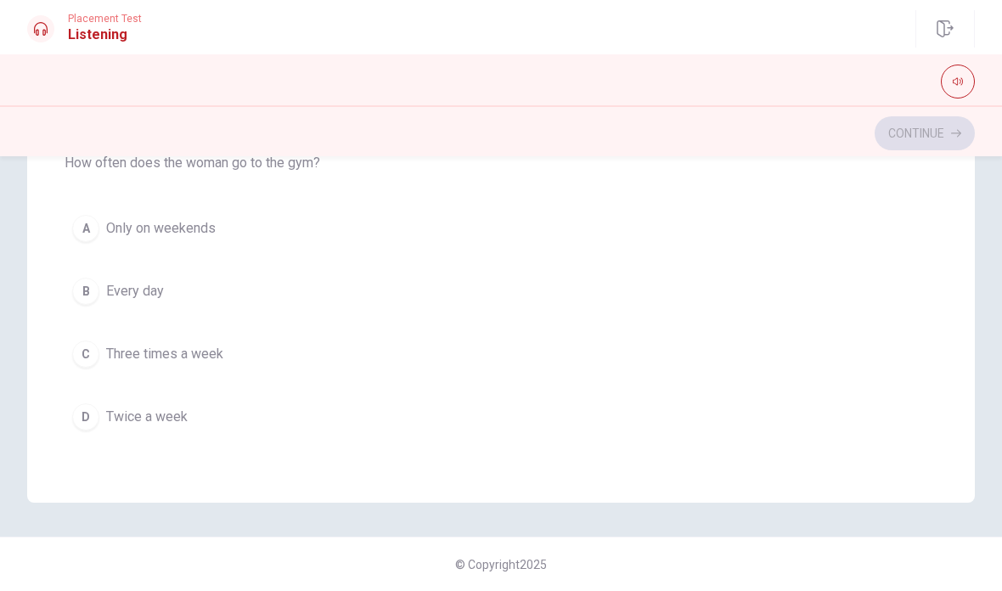
scroll to position [370, 0]
click at [238, 356] on button "C Three times a week" at bounding box center [501, 354] width 873 height 42
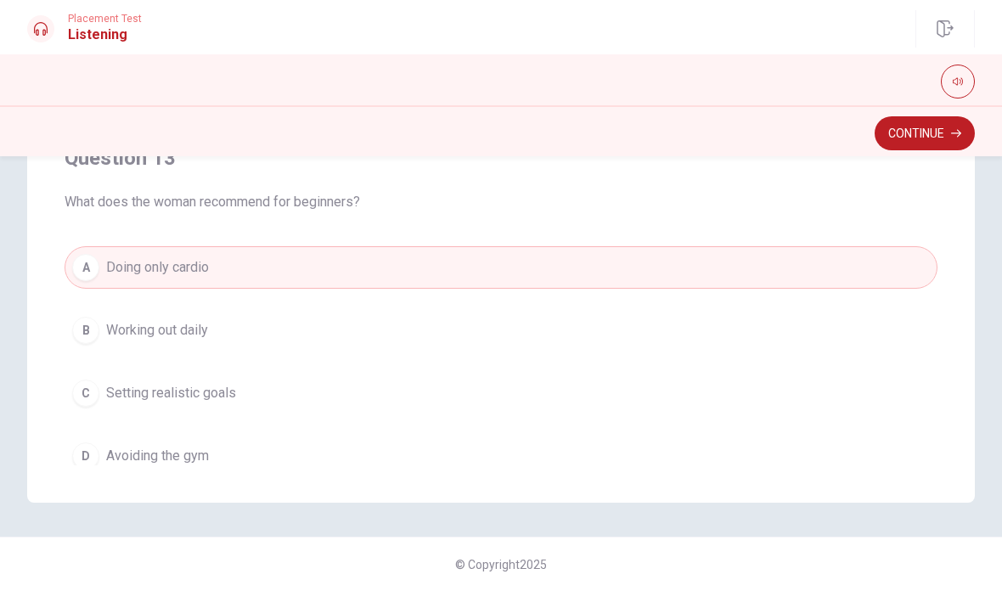
scroll to position [564, 0]
click at [394, 382] on button "C Setting realistic goals" at bounding box center [501, 391] width 873 height 42
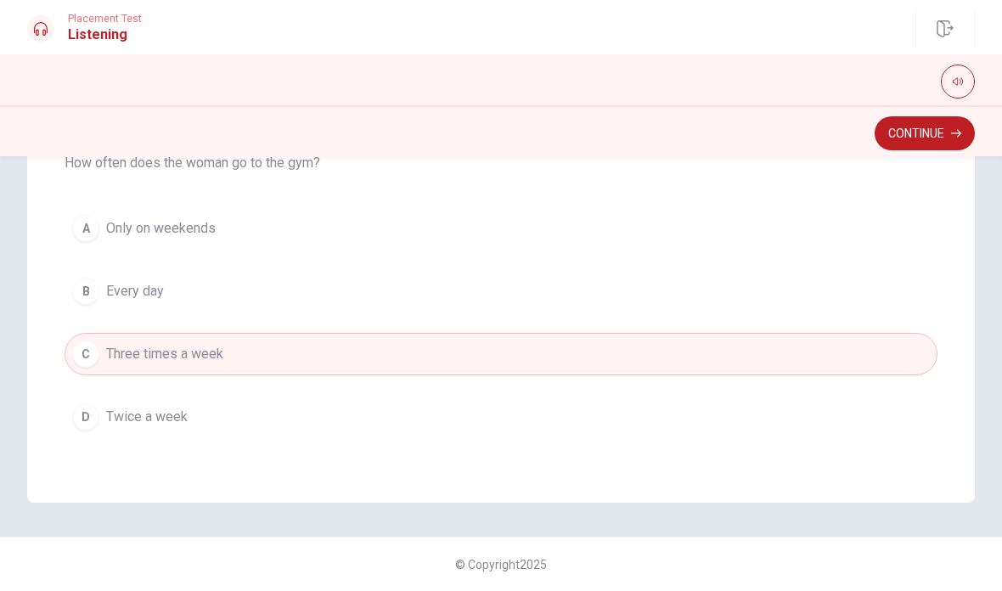
scroll to position [370, 0]
click at [936, 130] on button "Continue" at bounding box center [925, 133] width 100 height 34
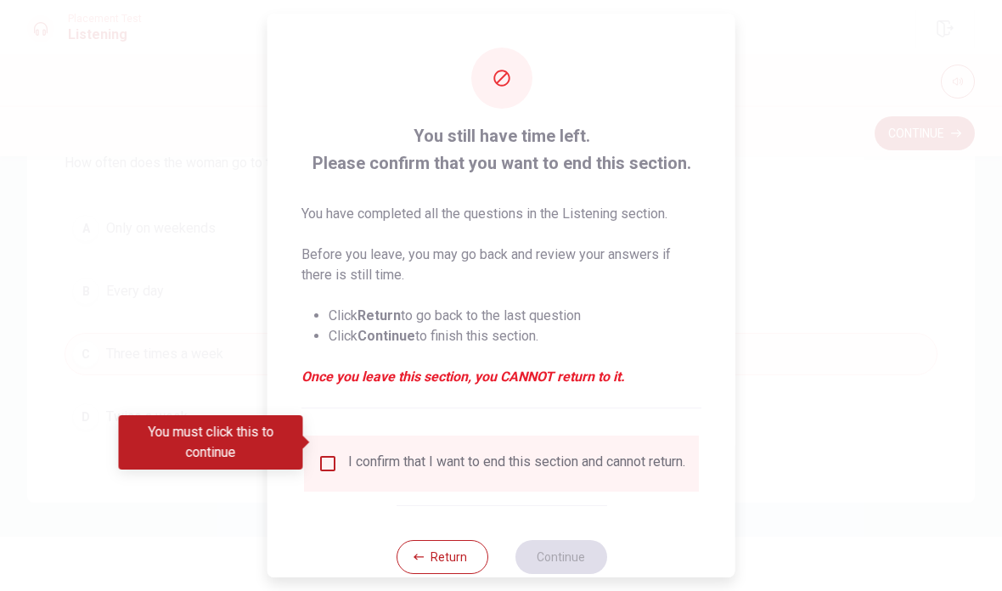
click at [319, 454] on input "You must click this to continue" at bounding box center [328, 464] width 20 height 20
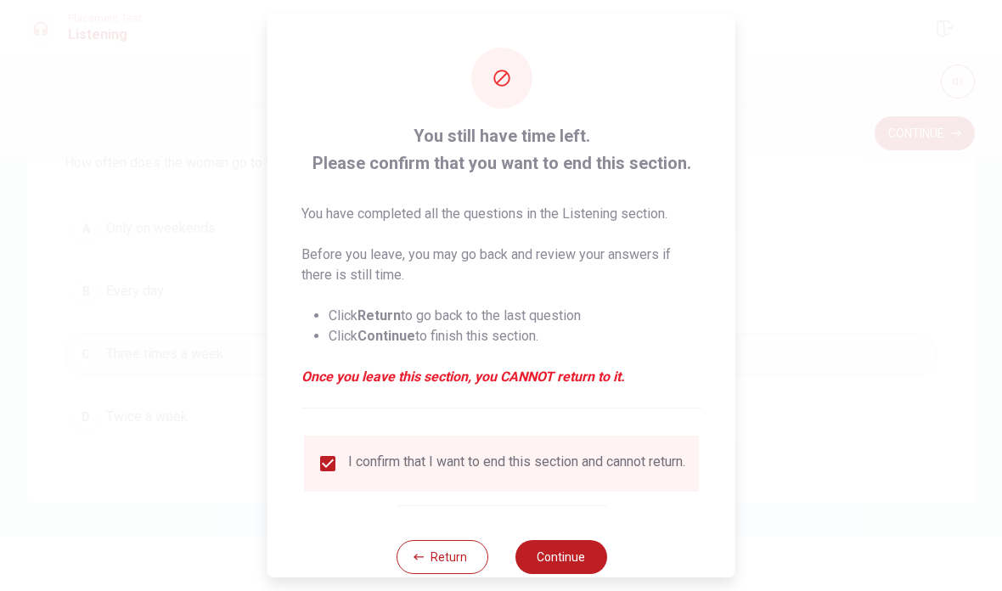
click at [578, 561] on button "Continue" at bounding box center [561, 557] width 92 height 34
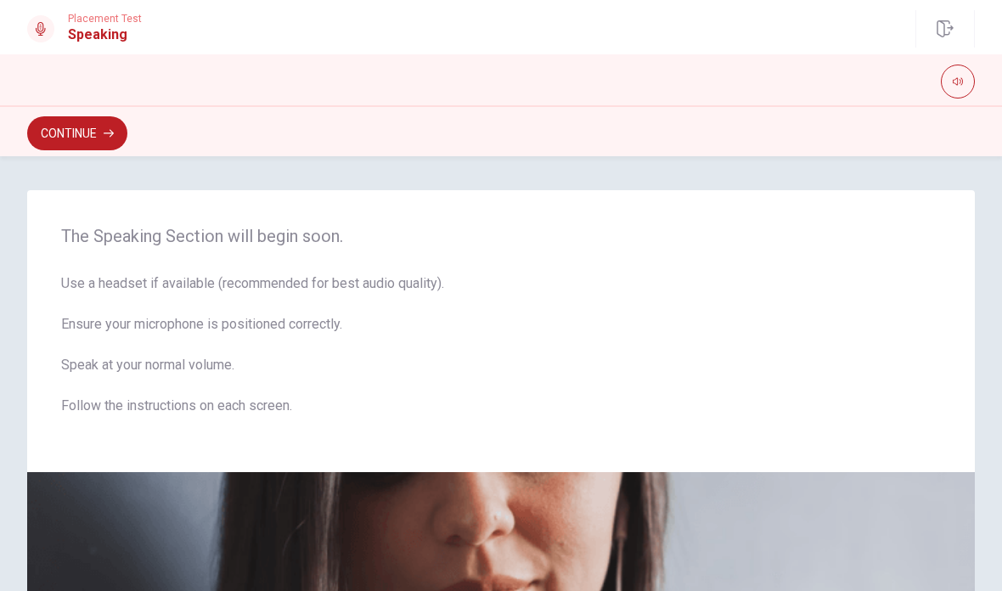
scroll to position [0, 0]
click at [71, 139] on button "Continue" at bounding box center [77, 133] width 100 height 34
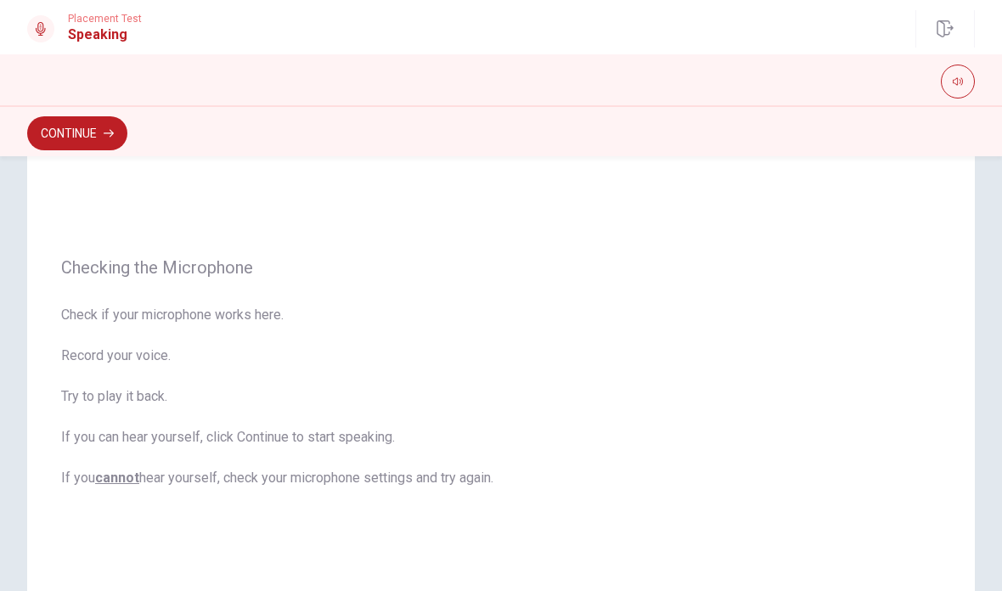
scroll to position [77, 0]
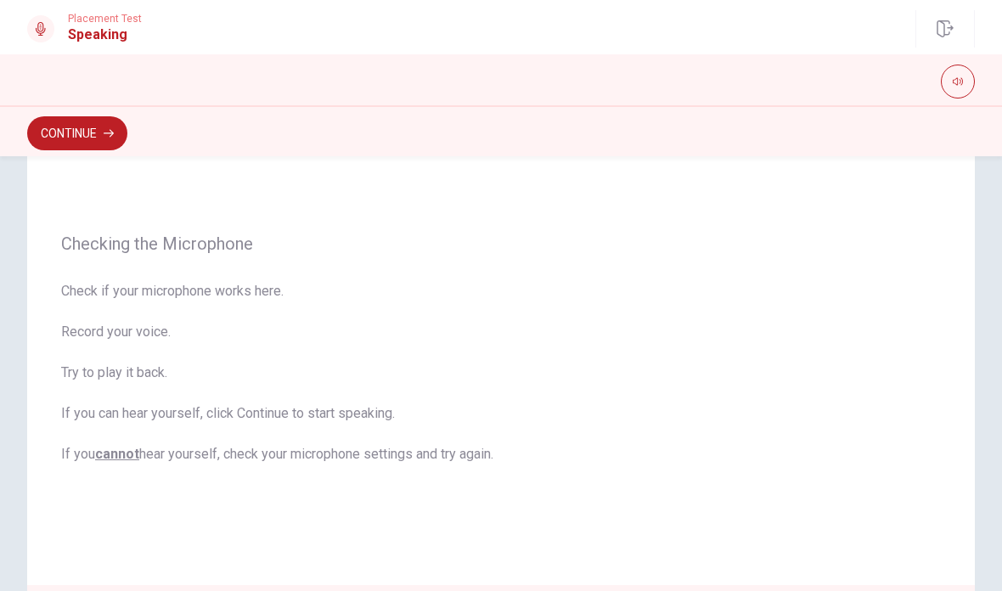
click at [69, 137] on button "Continue" at bounding box center [77, 133] width 100 height 34
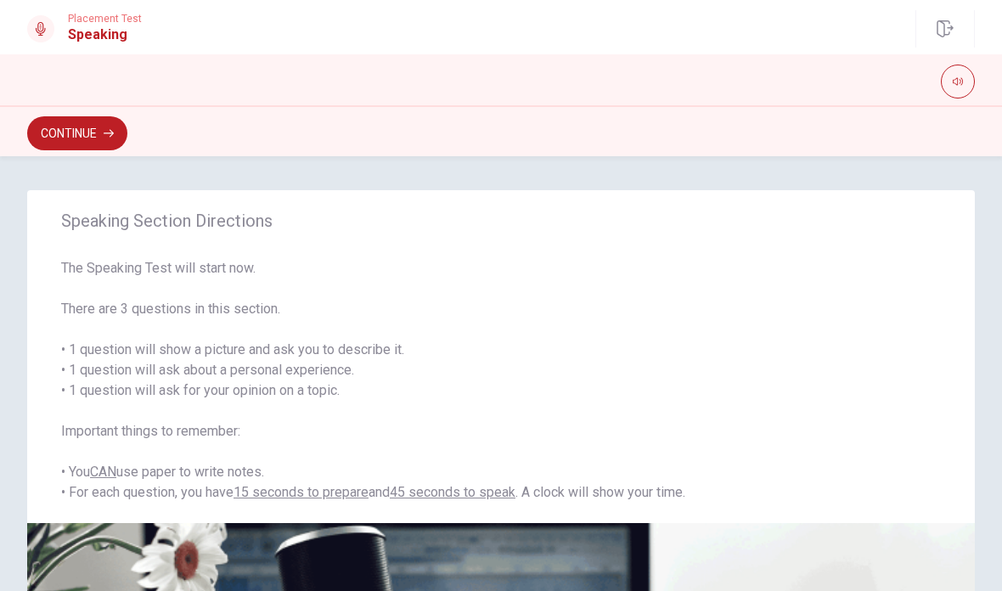
scroll to position [0, 0]
click at [98, 139] on button "Continue" at bounding box center [77, 133] width 100 height 34
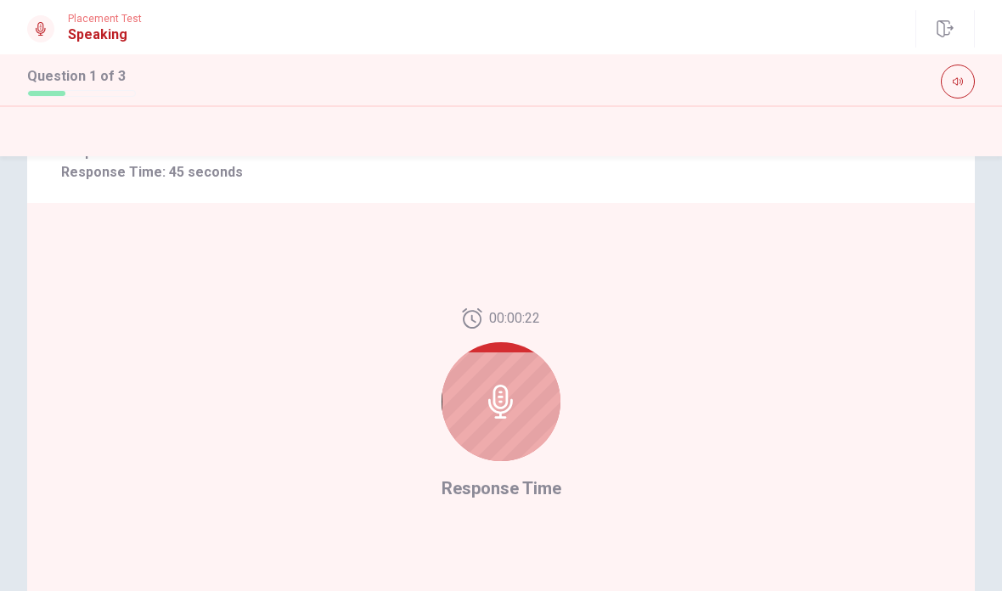
scroll to position [333, 0]
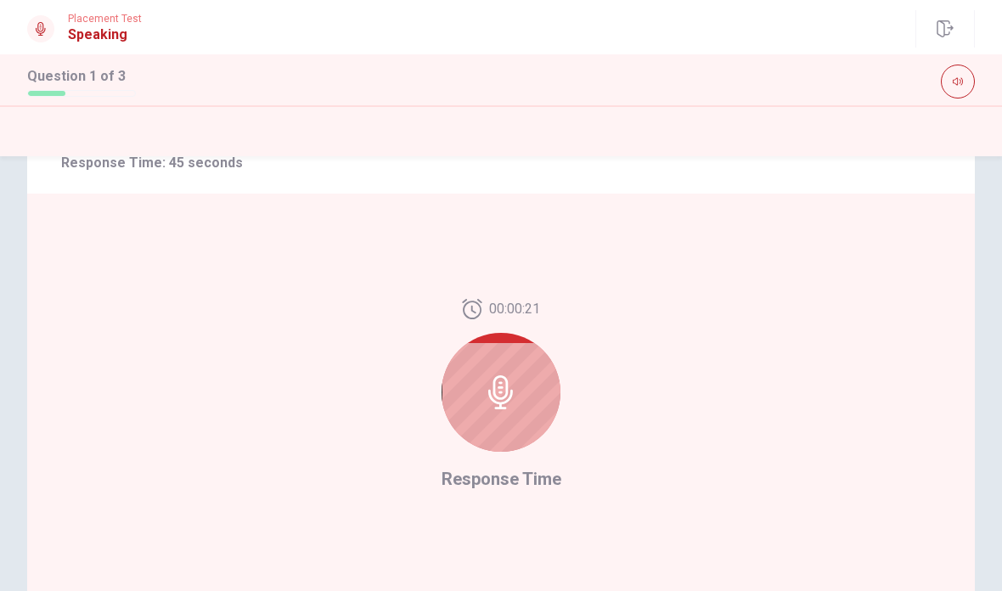
click at [497, 389] on icon at bounding box center [501, 392] width 34 height 34
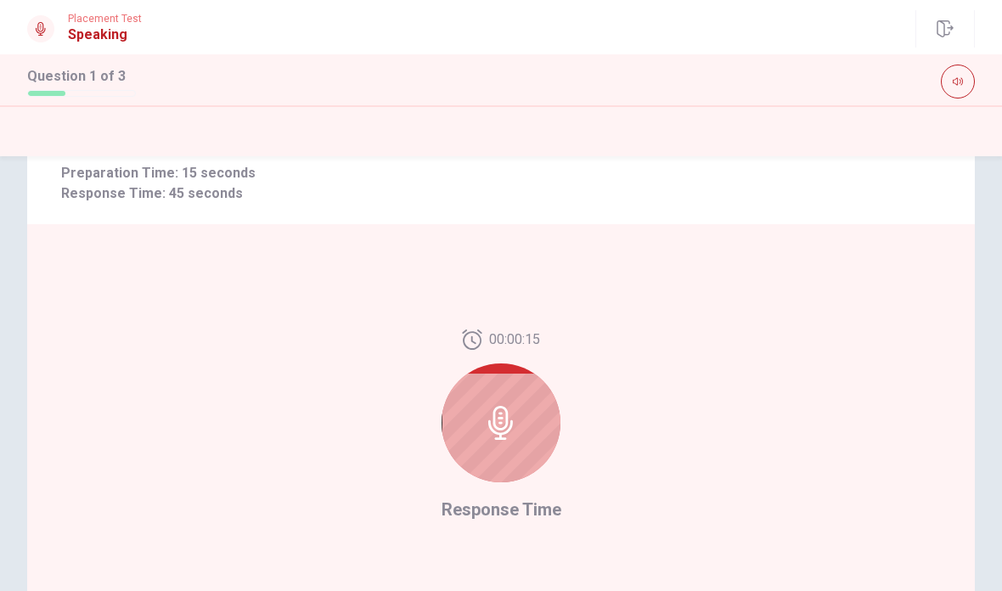
scroll to position [304, 0]
click at [511, 416] on icon at bounding box center [501, 421] width 34 height 34
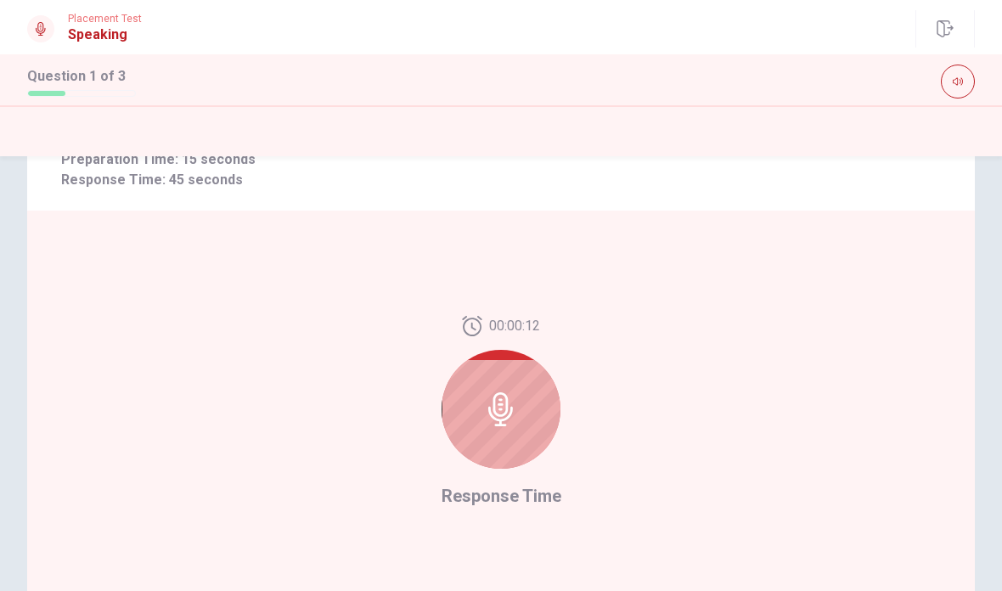
click at [499, 398] on icon at bounding box center [501, 409] width 34 height 34
click at [493, 415] on icon at bounding box center [501, 409] width 34 height 34
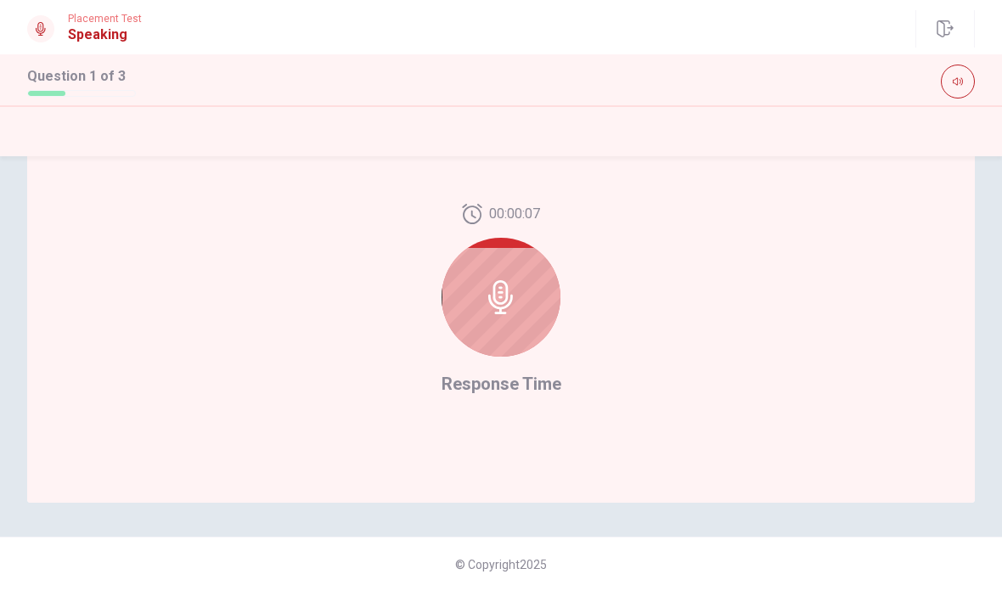
scroll to position [428, 0]
click at [499, 309] on icon at bounding box center [500, 297] width 25 height 34
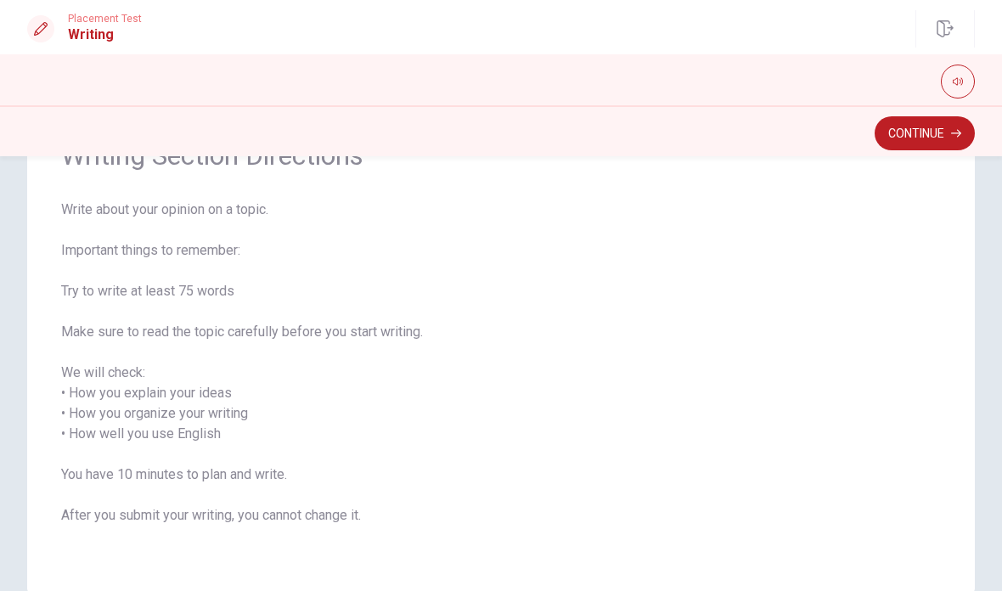
scroll to position [105, 0]
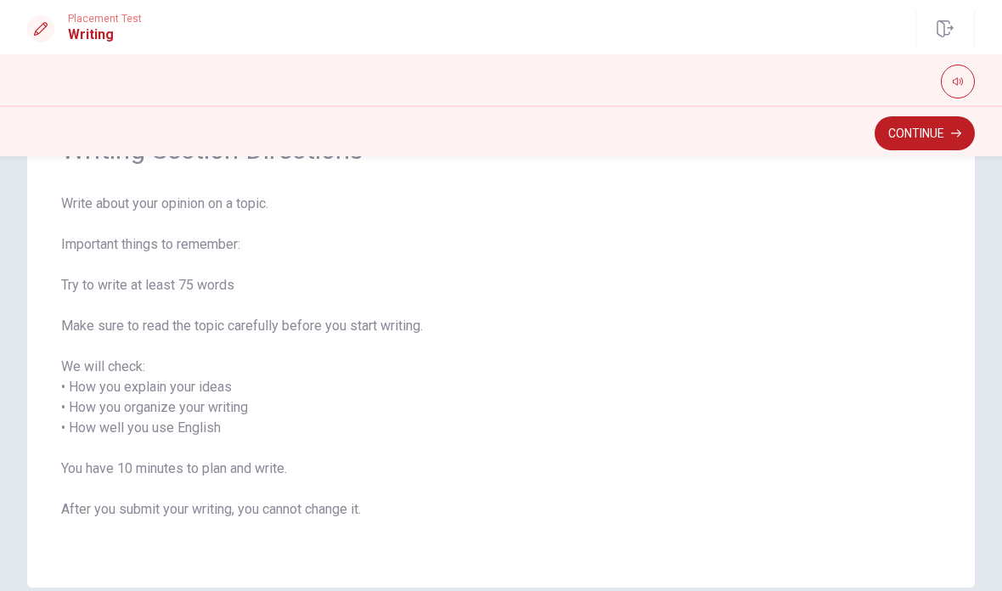
click at [926, 136] on button "Continue" at bounding box center [925, 133] width 100 height 34
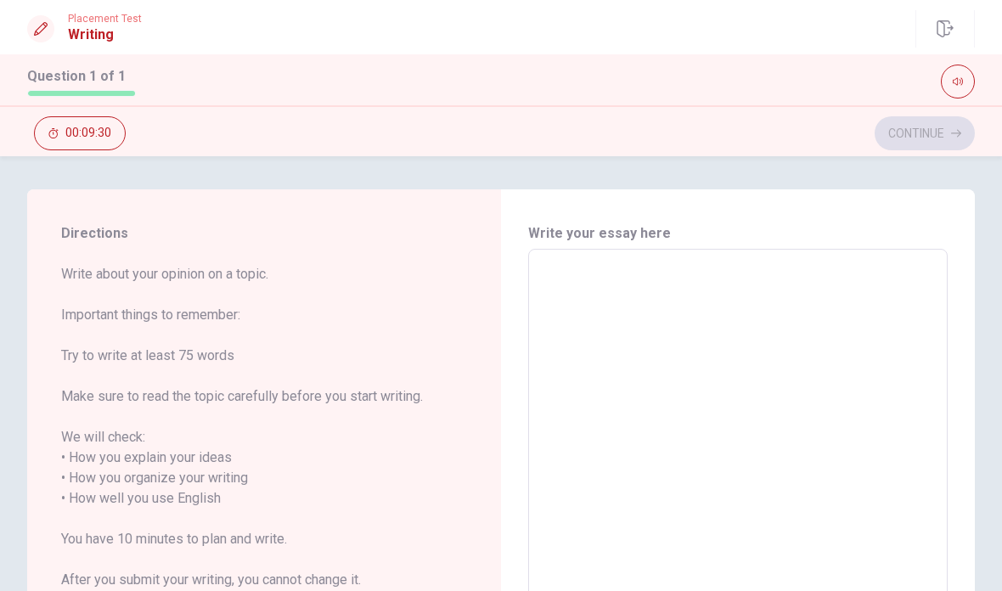
scroll to position [3, 0]
click at [721, 311] on textarea at bounding box center [738, 487] width 396 height 451
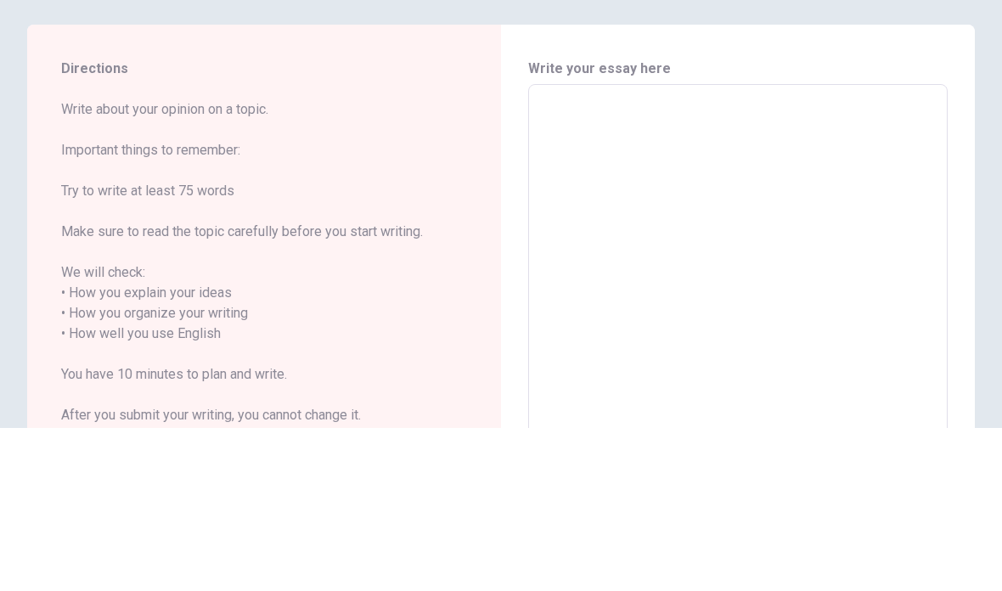
type textarea "O"
type textarea "x"
type textarea "On"
type textarea "x"
type textarea "One"
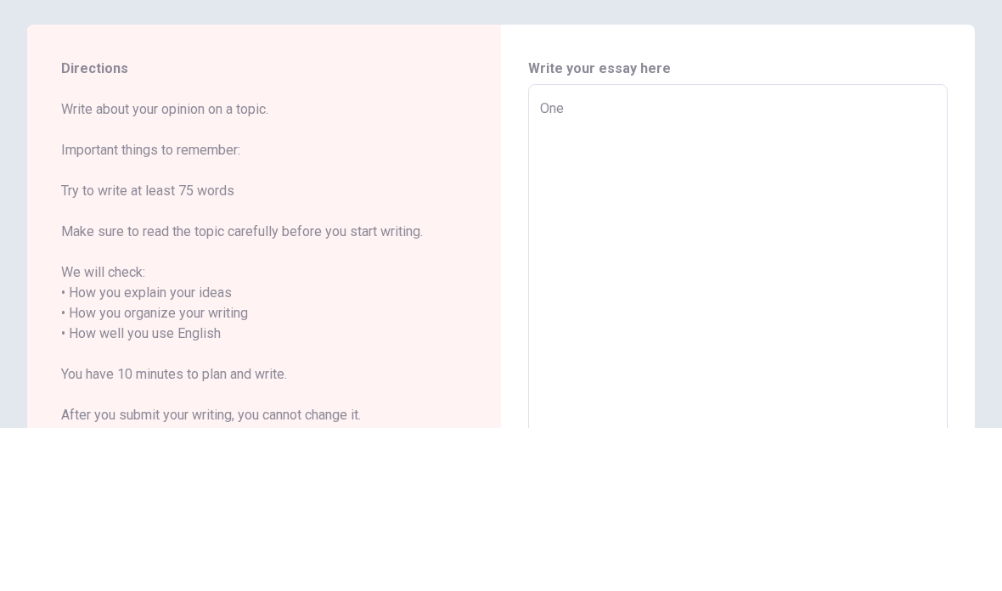
type textarea "x"
type textarea "One"
type textarea "x"
type textarea "One o"
type textarea "x"
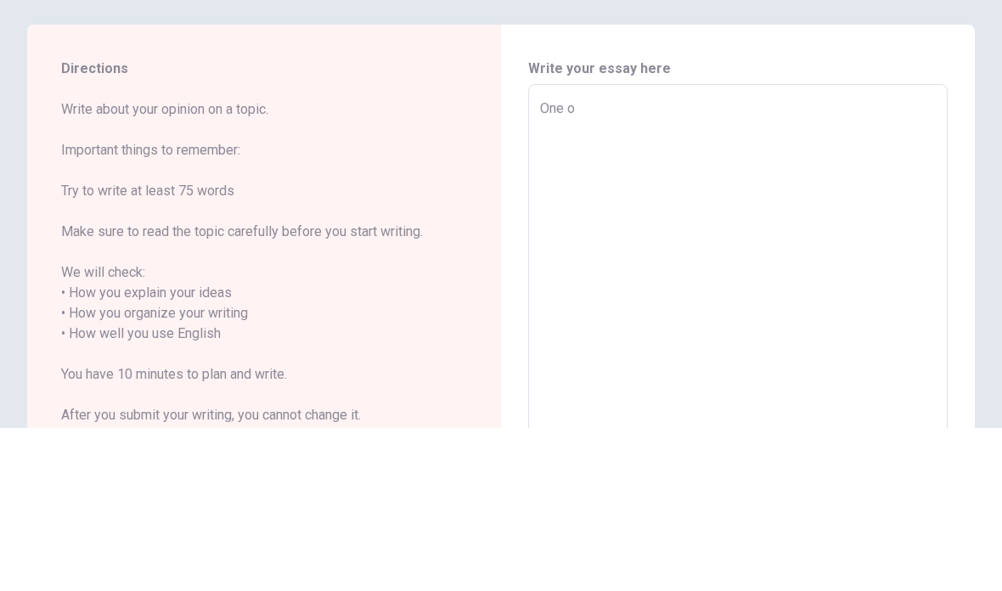
type textarea "One of"
type textarea "x"
type textarea "One of"
type textarea "x"
type textarea "One of m"
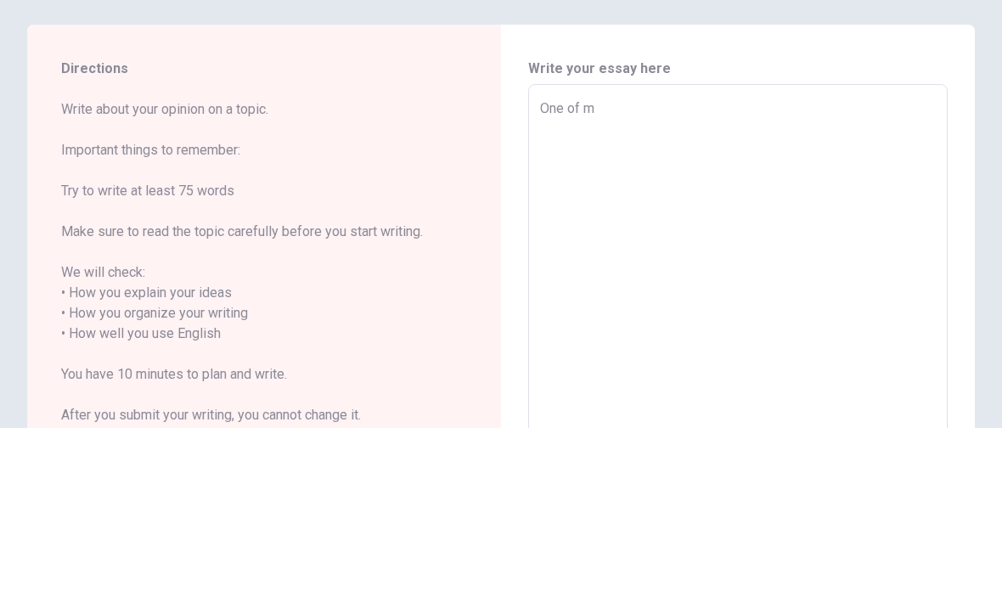
type textarea "x"
type textarea "One of my"
type textarea "x"
type textarea "One of my"
type textarea "x"
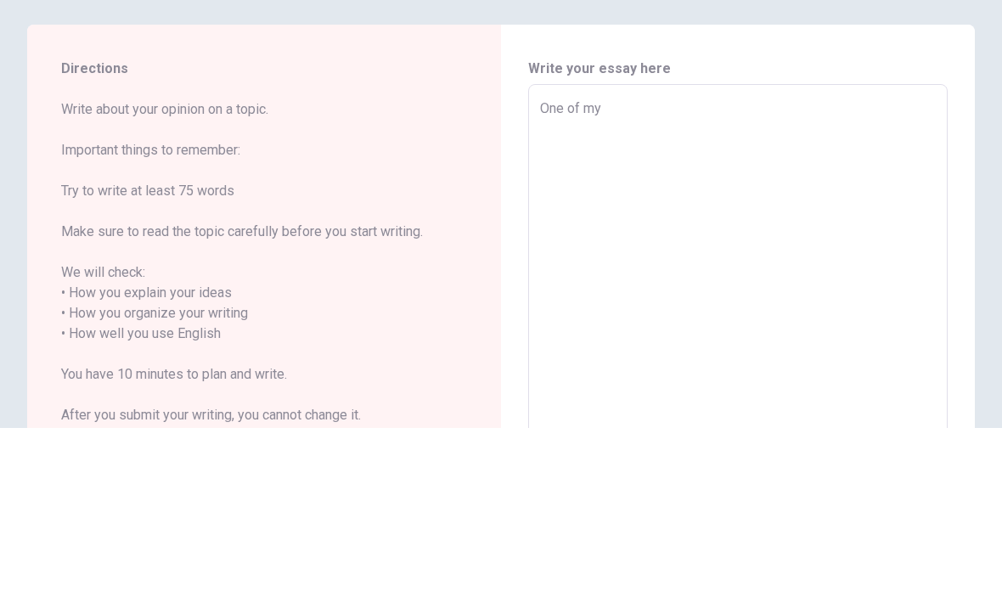
type textarea "One of my s"
type textarea "x"
type textarea "One of my sp"
type textarea "x"
type textarea "One of my spe"
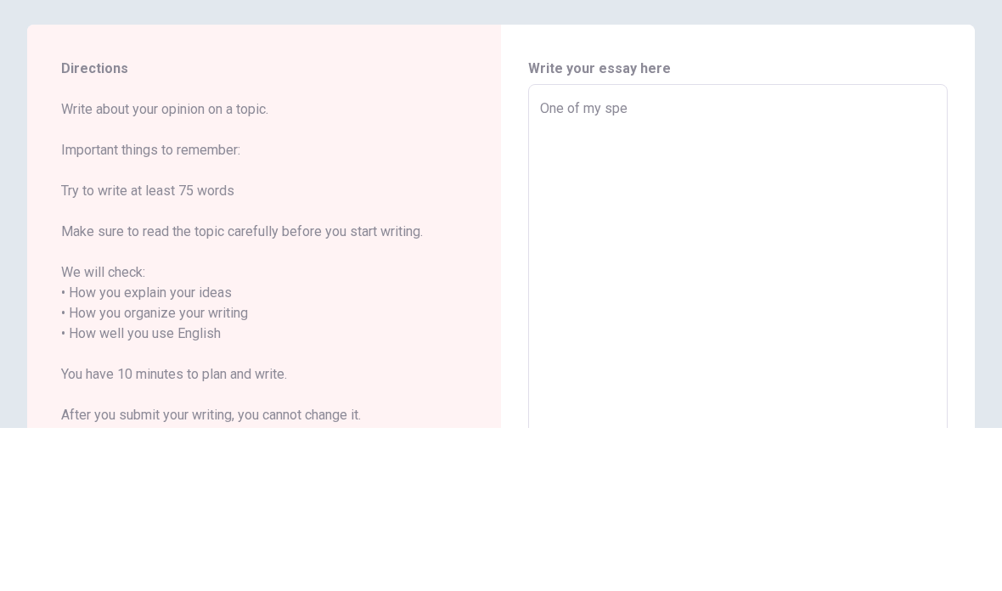
type textarea "x"
type textarea "One of my spec"
type textarea "x"
type textarea "One of my specu"
type textarea "x"
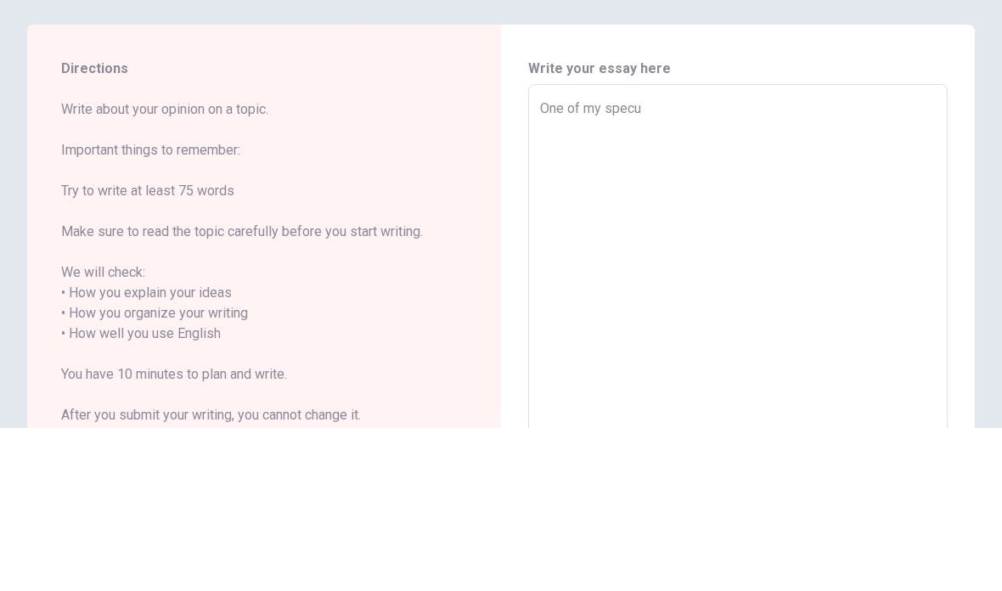
type textarea "One of my specua"
type textarea "x"
type textarea "One of my specual"
type textarea "x"
type textarea "One of my specual"
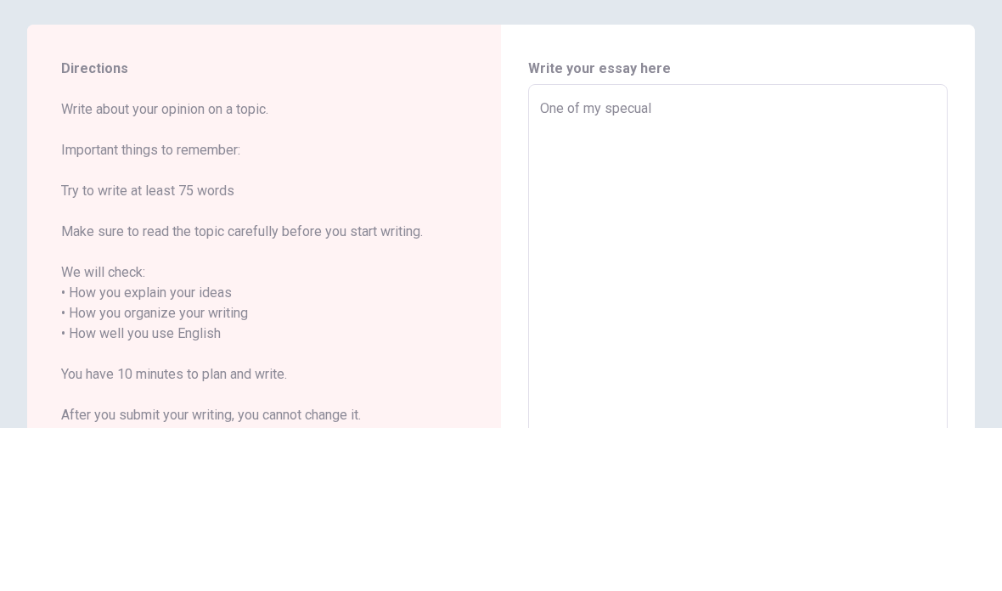
type textarea "x"
type textarea "One of my specual o"
type textarea "x"
type textarea "One of my specual ol"
type textarea "x"
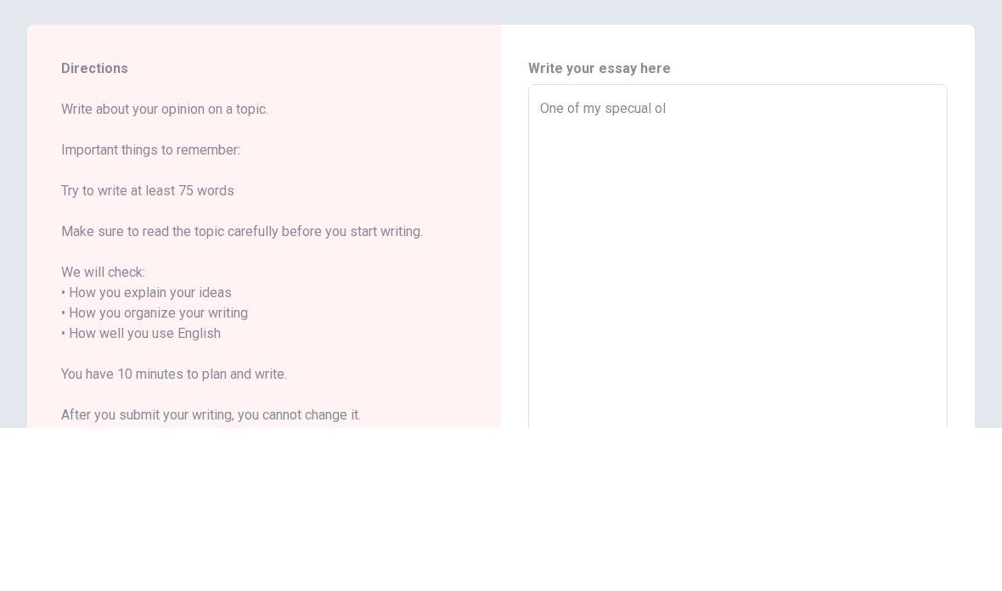
type textarea "One of my specual ola"
type textarea "x"
type textarea "One of my specual olav"
type textarea "x"
type textarea "One of my specual olave"
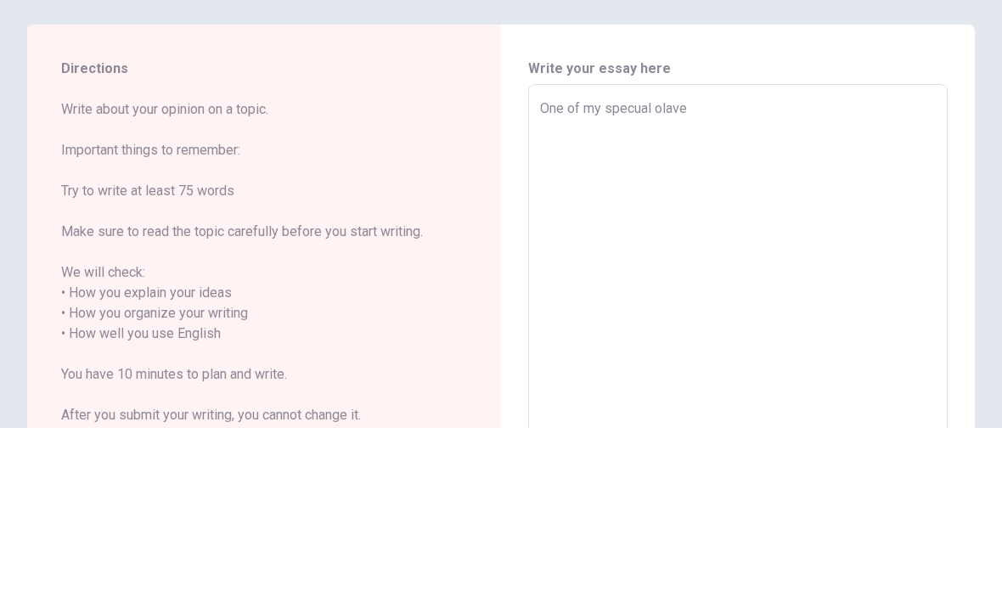
type textarea "x"
type textarea "One of my specual olave"
type textarea "x"
type textarea "One of my specual olave"
type textarea "x"
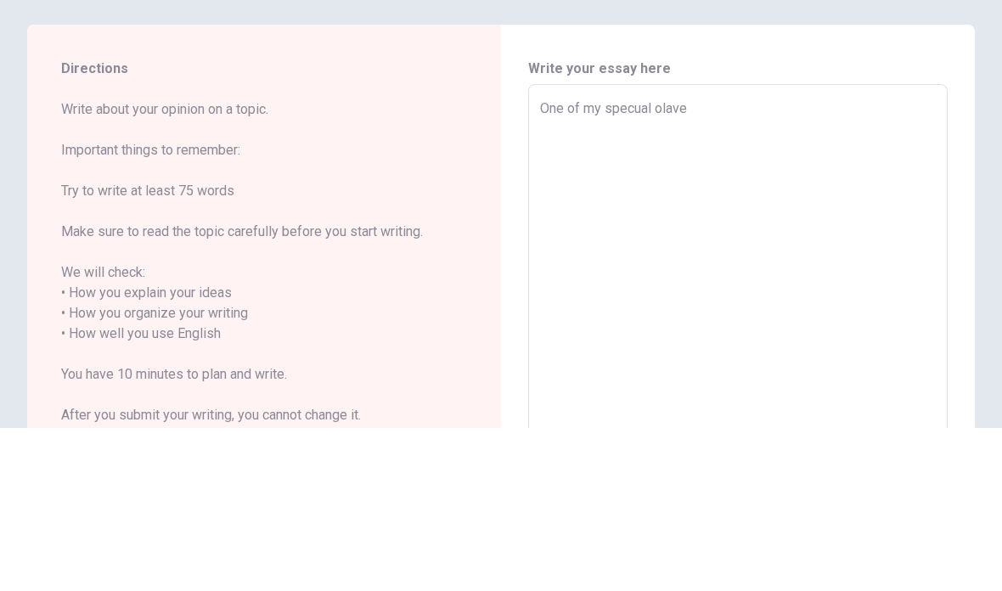
type textarea "One of my specual olav"
type textarea "x"
type textarea "One of my specual ola"
type textarea "x"
type textarea "One of my specual ol"
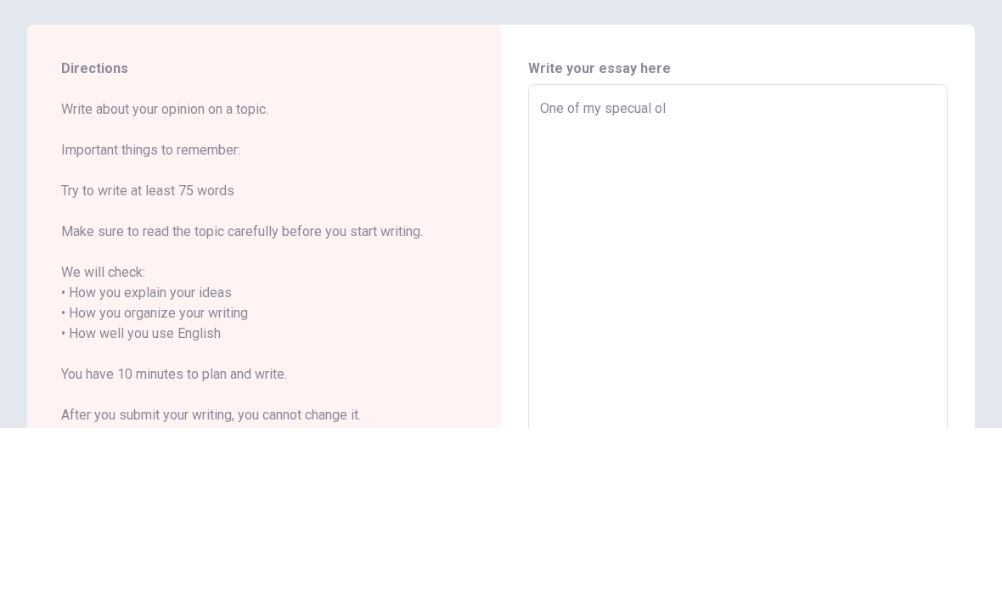
type textarea "x"
type textarea "One of my specual o"
type textarea "x"
type textarea "One of my specual"
type textarea "x"
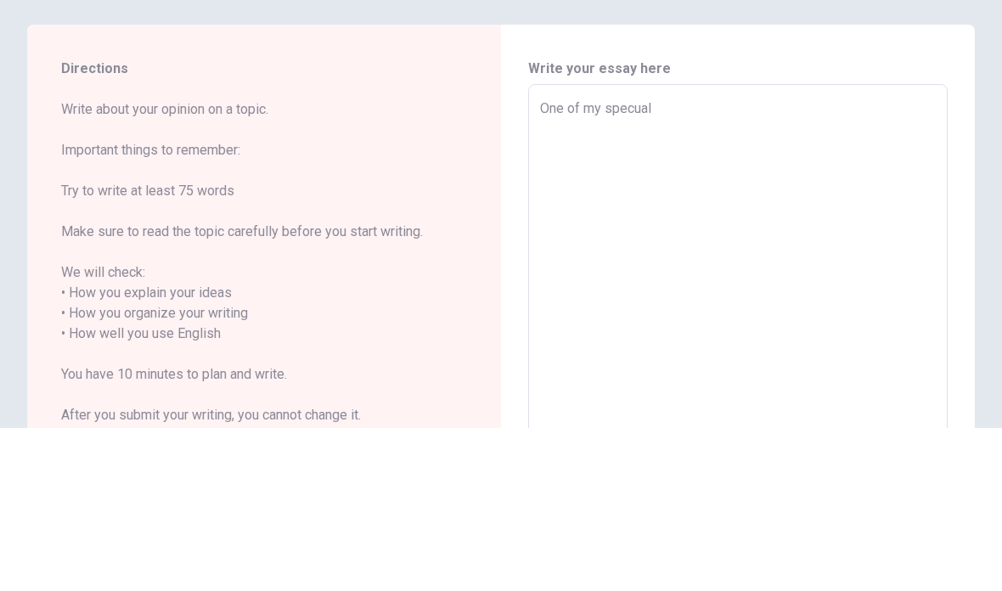
type textarea "One of my specual"
type textarea "x"
type textarea "One of my specua"
type textarea "x"
type textarea "One of my specu"
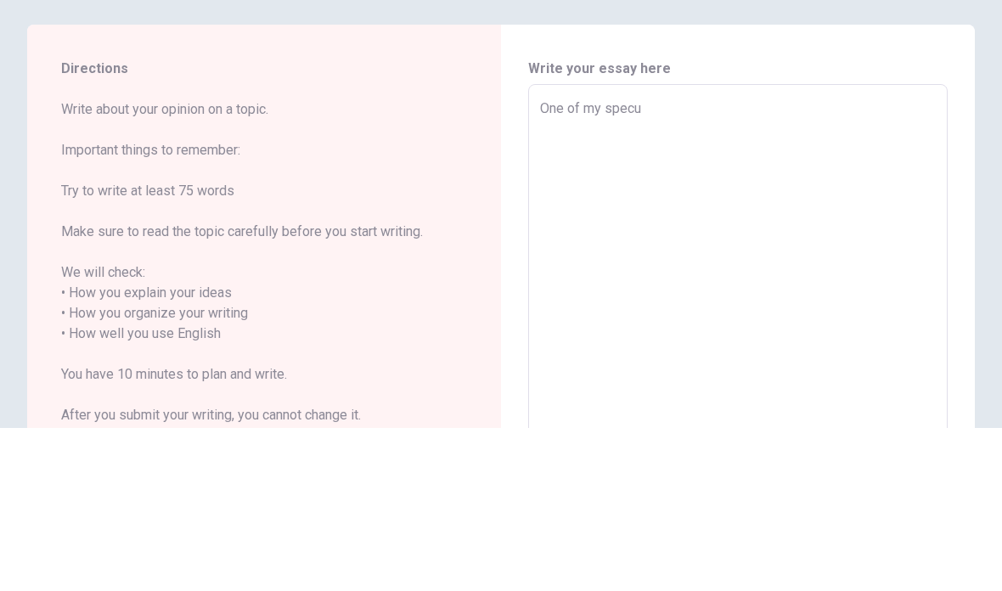
type textarea "x"
type textarea "One of my spec"
type textarea "x"
type textarea "One of my spe"
type textarea "x"
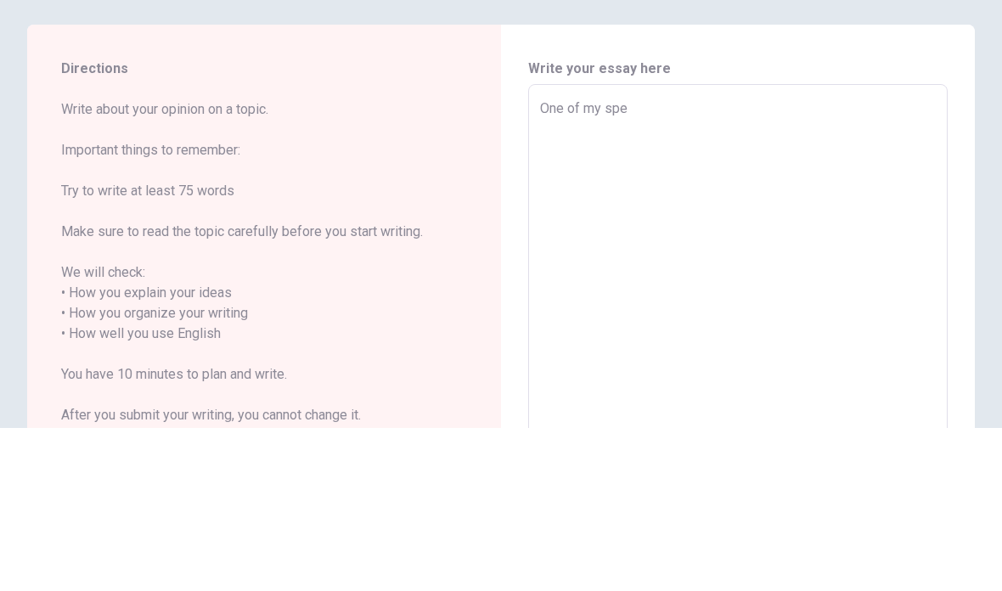
type textarea "One of my sp"
type textarea "x"
type textarea "One of my s"
type textarea "x"
type textarea "One of my sp"
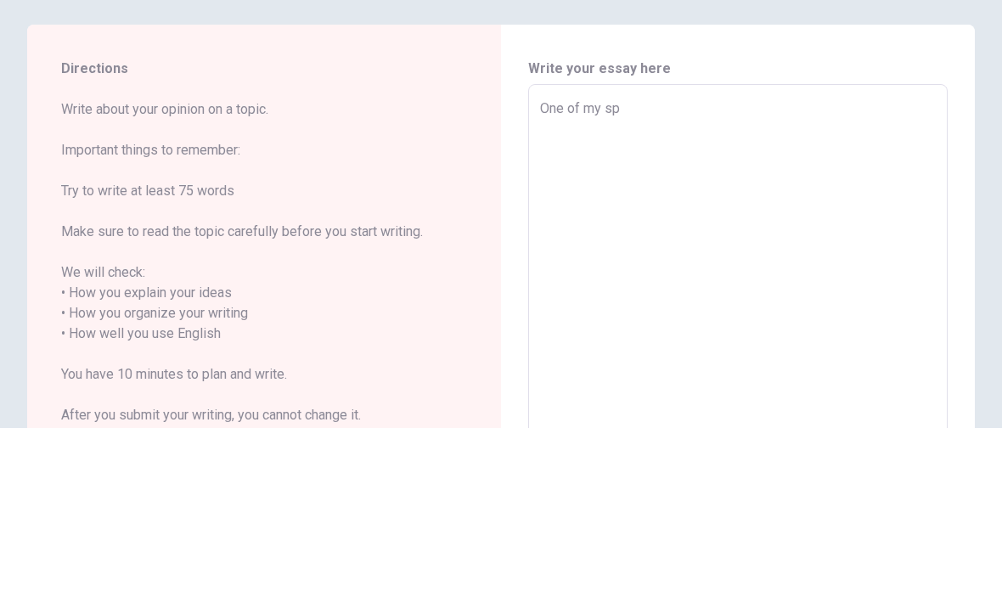
type textarea "x"
type textarea "One of my spe"
type textarea "x"
type textarea "One of my spec"
type textarea "x"
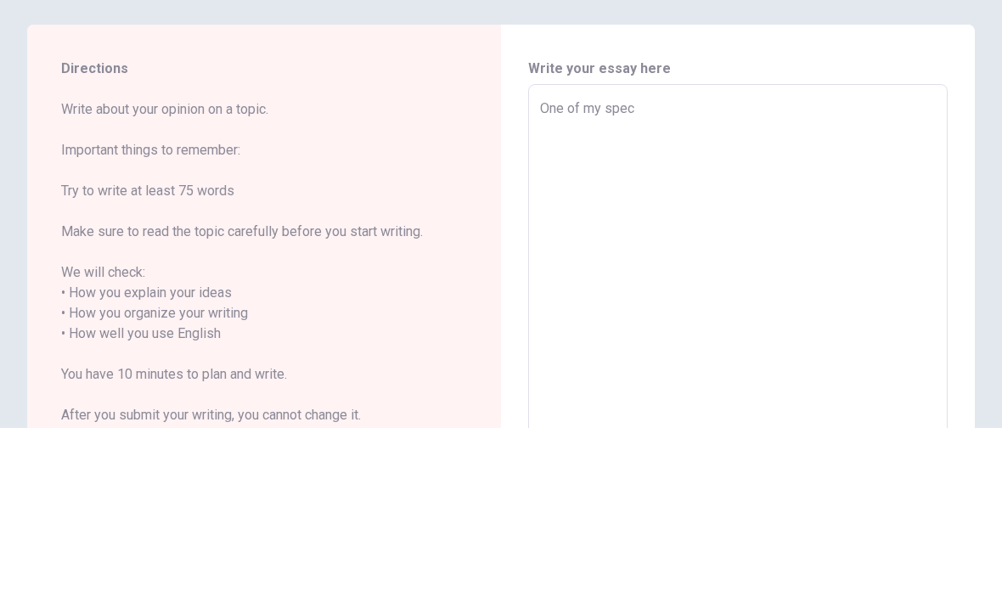
type textarea "One of my speci"
type textarea "x"
type textarea "One of my specia"
type textarea "x"
type textarea "One of my special"
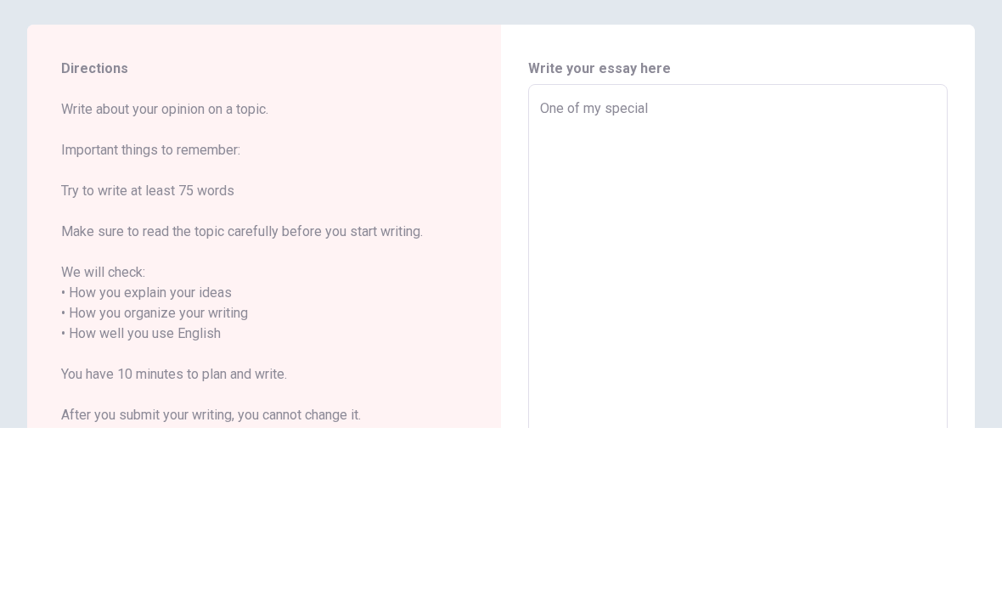
type textarea "x"
type textarea "One of my special"
type textarea "x"
type textarea "One of my special p"
type textarea "x"
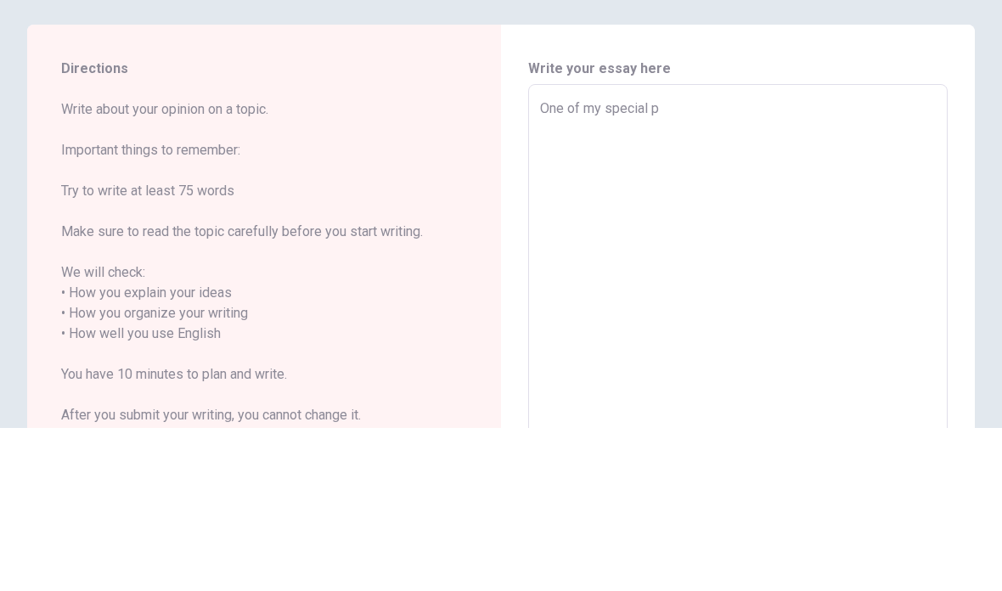
type textarea "One of my special pl"
type textarea "x"
type textarea "One of my special pla"
type textarea "x"
type textarea "One of my special plac"
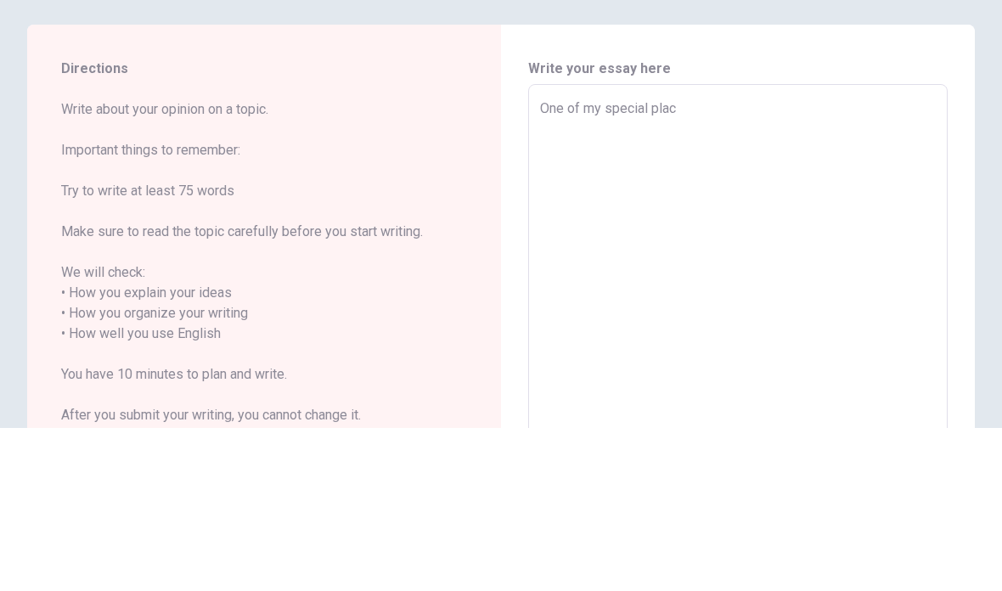
type textarea "x"
type textarea "One of my special place"
type textarea "x"
type textarea "One of my special places"
type textarea "x"
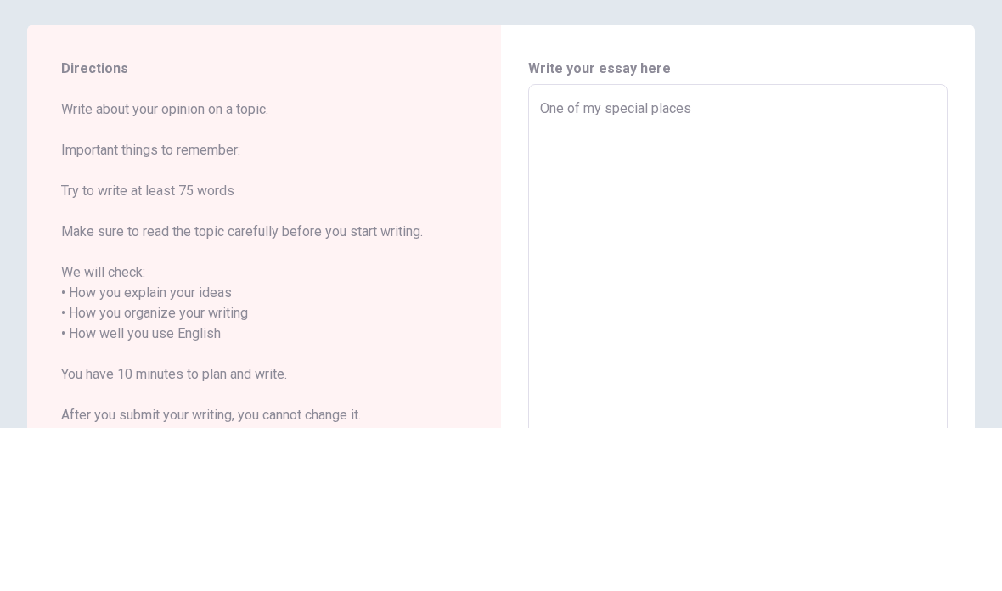
type textarea "One of my special places"
type textarea "x"
type textarea "One of my special places i"
type textarea "x"
type textarea "One of my special places in"
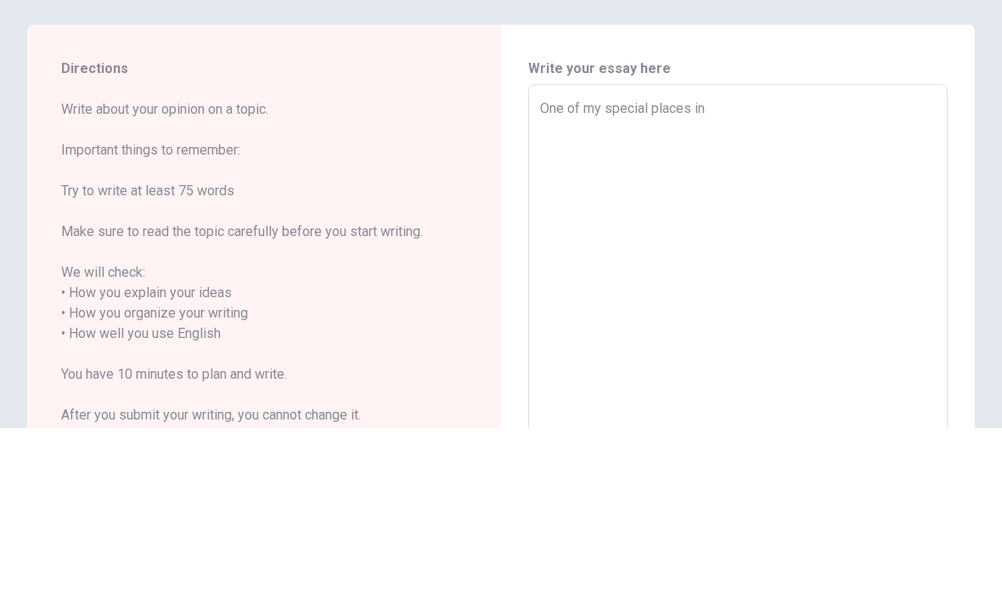
type textarea "x"
type textarea "One of my special places in"
type textarea "x"
type textarea "One of my special places in t"
type textarea "x"
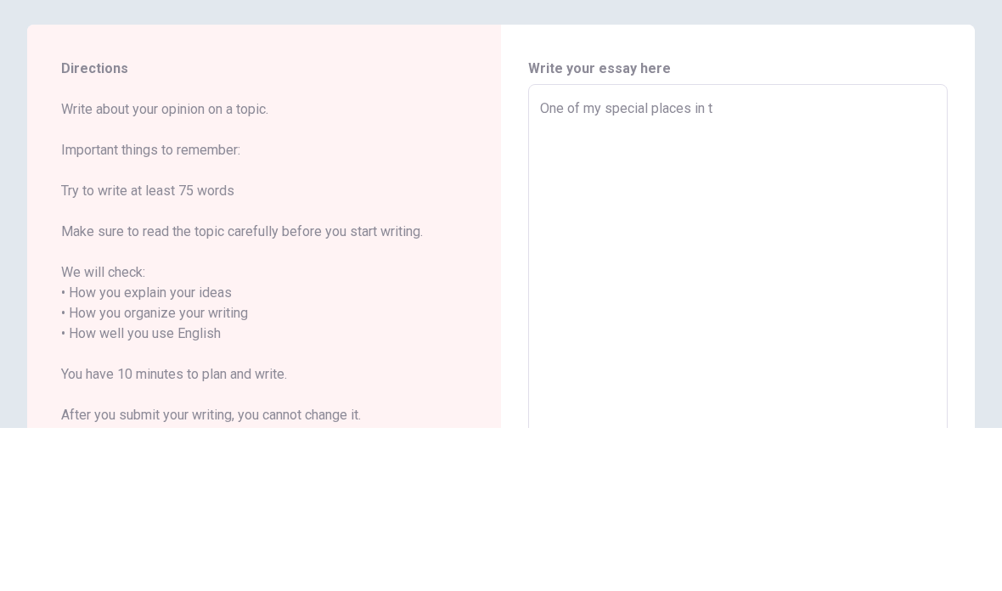
type textarea "One of my special places in th"
type textarea "x"
type textarea "One of my special places in the"
type textarea "x"
type textarea "One of my special places in the"
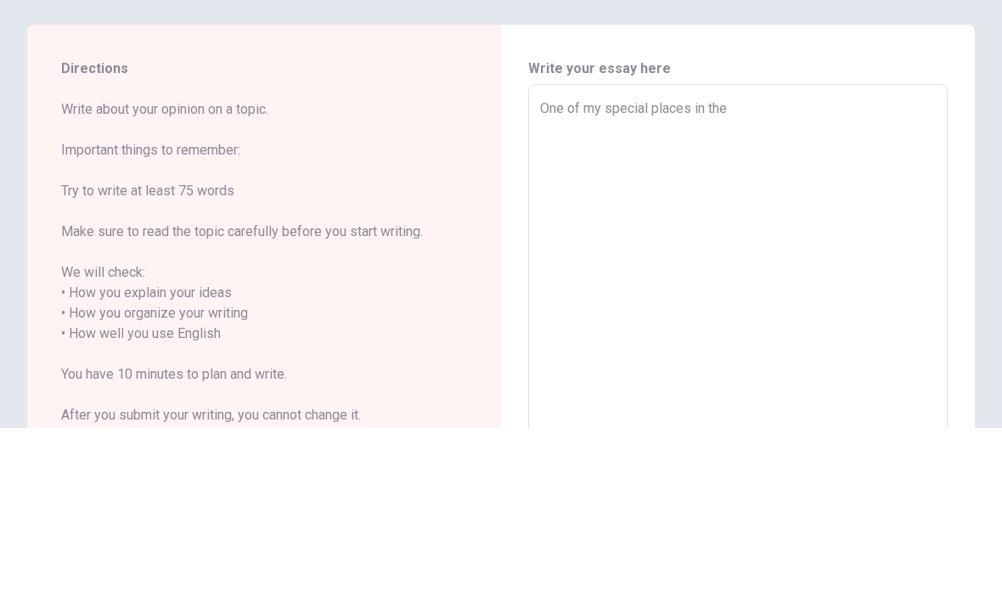
type textarea "x"
type textarea "One of my special places in the w"
type textarea "x"
type textarea "One of my special places in the wo"
type textarea "x"
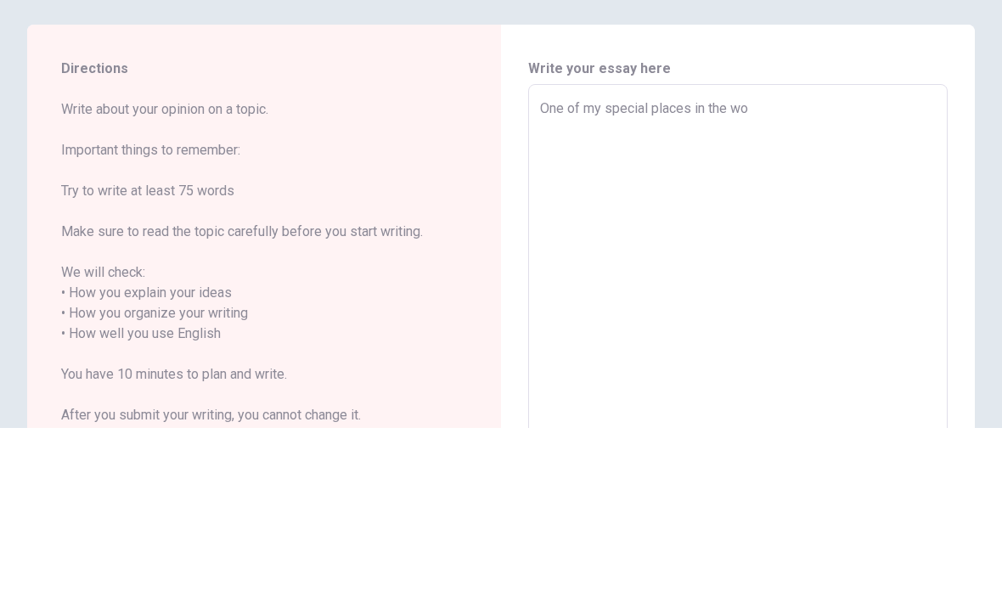
type textarea "One of my special places in the wor"
type textarea "x"
type textarea "One of my special places in the worl"
type textarea "x"
type textarea "One of my special places in the world"
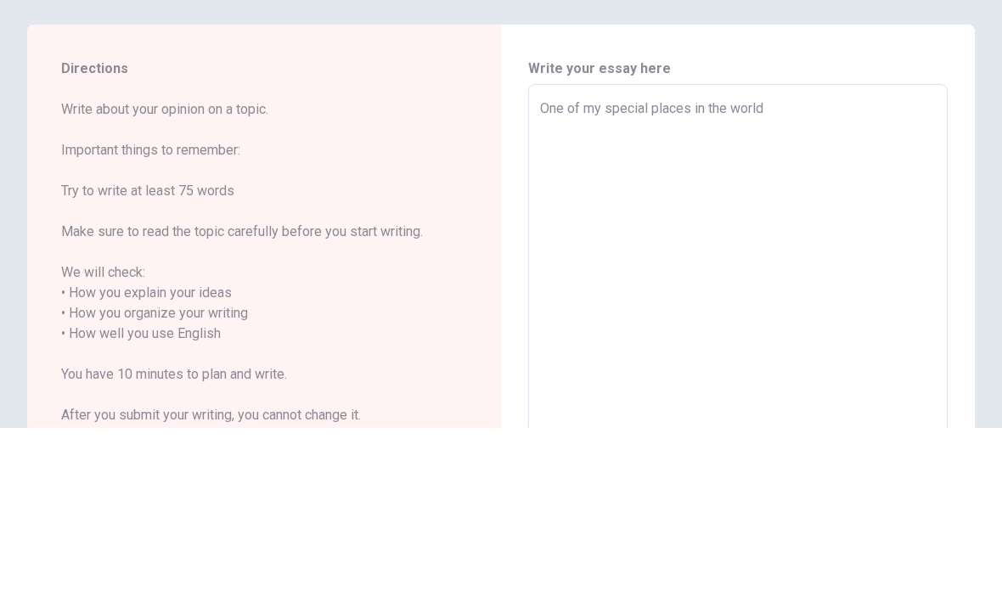
type textarea "x"
type textarea "One of my special places in the world"
type textarea "x"
type textarea "One of my special places in the world i"
type textarea "x"
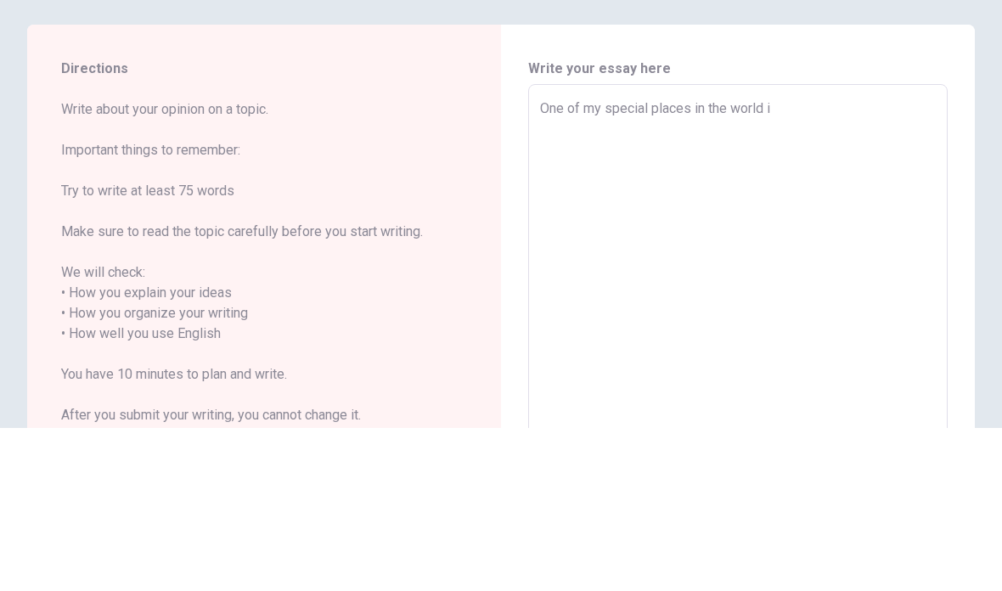
type textarea "One of my special places in the world id"
type textarea "x"
type textarea "One of my special places in the world i"
type textarea "x"
type textarea "One of my special places in the world is"
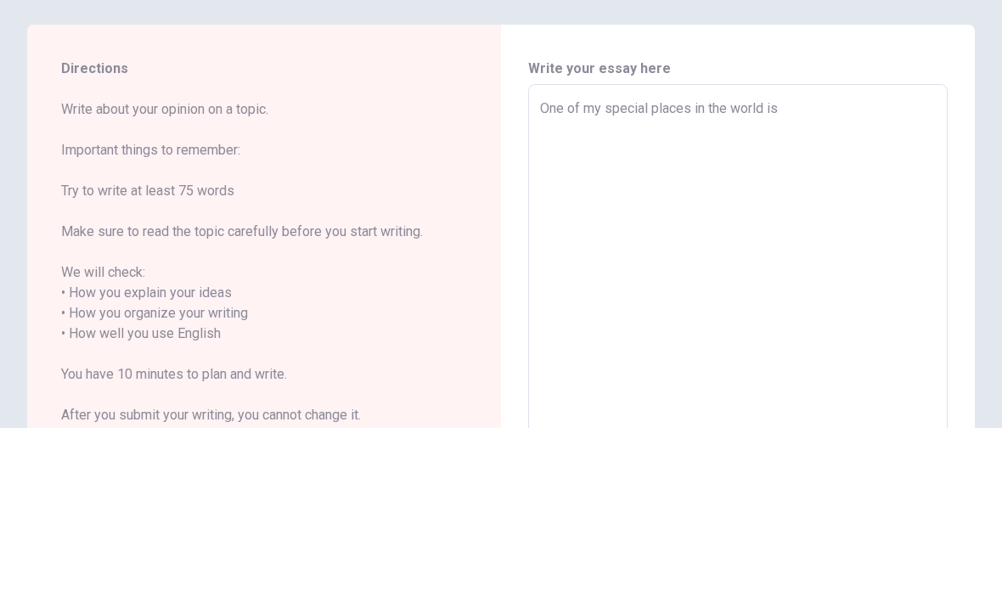
type textarea "x"
type textarea "One of my special places in the world is"
type textarea "x"
type textarea "One of my special places in the world is m"
type textarea "x"
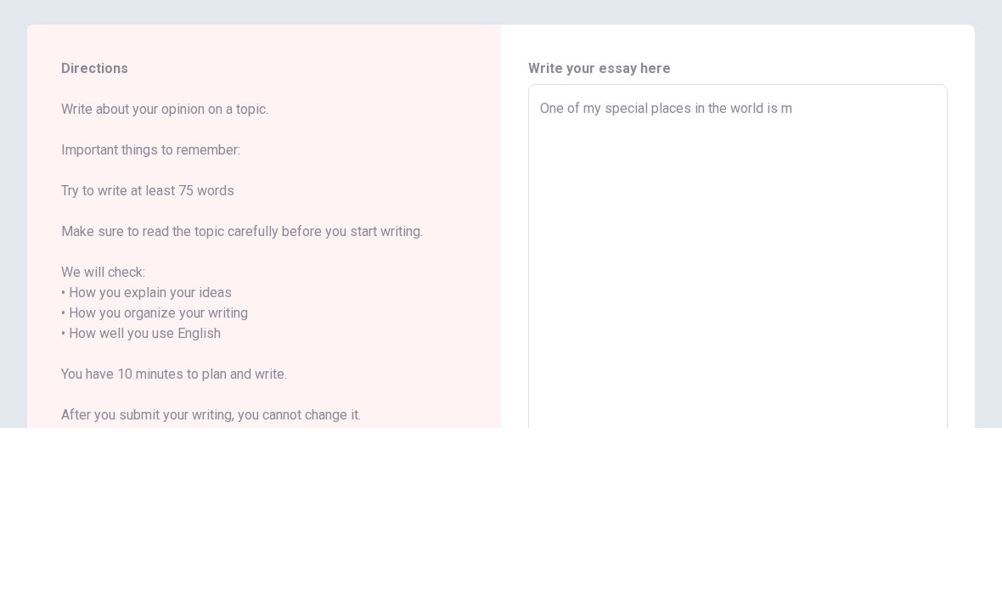
type textarea "One of my special places in the world is my"
type textarea "x"
type textarea "One of my special places in the world is my"
type textarea "x"
type textarea "One of my special places in the world is my r"
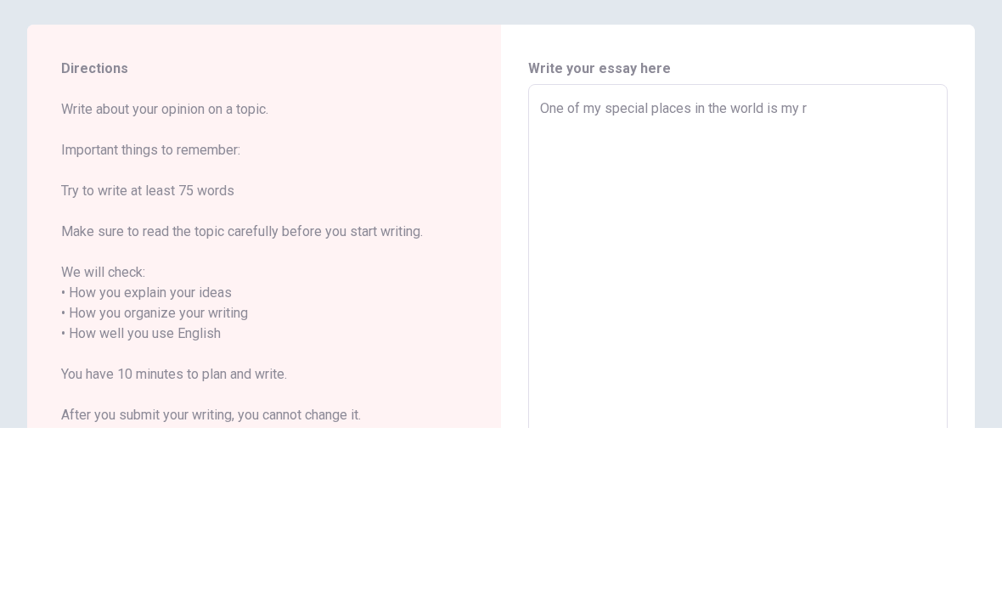
type textarea "x"
type textarea "One of my special places in the world is my ro"
type textarea "x"
type textarea "One of my special places in the world is my roo"
type textarea "x"
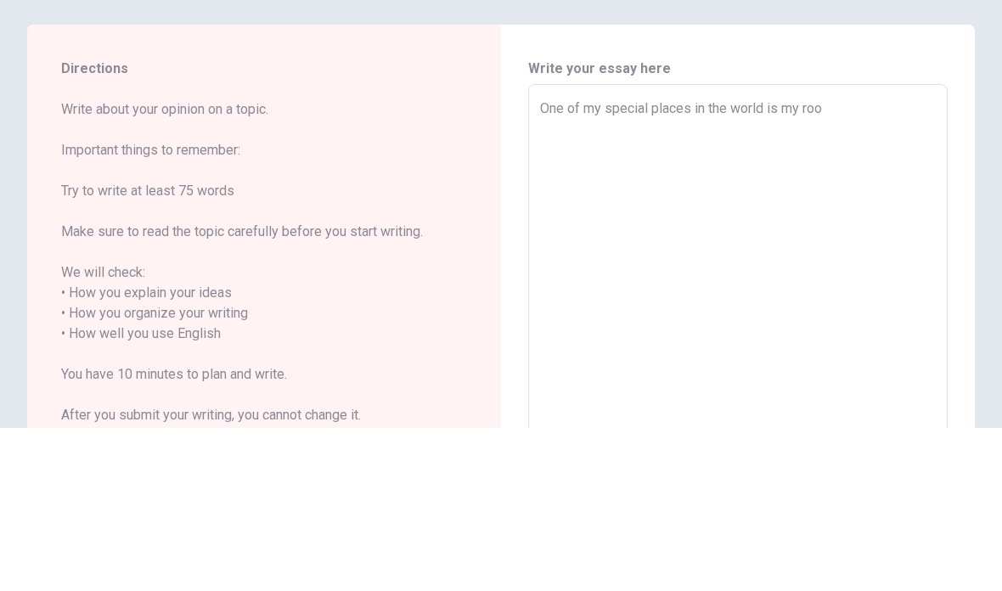
type textarea "One of my special places in the world is my room"
type textarea "x"
type textarea "One of my special places in the world is my room,"
type textarea "x"
type textarea "One of my special places in the world is my room,"
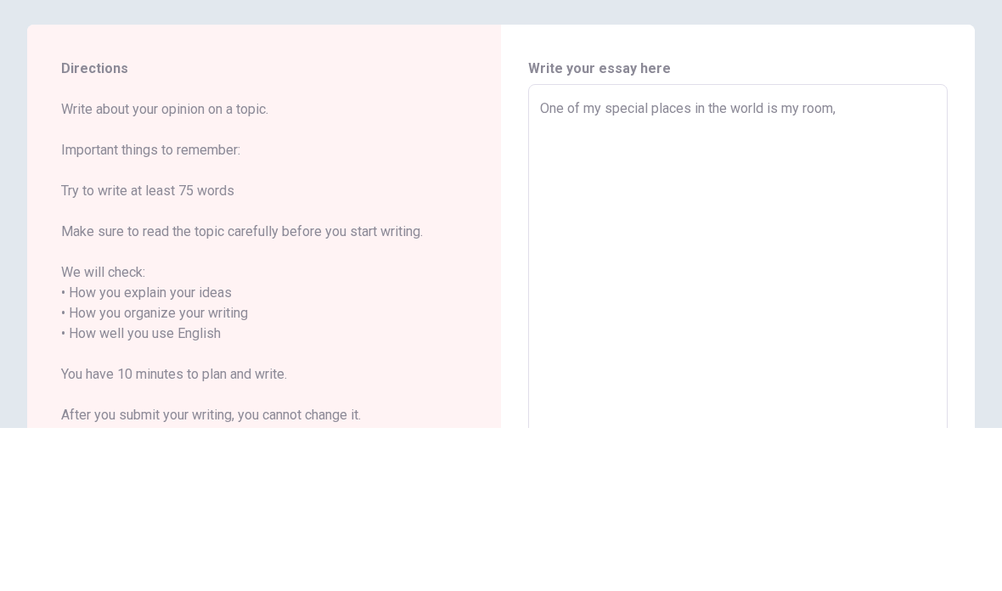
type textarea "x"
type textarea "One of my special places in the world is my room, i"
type textarea "x"
type textarea "One of my special places in the world is my room, i"
type textarea "x"
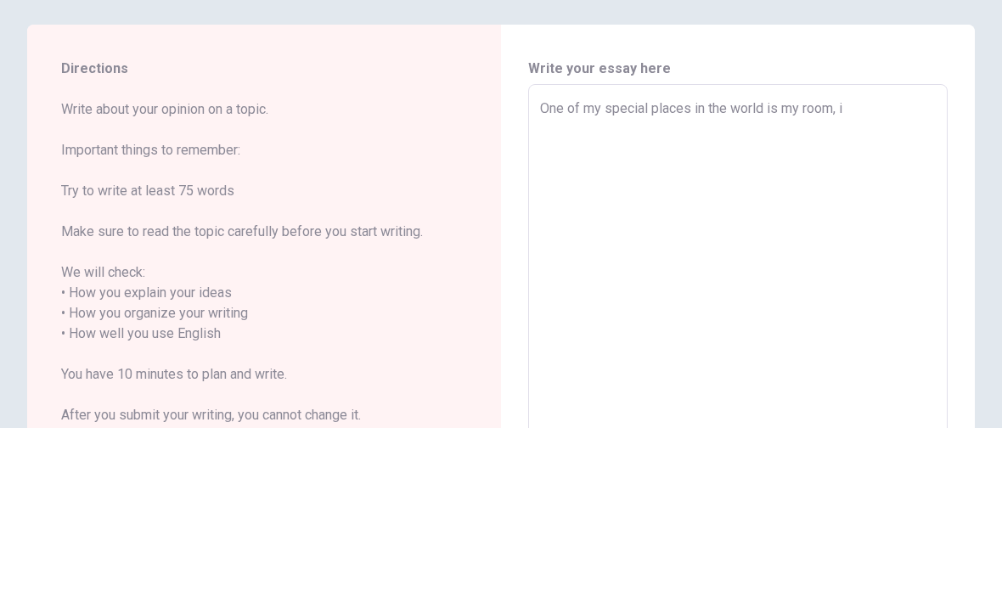
type textarea "One of my special places in the world is my room, i l"
type textarea "x"
type textarea "One of my special places in the world is my room, i lo"
type textarea "x"
type textarea "One of my special places in the world is my room, i lov"
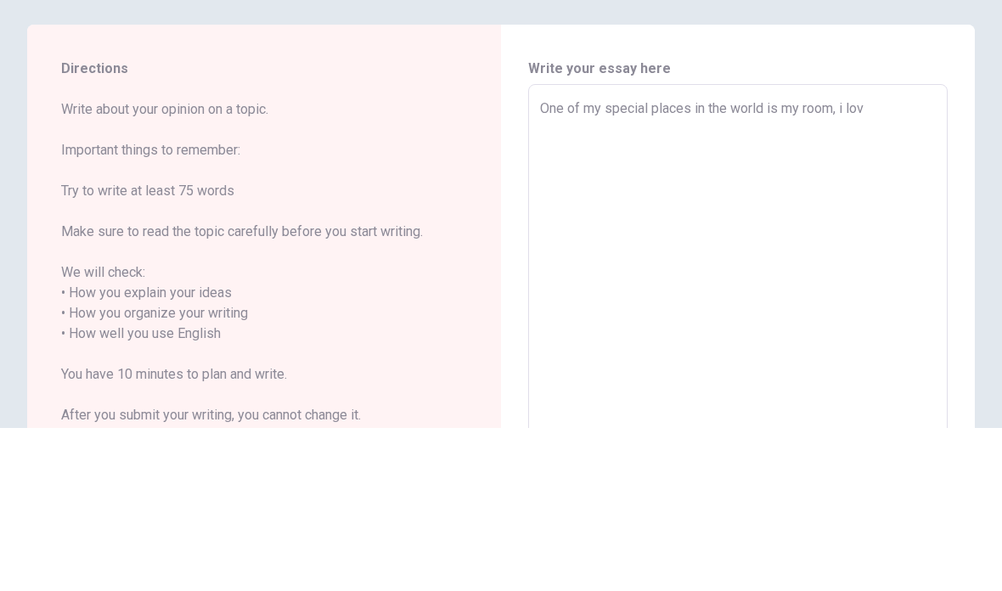
type textarea "x"
type textarea "One of my special places in the world is my room, i love"
type textarea "x"
type textarea "One of my special places in the world is my room, i love"
type textarea "x"
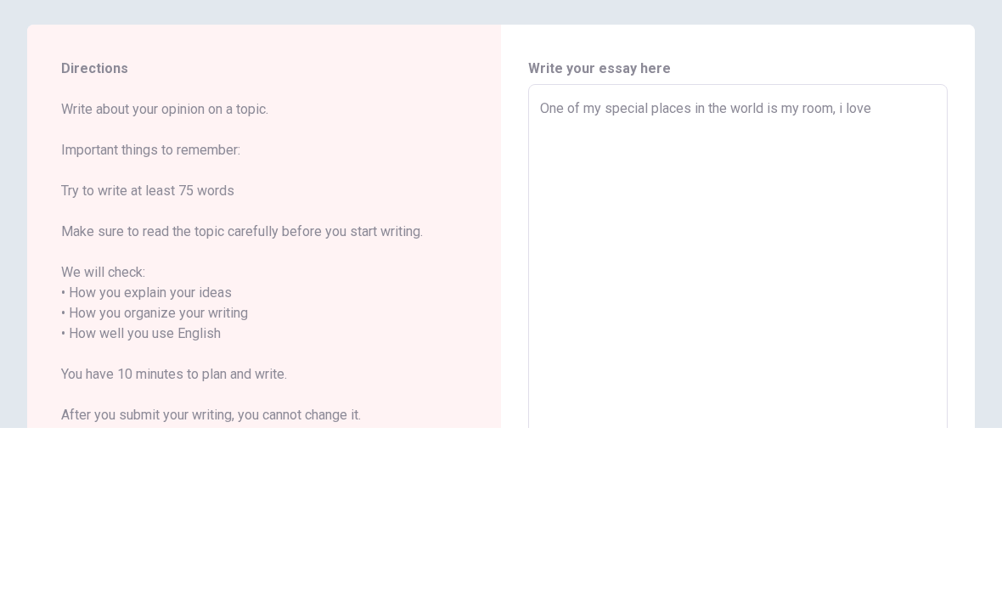
type textarea "One of my special places in the world is my room, i love m"
type textarea "x"
type textarea "One of my special places in the world is my room, i love my"
type textarea "x"
type textarea "One of my special places in the world is my room, i love my"
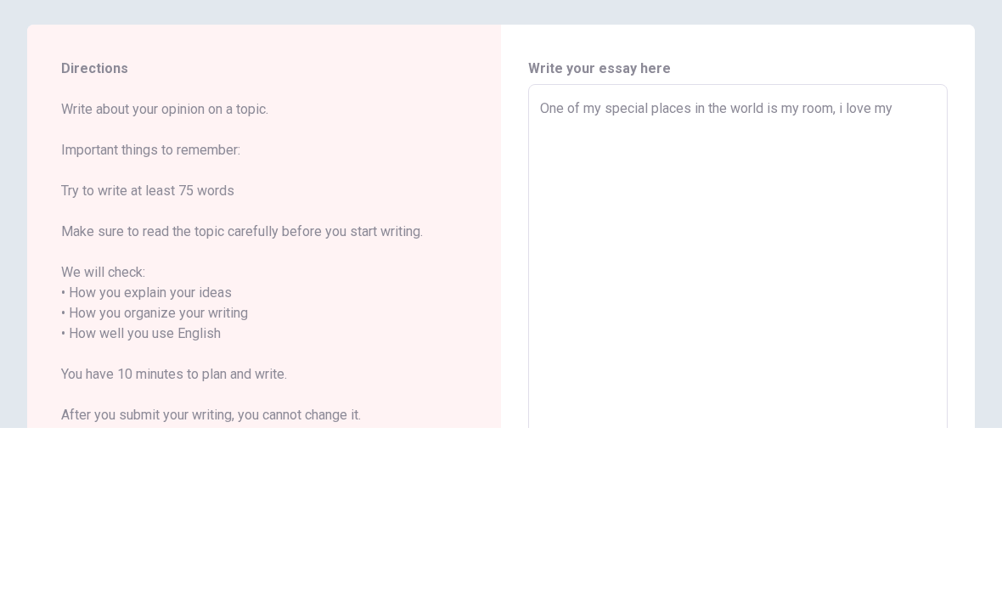
type textarea "x"
type textarea "One of my special places in the world is my room, i love my e"
type textarea "x"
type textarea "One of my special places in the world is my room, i love my"
type textarea "x"
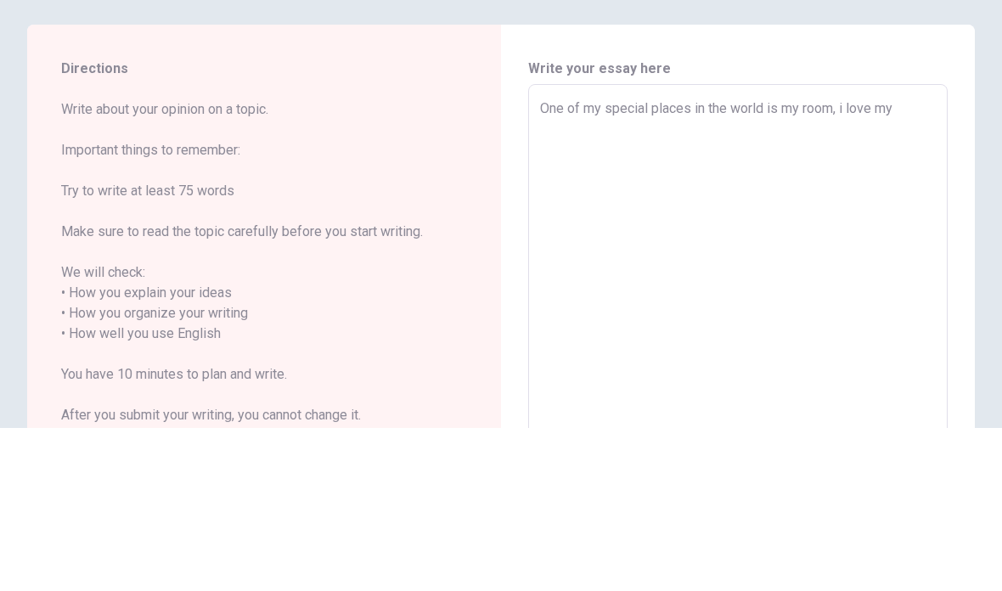
type textarea "One of my special places in the world is my room, i love my r"
type textarea "x"
type textarea "One of my special places in the world is my room, i love my ro"
type textarea "x"
type textarea "One of my special places in the world is my room, i love my roo"
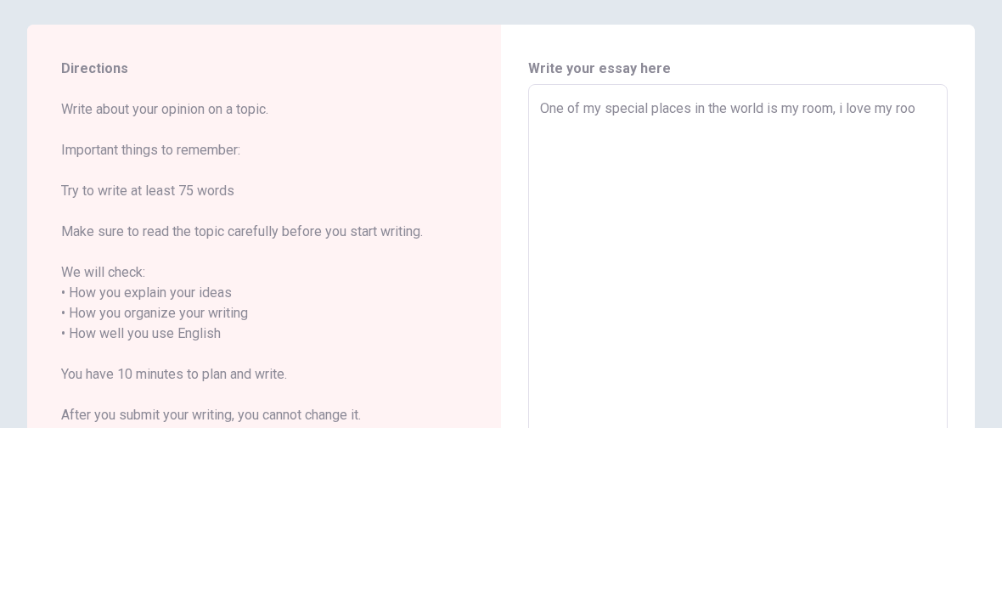
type textarea "x"
type textarea "One of my special places in the world is my room, i love my room"
type textarea "x"
type textarea "One of my special places in the world is my room, i love my roomm"
type textarea "x"
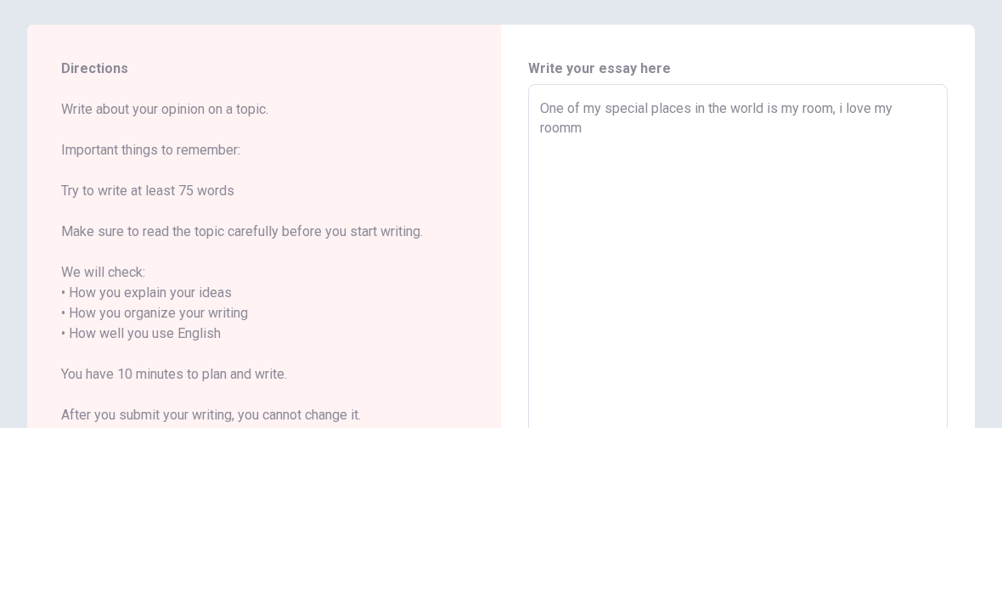
type textarea "One of my special places in the world is my room, i love my roommb"
type textarea "x"
type textarea "One of my special places in the world is my room, i love my roommbe"
type textarea "x"
type textarea "One of my special places in the world is my room, i love my roommbec"
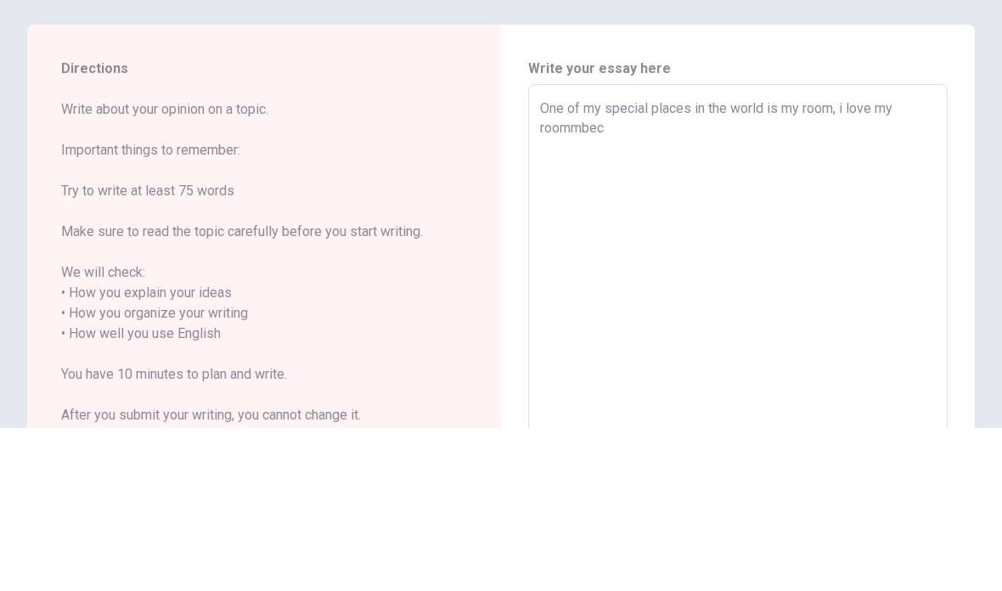
type textarea "x"
type textarea "One of my special places in the world is my room, i love my roommbecu"
type textarea "x"
type textarea "One of my special places in the world is my room, i love my roommbecua"
type textarea "x"
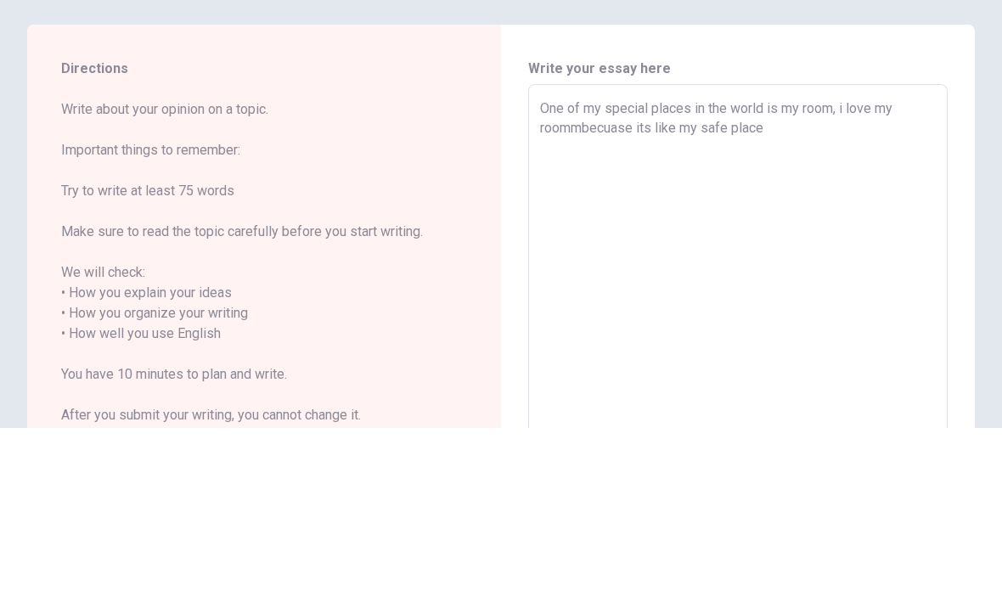
click at [810, 262] on textarea "One of my special places in the world is my room, i love my roommbecuase its li…" at bounding box center [738, 487] width 396 height 451
click at [835, 262] on textarea "One of my special places in the world is my room, i love my roommbecuase its li…" at bounding box center [738, 487] width 396 height 451
click at [804, 262] on textarea "One of my special places in the world is my room, i love my room becuase its li…" at bounding box center [738, 487] width 396 height 451
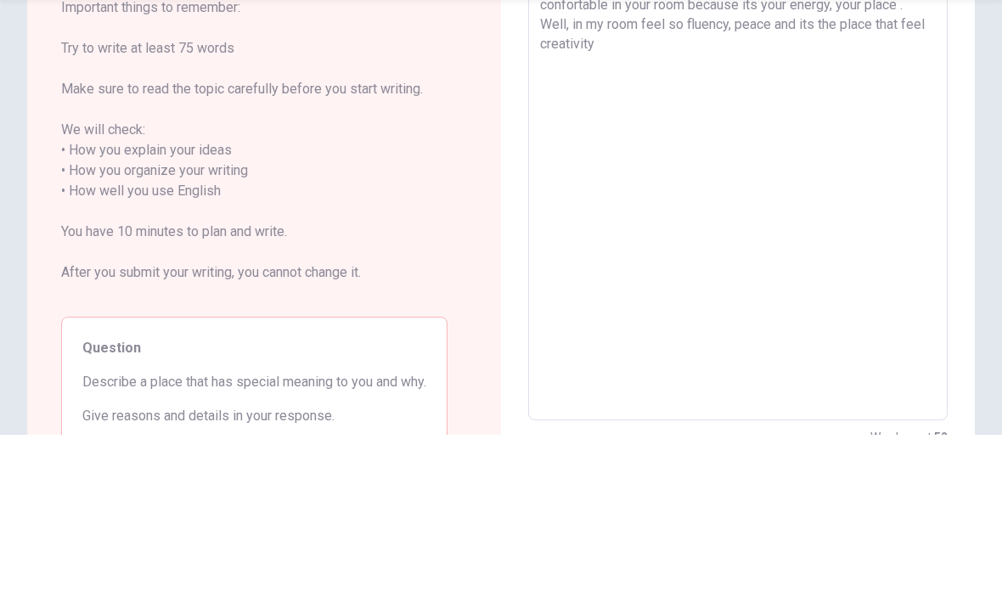
scroll to position [147, 0]
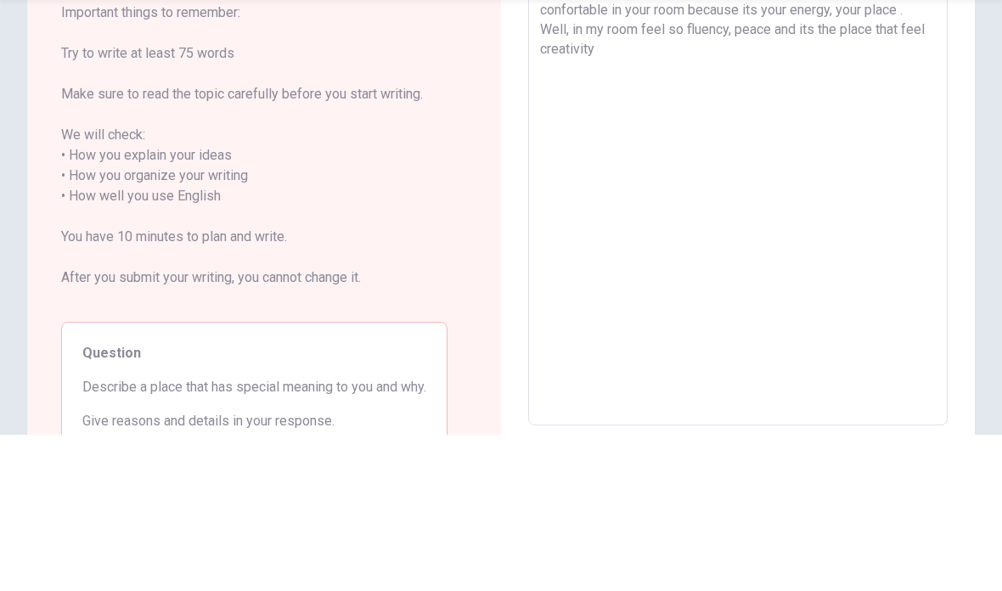
click at [685, 117] on textarea "One of my special places in the world is my room, i love my room becuase its li…" at bounding box center [738, 342] width 396 height 451
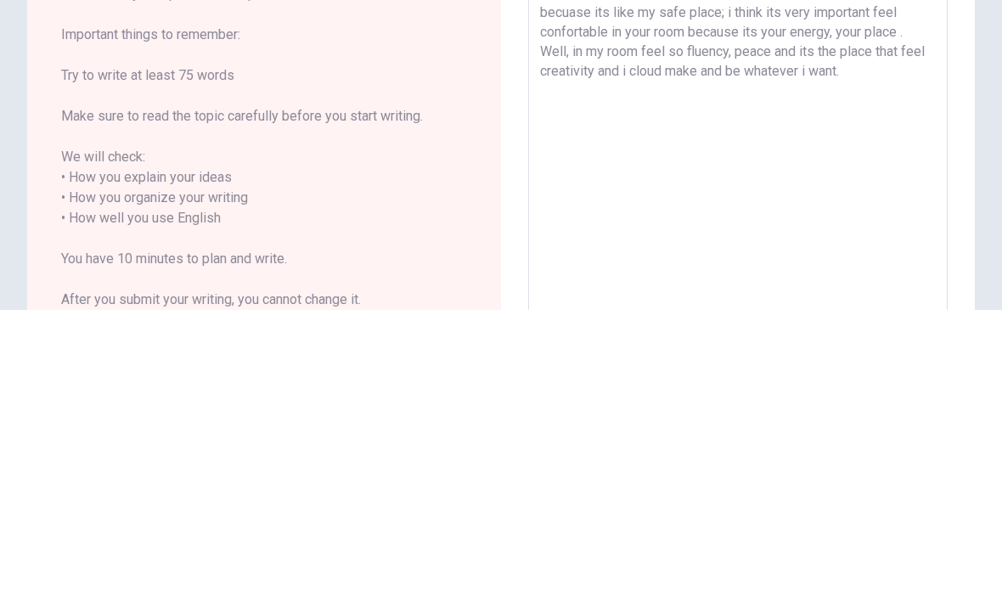
scroll to position [0, 0]
